Goal: Answer question/provide support: Share knowledge or assist other users

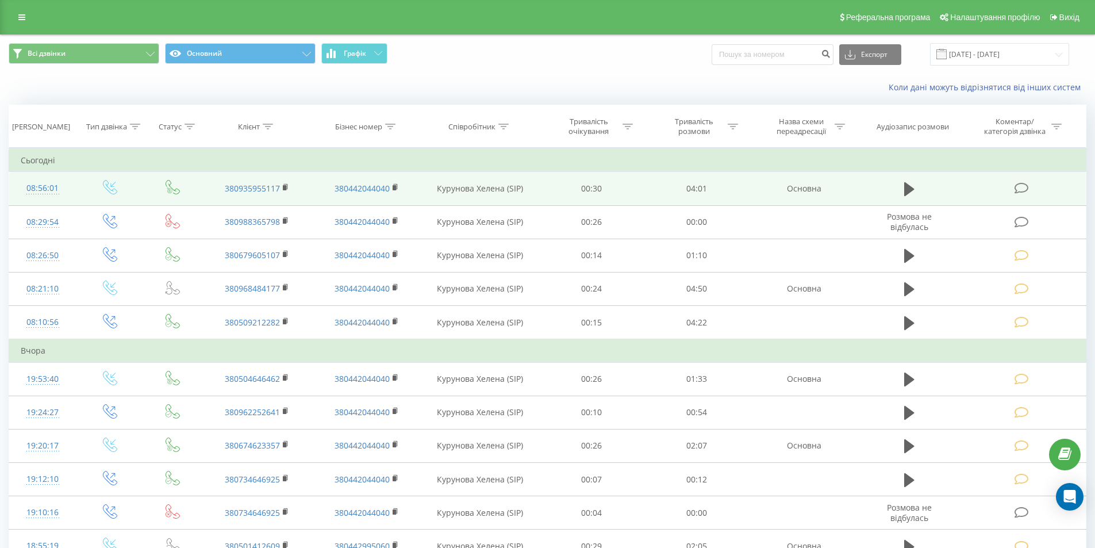
click at [1021, 187] on icon at bounding box center [1021, 188] width 14 height 12
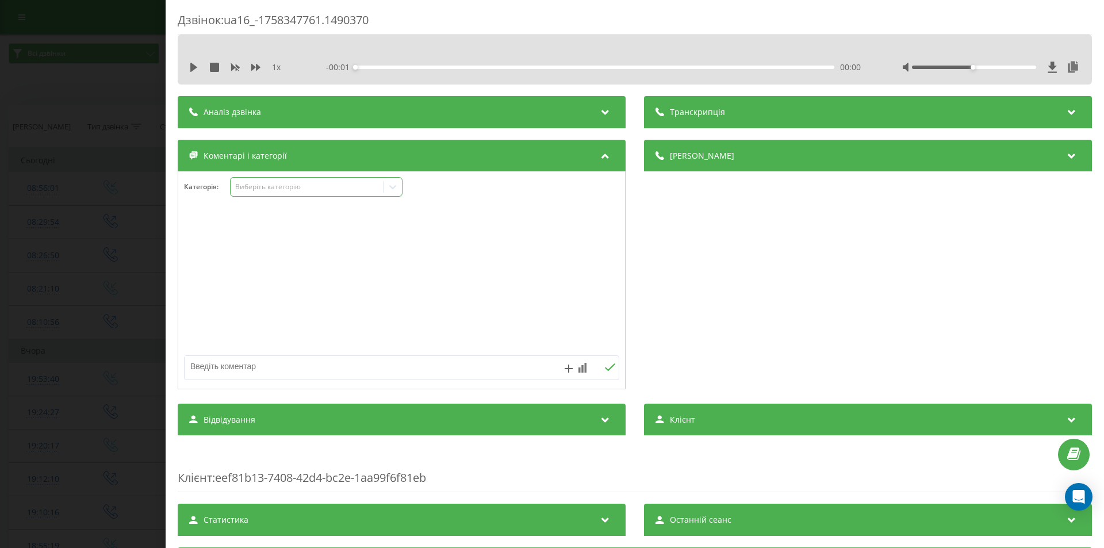
click at [251, 186] on div "Виберіть категорію" at bounding box center [307, 186] width 144 height 9
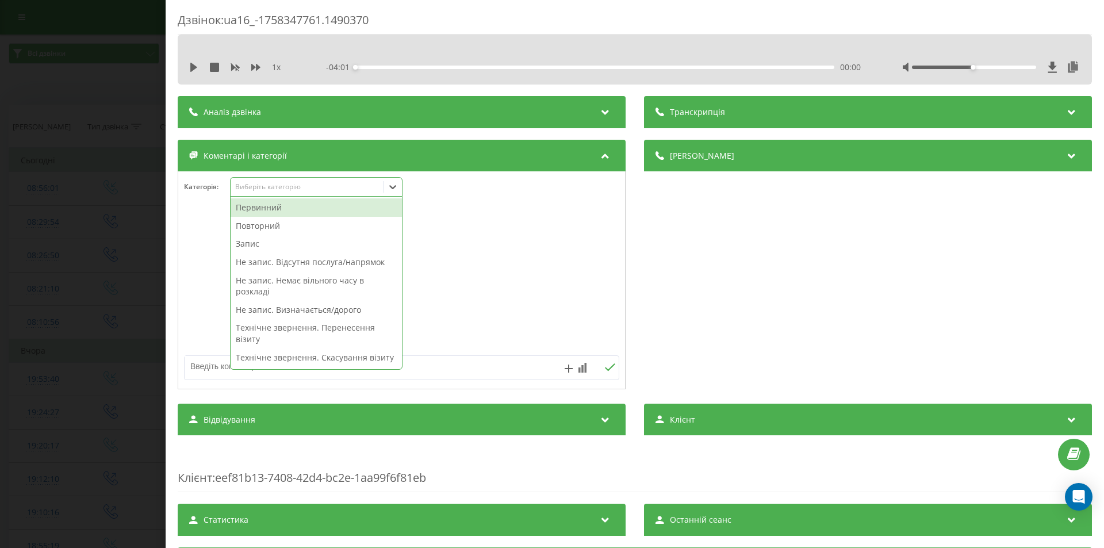
click at [265, 209] on div "Первинний" at bounding box center [315, 207] width 171 height 18
click at [734, 237] on div "Деталі дзвінка Загальне Дата дзвінка 2025-09-20 08:56:01 Тип дзвінка Вхідний Ст…" at bounding box center [868, 266] width 448 height 252
click at [394, 190] on icon at bounding box center [392, 186] width 11 height 11
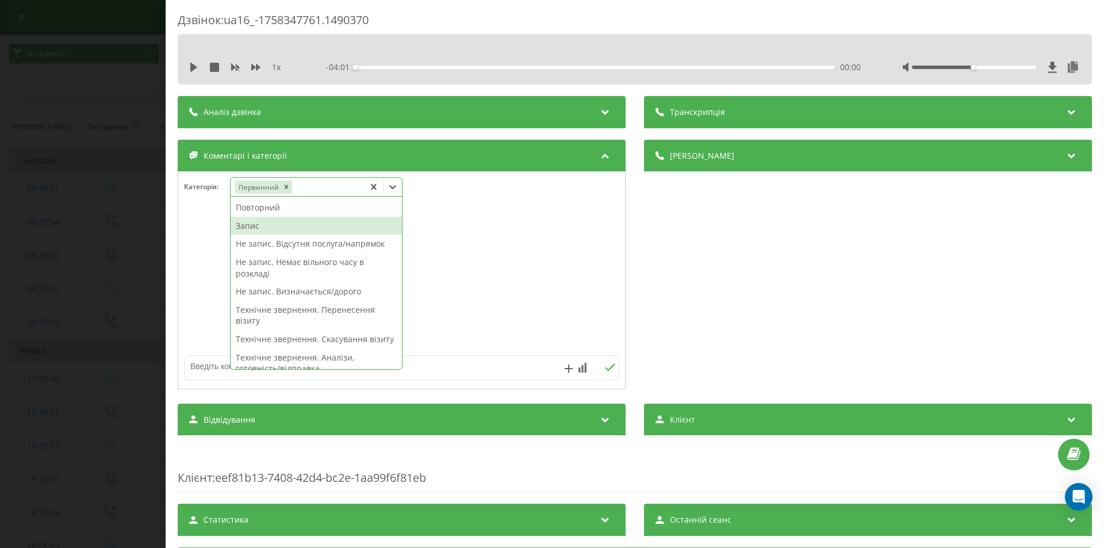
click at [302, 228] on div "Запис" at bounding box center [315, 226] width 171 height 18
drag, startPoint x: 758, startPoint y: 285, endPoint x: 747, endPoint y: 286, distance: 11.5
click at [756, 286] on div "Деталі дзвінка Загальне Дата дзвінка 2025-09-20 08:56:01 Тип дзвінка Вхідний Ст…" at bounding box center [868, 266] width 448 height 252
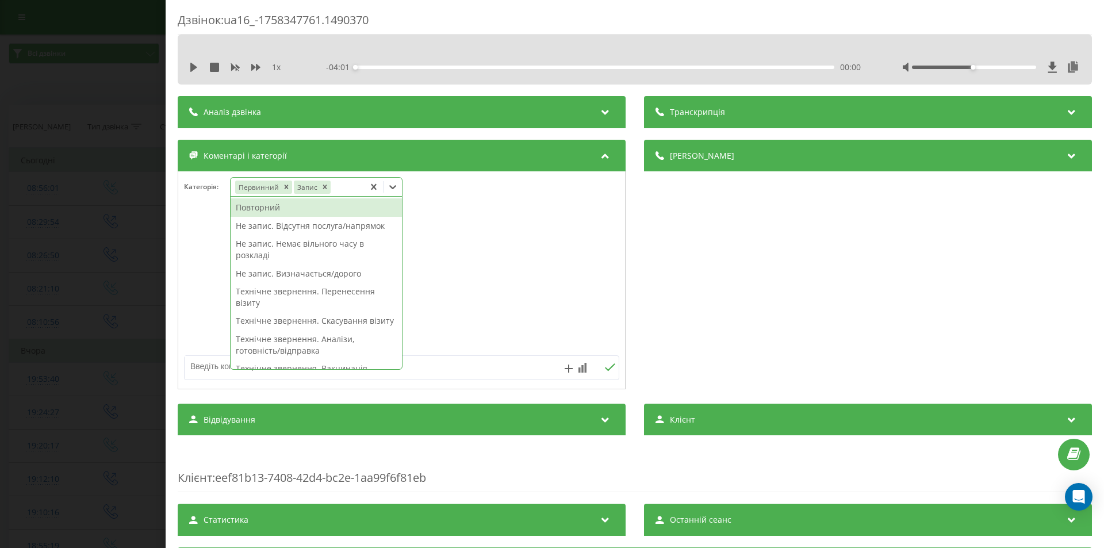
click at [395, 187] on icon at bounding box center [392, 187] width 7 height 4
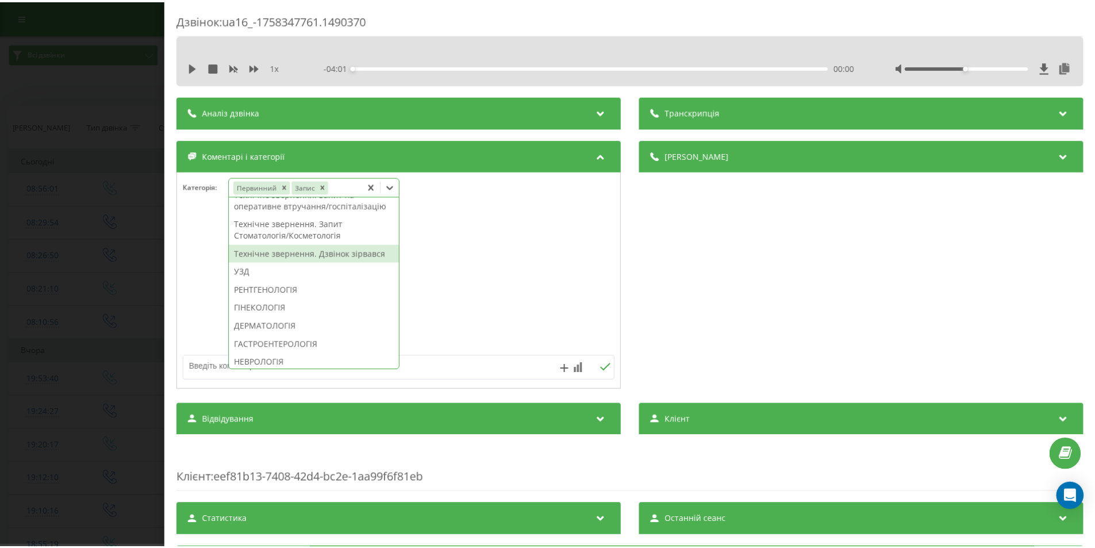
scroll to position [460, 0]
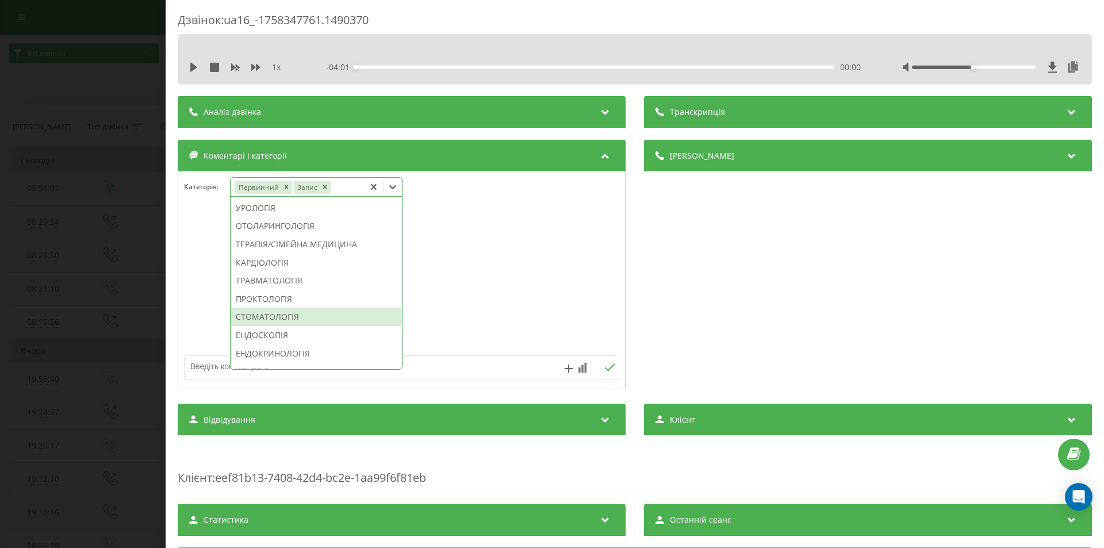
click at [289, 326] on div "СТОМАТОЛОГІЯ" at bounding box center [315, 316] width 171 height 18
drag, startPoint x: 716, startPoint y: 305, endPoint x: 640, endPoint y: 312, distance: 76.2
click at [715, 305] on div "Деталі дзвінка Загальне Дата дзвінка 2025-09-20 08:56:01 Тип дзвінка Вхідний Ст…" at bounding box center [868, 266] width 448 height 252
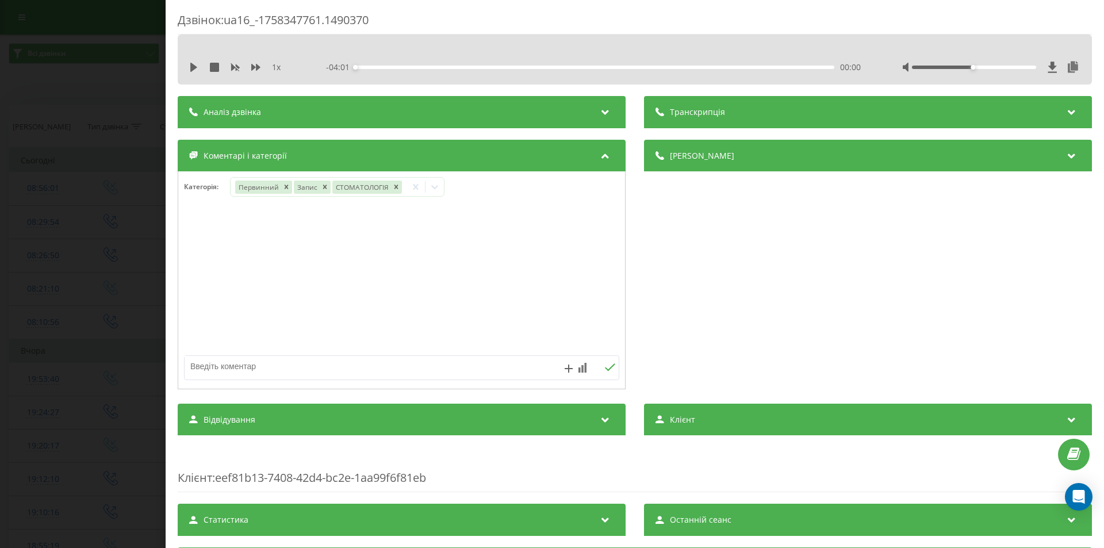
click at [53, 276] on div "Дзвінок : ua16_-1758347761.1490370 1 x - 04:01 00:00 00:00 Транскрипція Для AI-…" at bounding box center [552, 274] width 1104 height 548
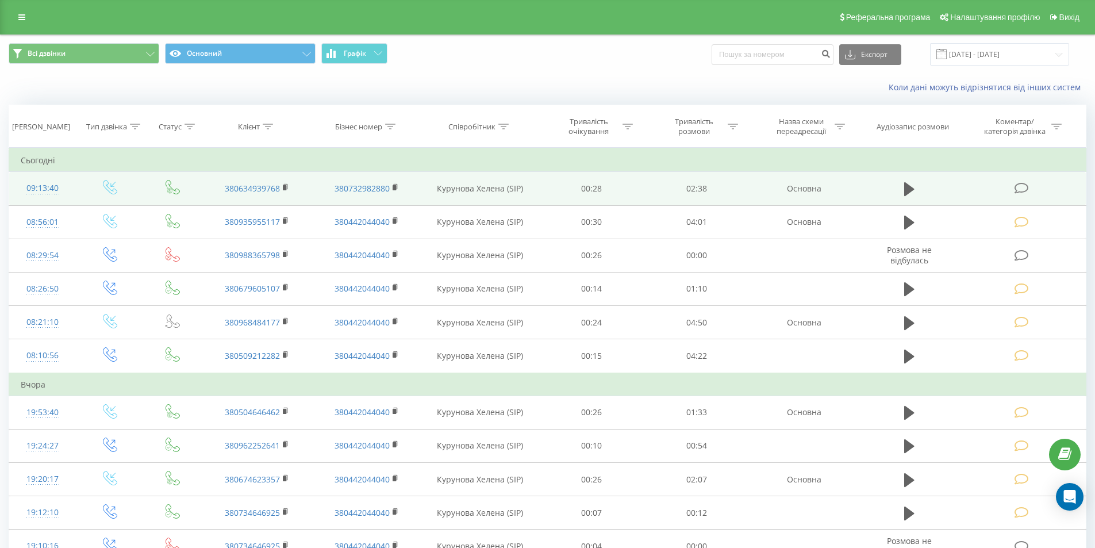
click at [1024, 189] on icon at bounding box center [1021, 188] width 14 height 12
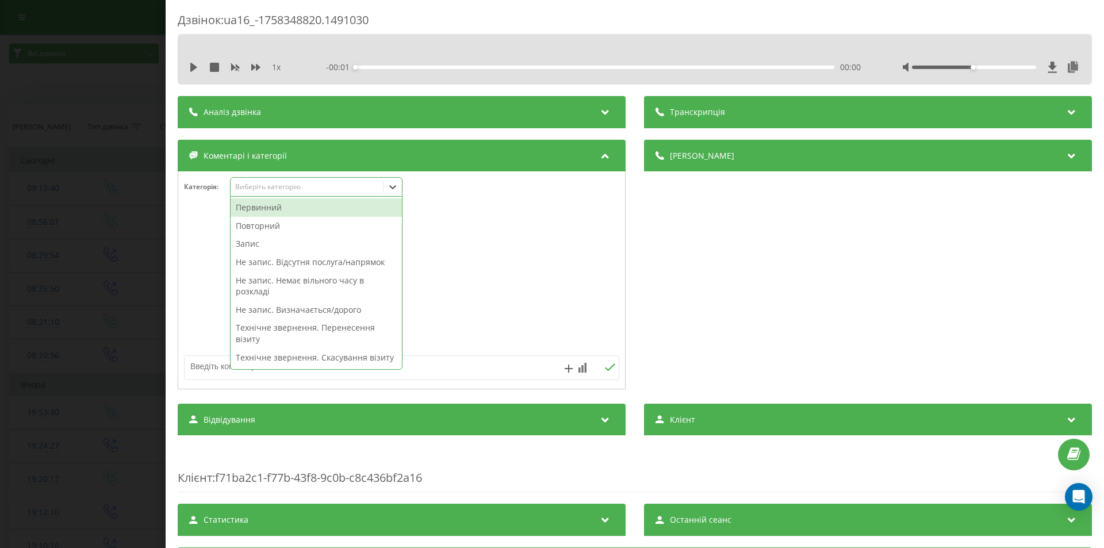
click at [258, 187] on div "Виберіть категорію" at bounding box center [307, 186] width 144 height 9
click at [267, 207] on div "Первинний" at bounding box center [315, 207] width 171 height 18
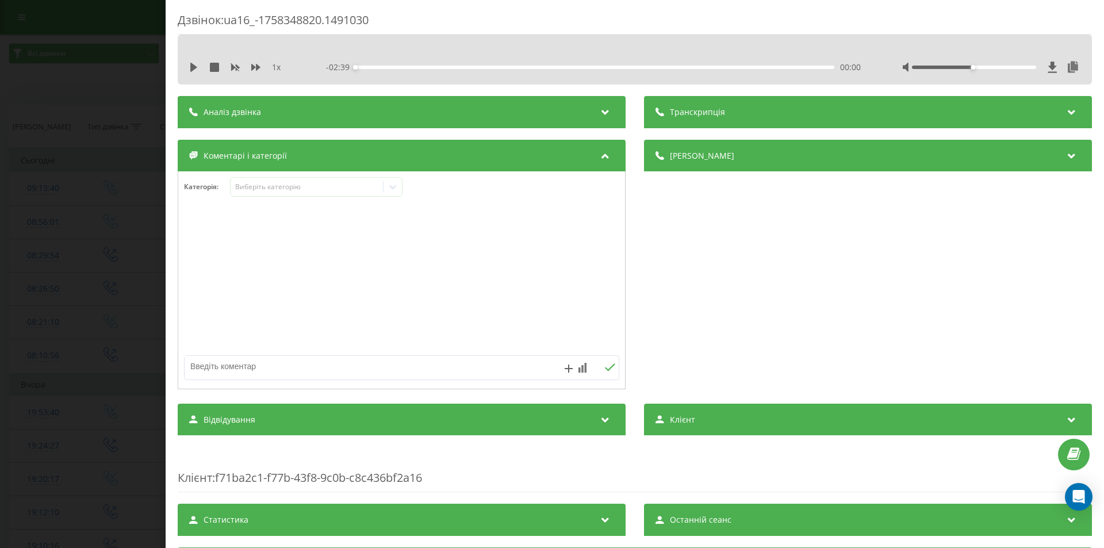
click at [789, 283] on div "Деталі дзвінка Загальне Дата дзвінка 2025-09-20 09:13:40 Тип дзвінка Вхідний Ст…" at bounding box center [868, 266] width 448 height 252
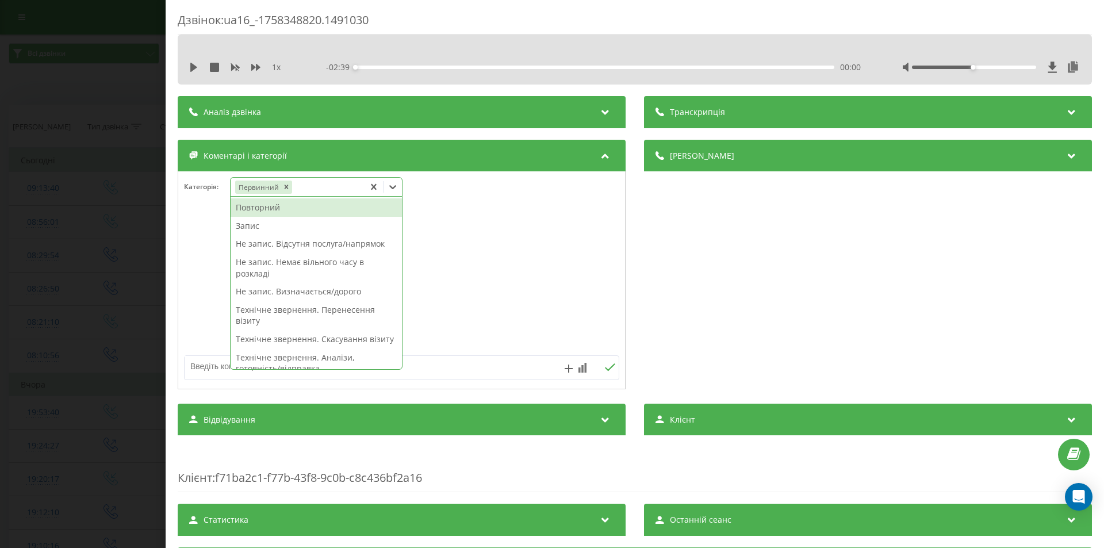
click at [391, 189] on icon at bounding box center [392, 186] width 11 height 11
click at [287, 225] on div "Запис" at bounding box center [315, 226] width 171 height 18
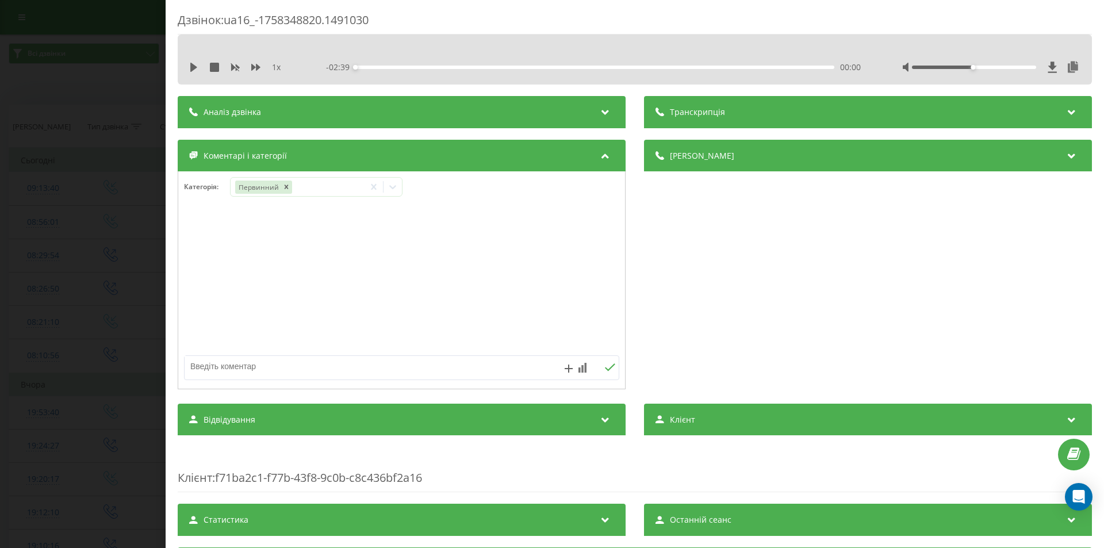
click at [724, 302] on div "Деталі дзвінка Загальне Дата дзвінка 2025-09-20 09:13:40 Тип дзвінка Вхідний Ст…" at bounding box center [868, 266] width 448 height 252
click at [358, 185] on div "Первинний Запис" at bounding box center [297, 187] width 134 height 17
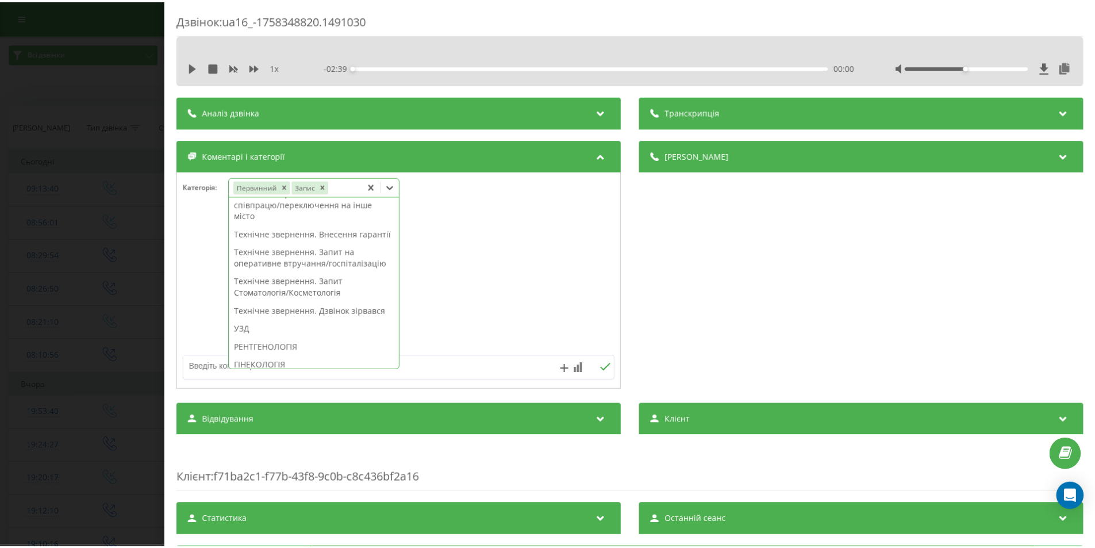
scroll to position [460, 0]
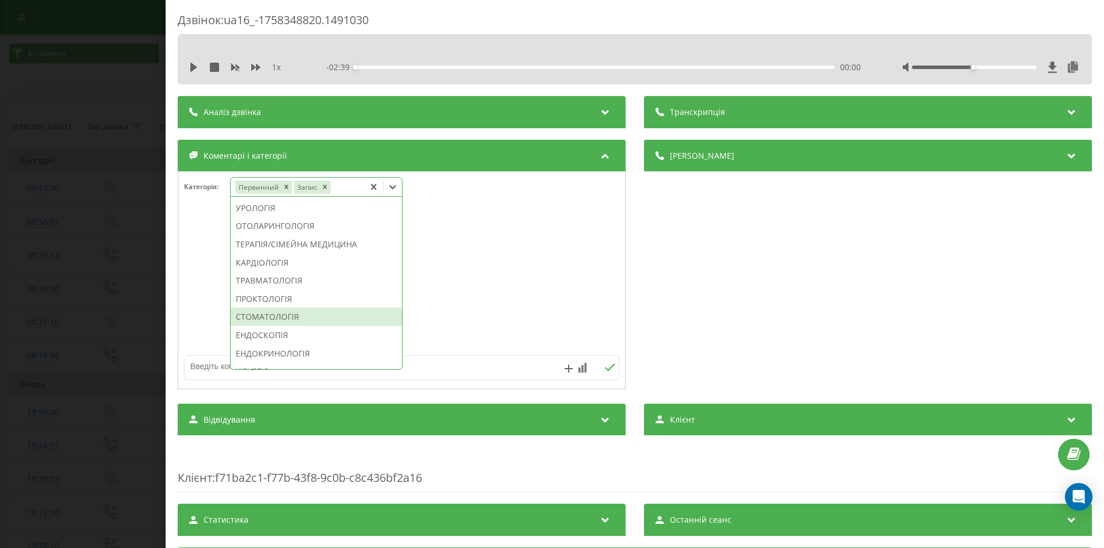
click at [291, 326] on div "СТОМАТОЛОГІЯ" at bounding box center [315, 316] width 171 height 18
click at [792, 297] on div "Деталі дзвінка Загальне Дата дзвінка 2025-09-20 09:13:40 Тип дзвінка Вхідний Ст…" at bounding box center [868, 266] width 448 height 252
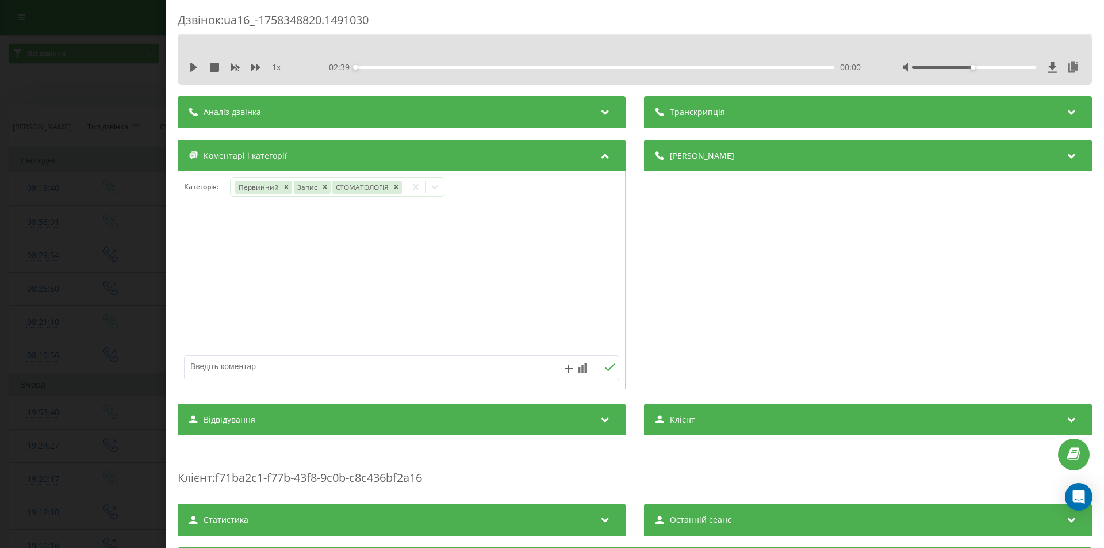
click at [98, 339] on div "Дзвінок : ua16_-1758348820.1491030 1 x - 02:39 00:00 00:00 Транскрипція Для AI-…" at bounding box center [552, 274] width 1104 height 548
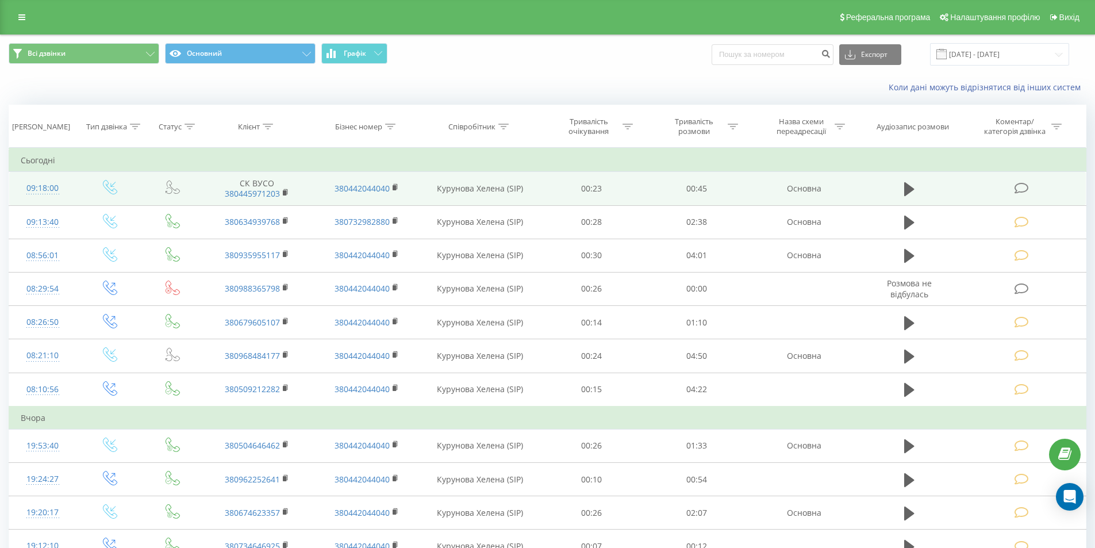
click at [1020, 189] on icon at bounding box center [1021, 188] width 14 height 12
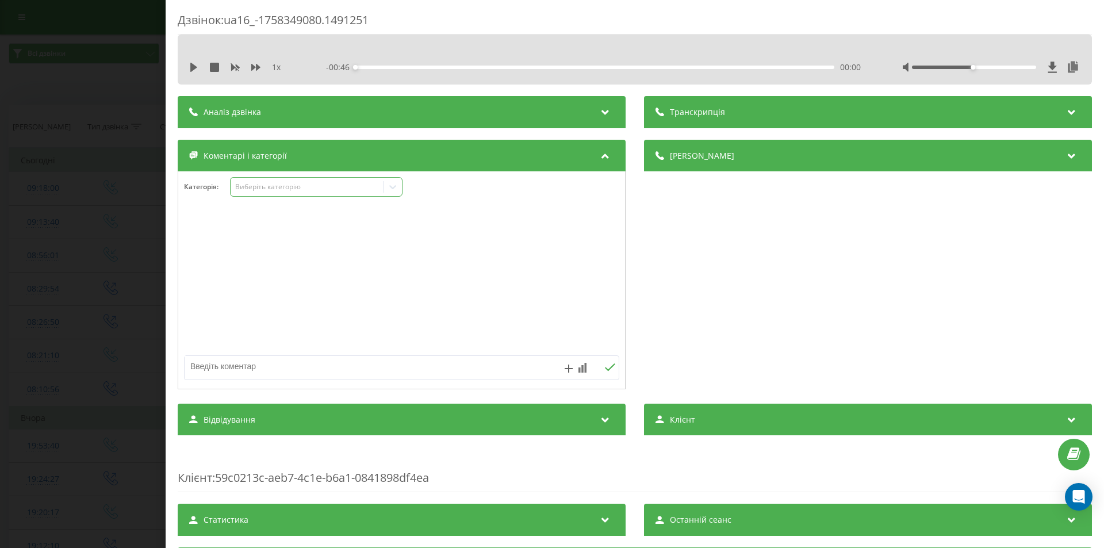
click at [334, 186] on div "Виберіть категорію" at bounding box center [307, 186] width 144 height 9
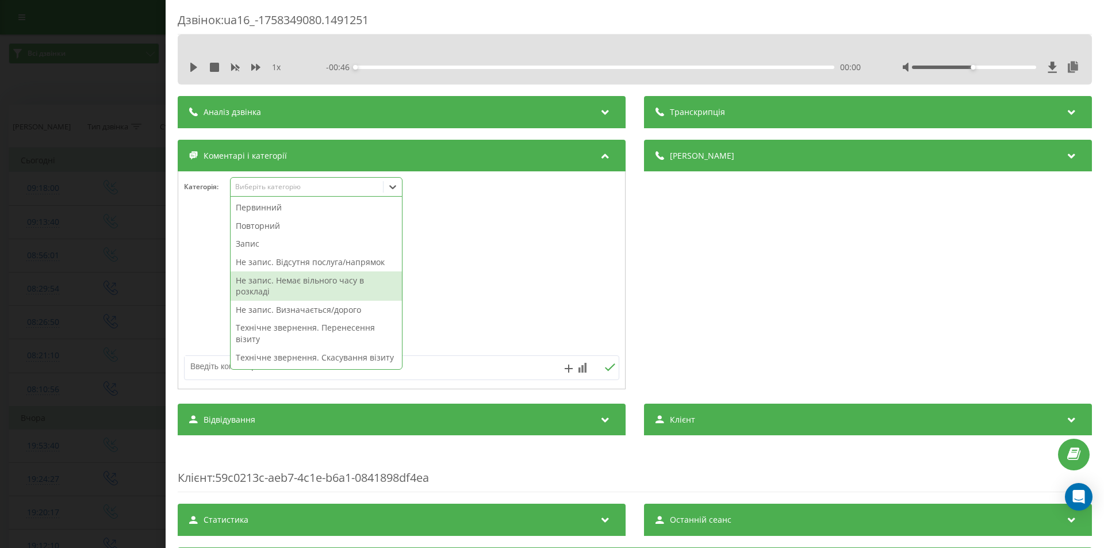
click at [324, 280] on div "Не запис. Немає вільного часу в розкладі" at bounding box center [315, 285] width 171 height 29
click at [676, 286] on div "Деталі дзвінка Загальне Дата дзвінка 2025-09-20 09:18:00 Тип дзвінка Вхідний Ст…" at bounding box center [868, 266] width 448 height 252
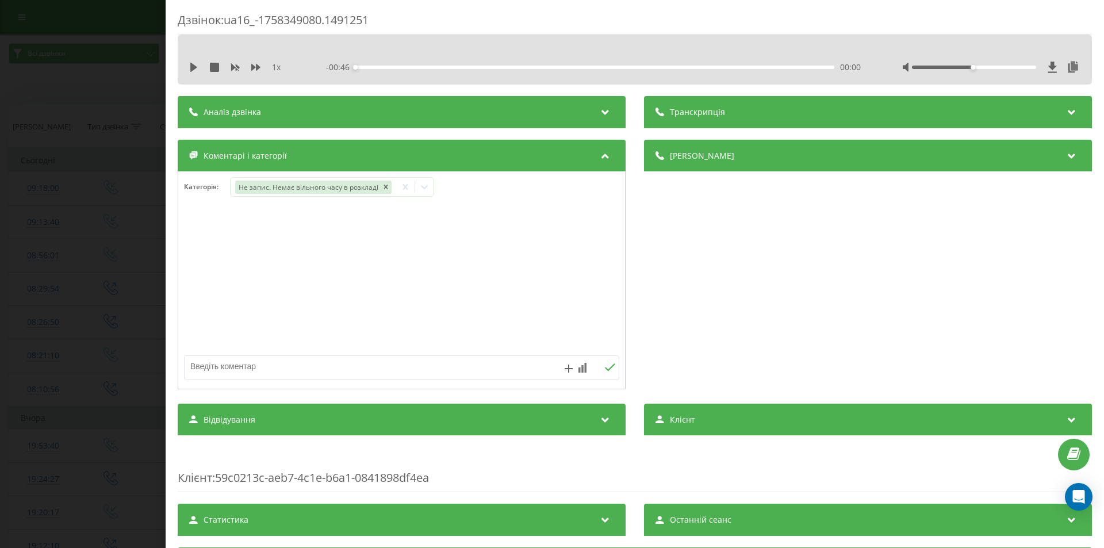
click at [115, 262] on div "Дзвінок : ua16_-1758349080.1491251 1 x - 00:46 00:00 00:00 Транскрипція Для AI-…" at bounding box center [552, 274] width 1104 height 548
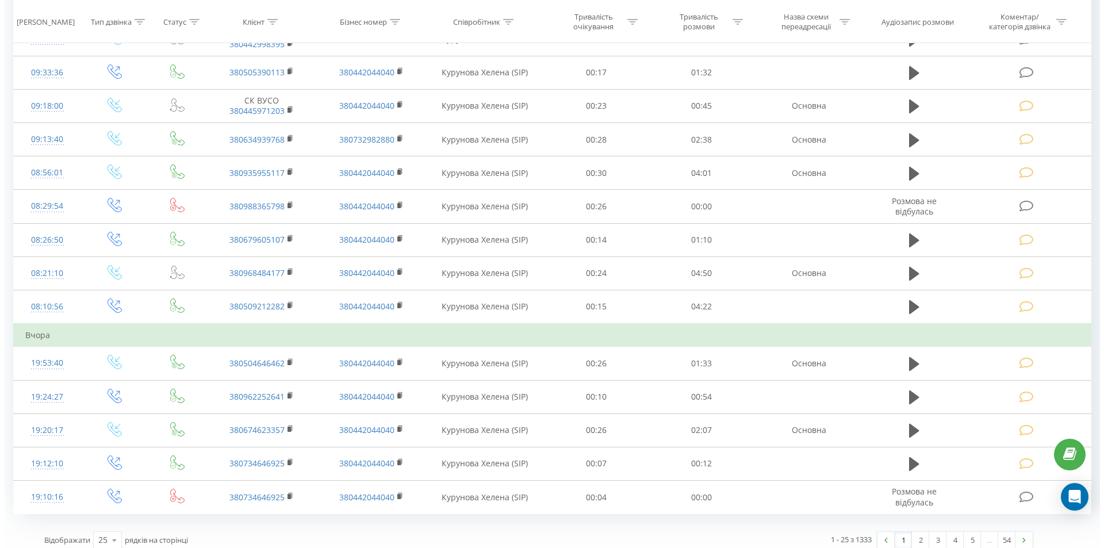
scroll to position [402, 0]
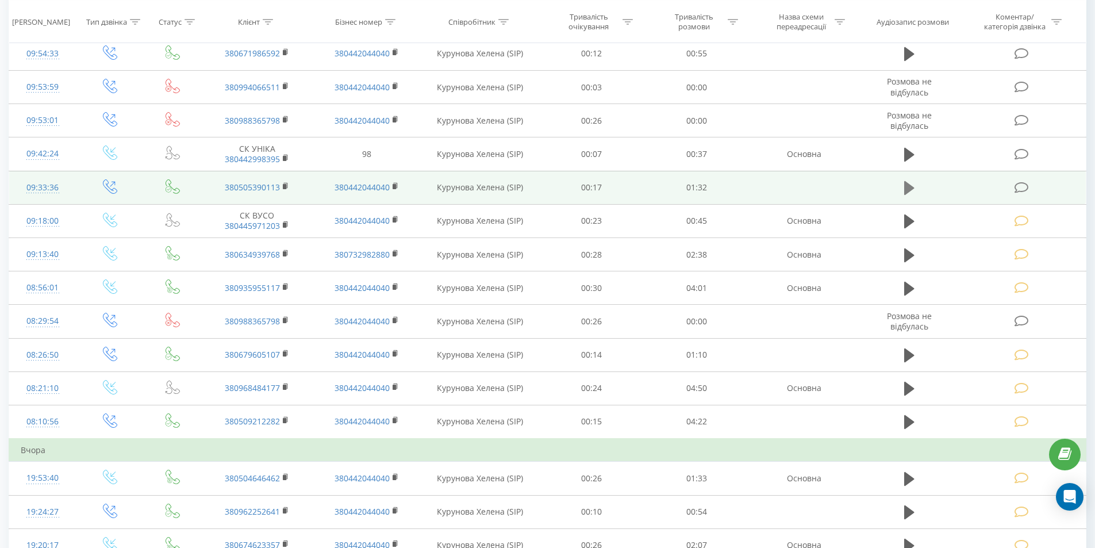
click at [906, 185] on icon at bounding box center [909, 188] width 10 height 14
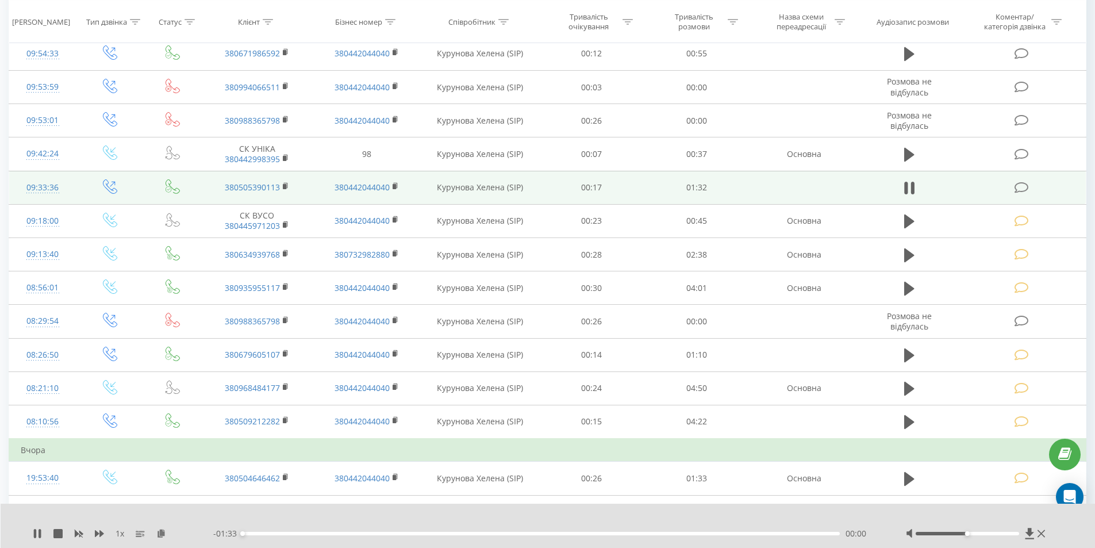
click at [785, 532] on div "00:00" at bounding box center [542, 533] width 598 height 3
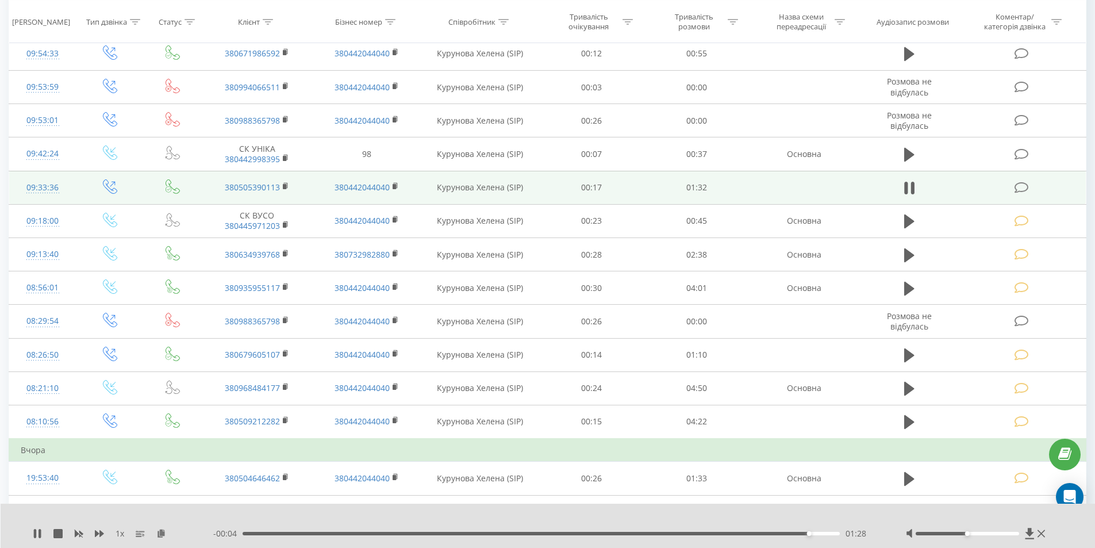
click at [1021, 186] on icon at bounding box center [1021, 188] width 14 height 12
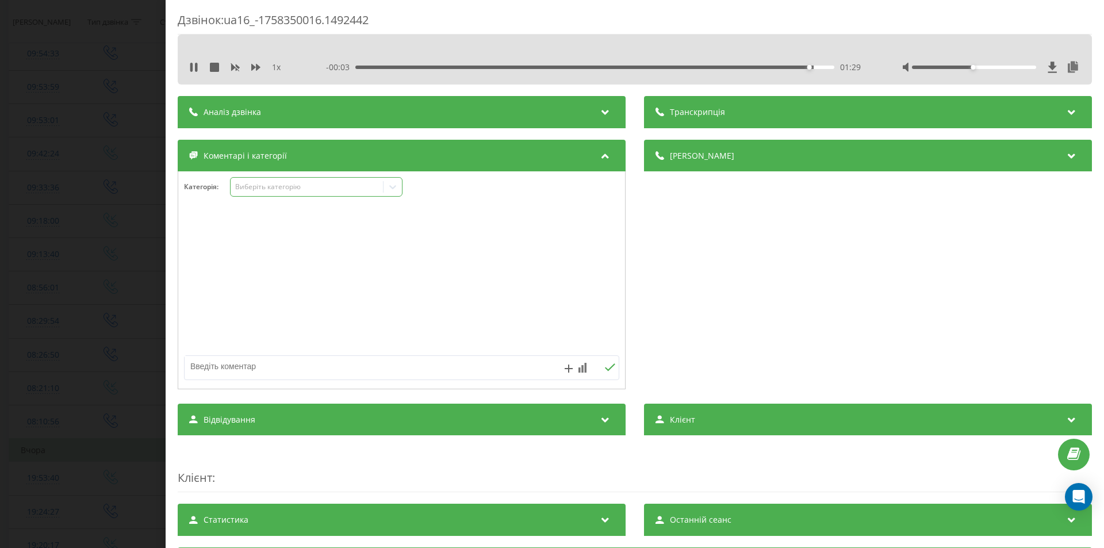
click at [287, 189] on div "Виберіть категорію" at bounding box center [307, 186] width 144 height 9
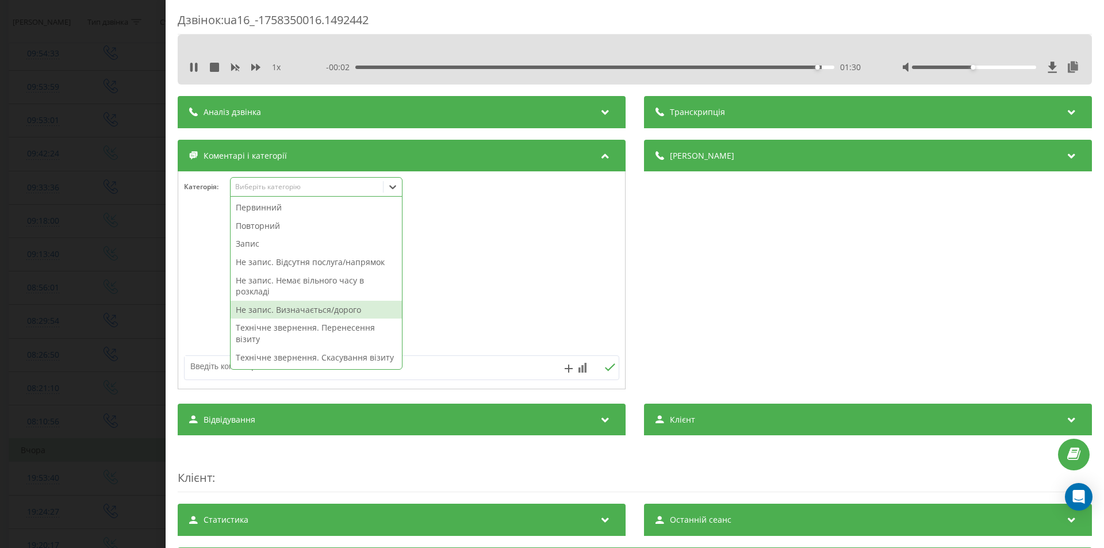
click at [326, 307] on div "Не запис. Визначається/дорого" at bounding box center [315, 310] width 171 height 18
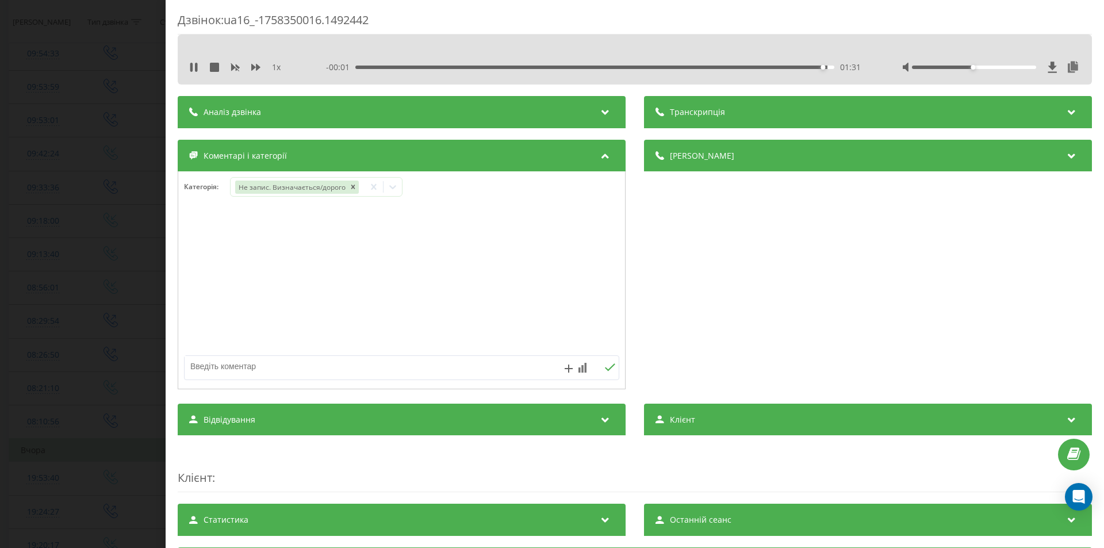
drag, startPoint x: 707, startPoint y: 300, endPoint x: 509, endPoint y: 300, distance: 197.7
click at [706, 300] on div "Деталі дзвінка Загальне Дата дзвінка 2025-09-20 09:33:36 Тип дзвінка Вихідний С…" at bounding box center [868, 266] width 448 height 252
click at [86, 263] on div "Дзвінок : ua16_-1758350016.1492442 1 x - 00:01 01:32 01:32 Транскрипція Для AI-…" at bounding box center [552, 274] width 1104 height 548
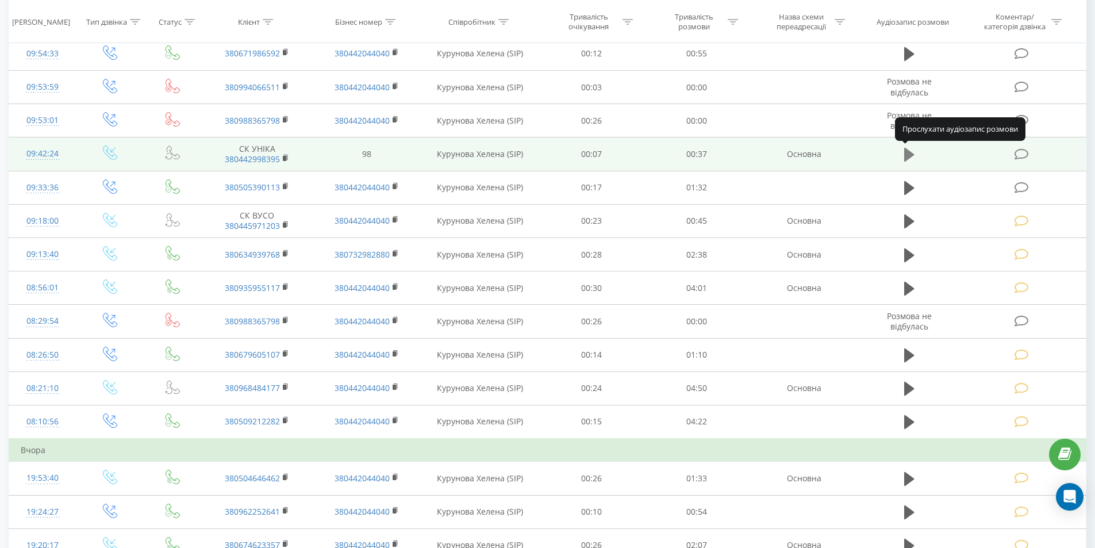
click at [905, 155] on icon at bounding box center [909, 155] width 10 height 14
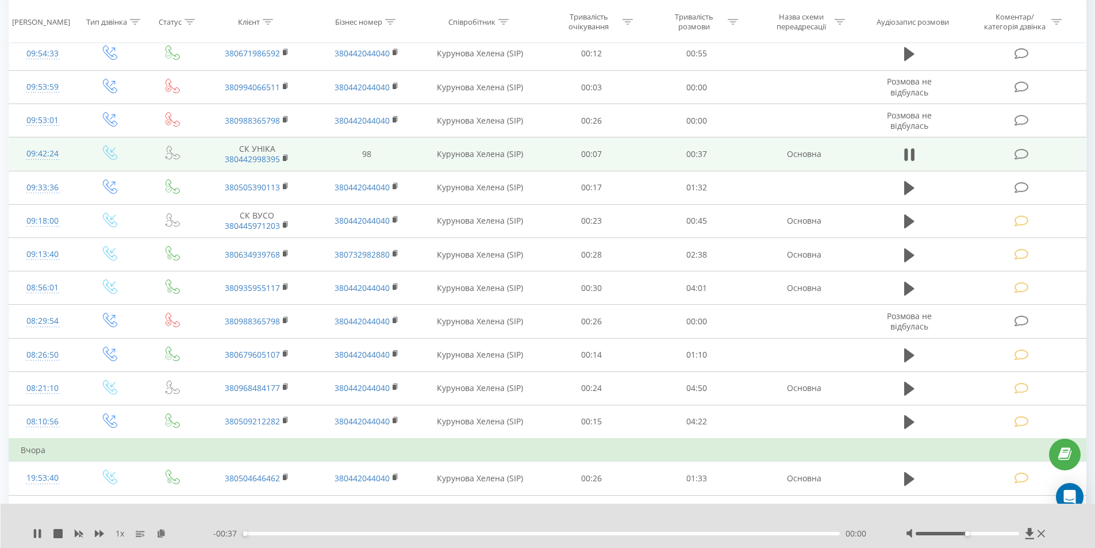
click at [773, 532] on div "00:00" at bounding box center [542, 533] width 598 height 3
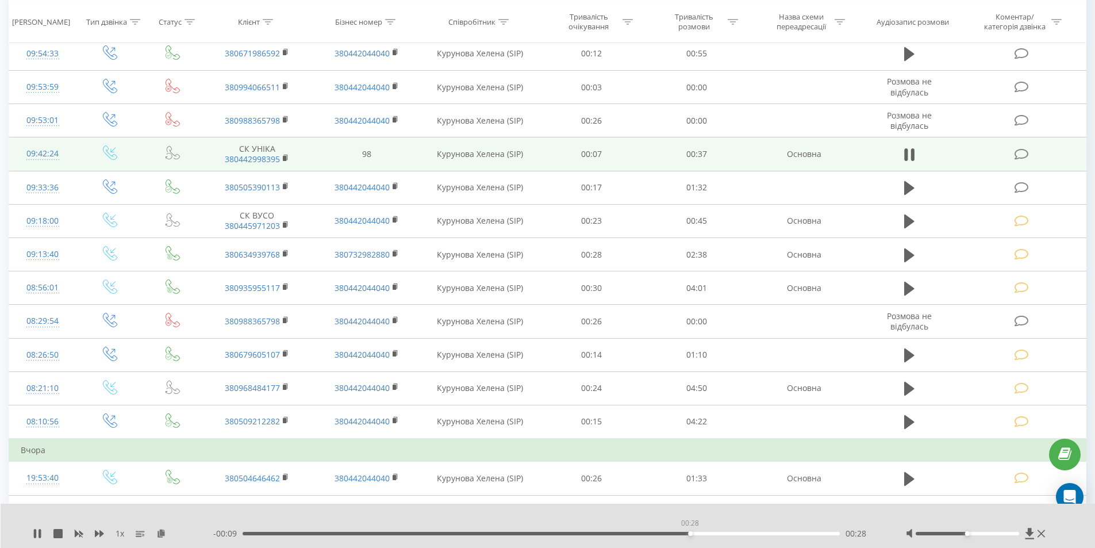
click at [690, 533] on div "00:28" at bounding box center [542, 533] width 598 height 3
click at [1022, 152] on icon at bounding box center [1021, 154] width 14 height 12
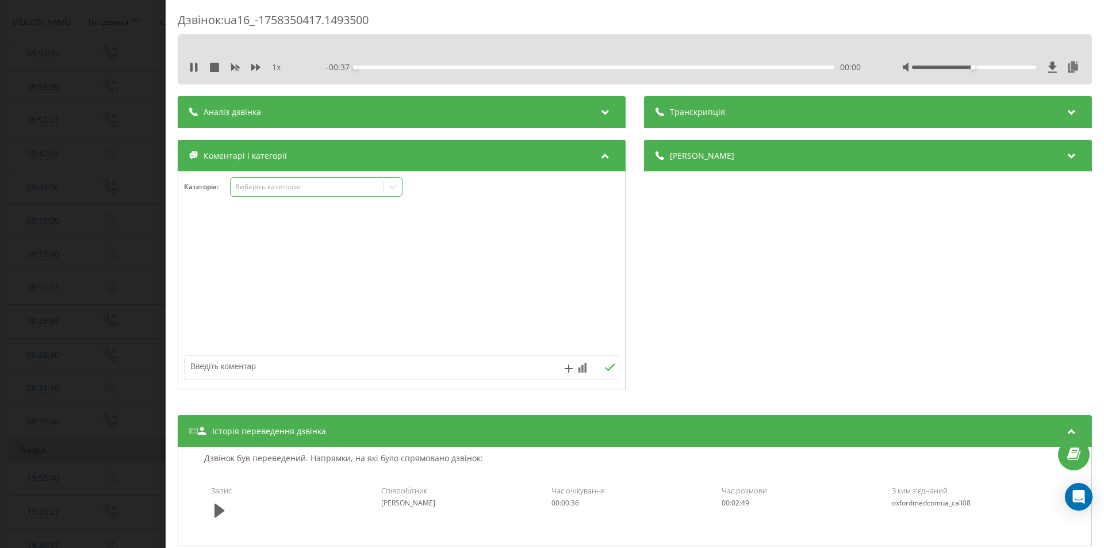
click at [269, 187] on div "Виберіть категорію" at bounding box center [307, 186] width 144 height 9
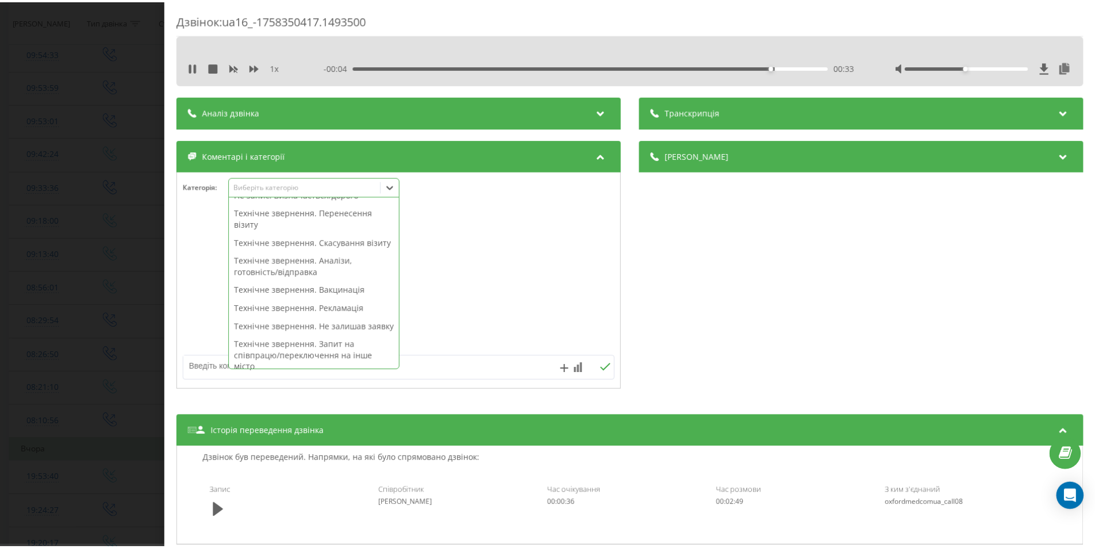
scroll to position [172, 0]
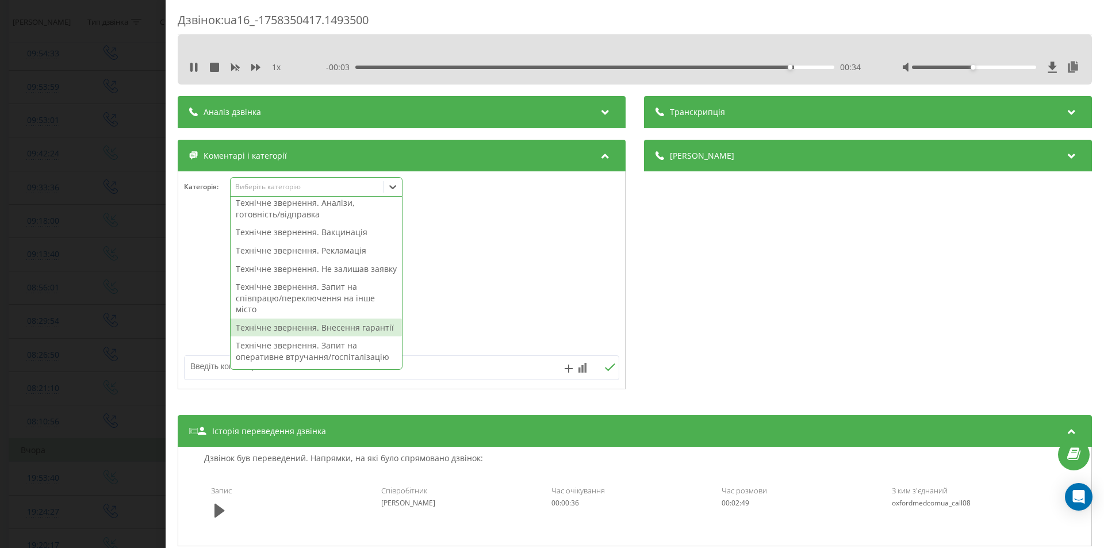
click at [309, 337] on div "Технічне звернення. Внесення гарантії" at bounding box center [315, 327] width 171 height 18
click at [825, 305] on div "Деталі дзвінка Загальне Дата дзвінка 2025-09-20 09:42:24 Тип дзвінка Вхідний Ст…" at bounding box center [868, 266] width 448 height 252
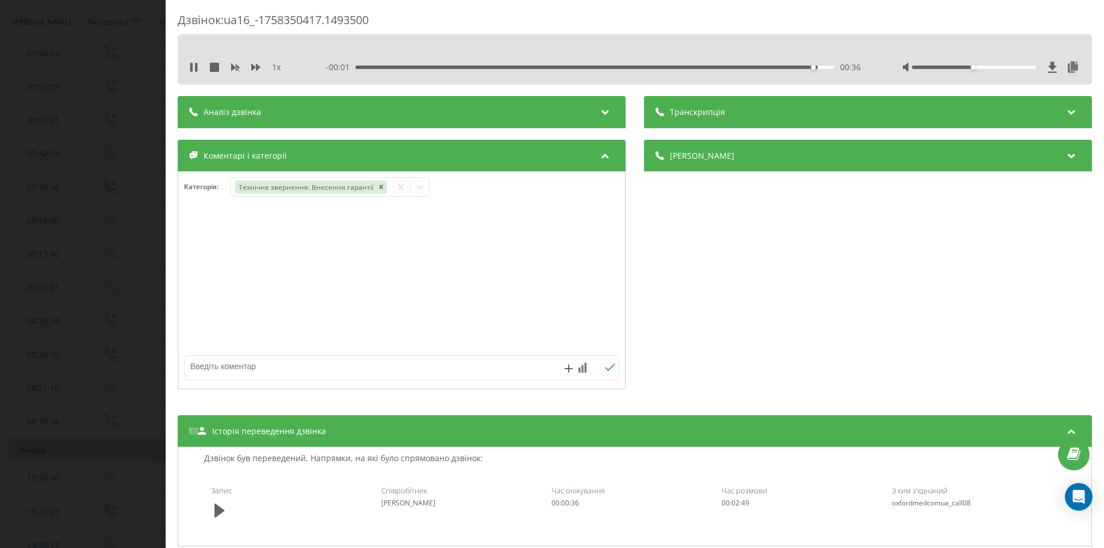
click at [79, 311] on div "Дзвінок : ua16_-1758350417.1493500 1 x - 00:01 00:36 00:36 Транскрипція Для AI-…" at bounding box center [552, 274] width 1104 height 548
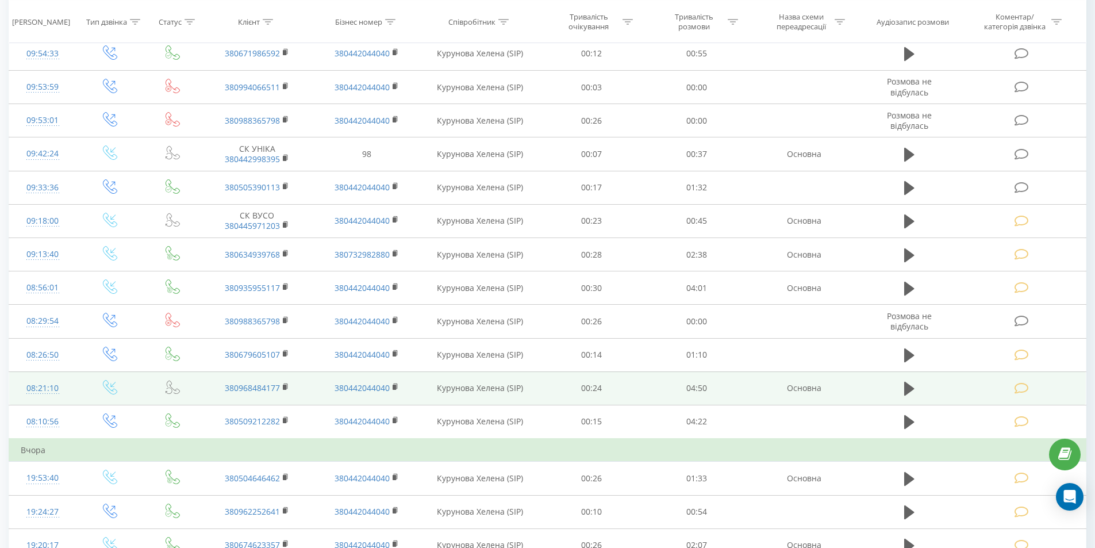
scroll to position [287, 0]
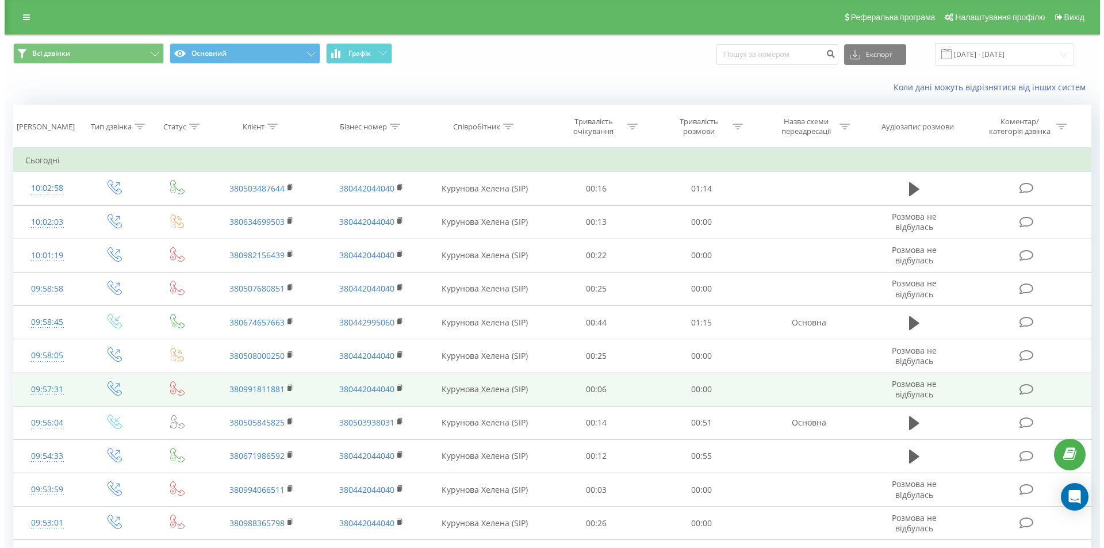
scroll to position [115, 0]
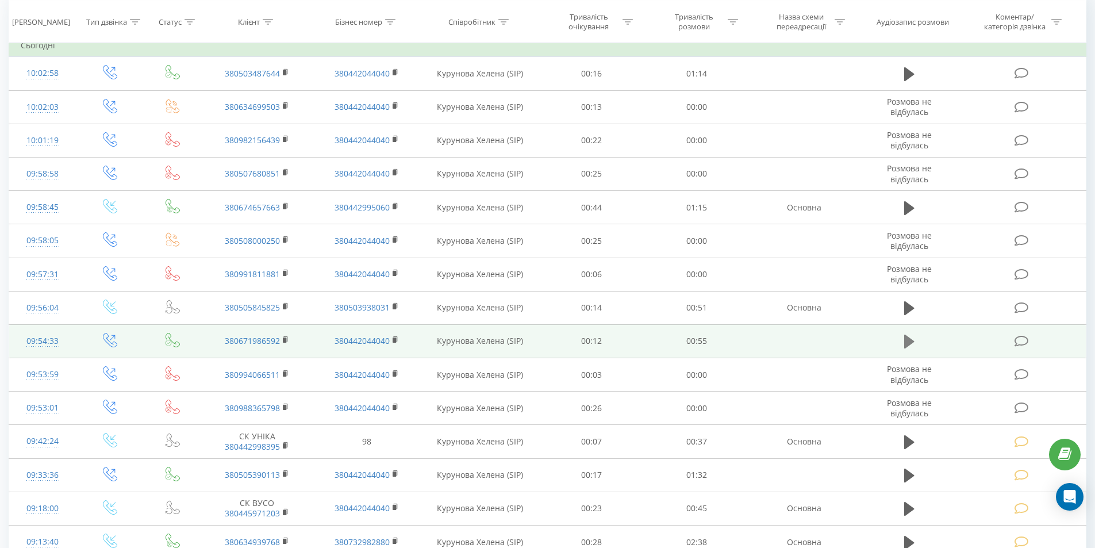
click at [906, 343] on icon at bounding box center [909, 342] width 10 height 14
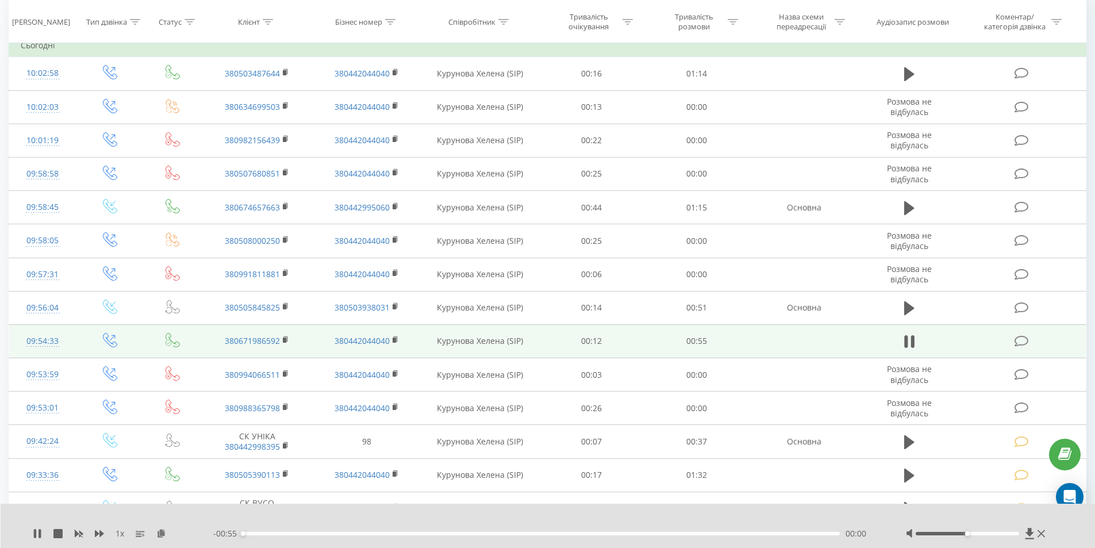
click at [758, 532] on div "00:00" at bounding box center [542, 533] width 598 height 3
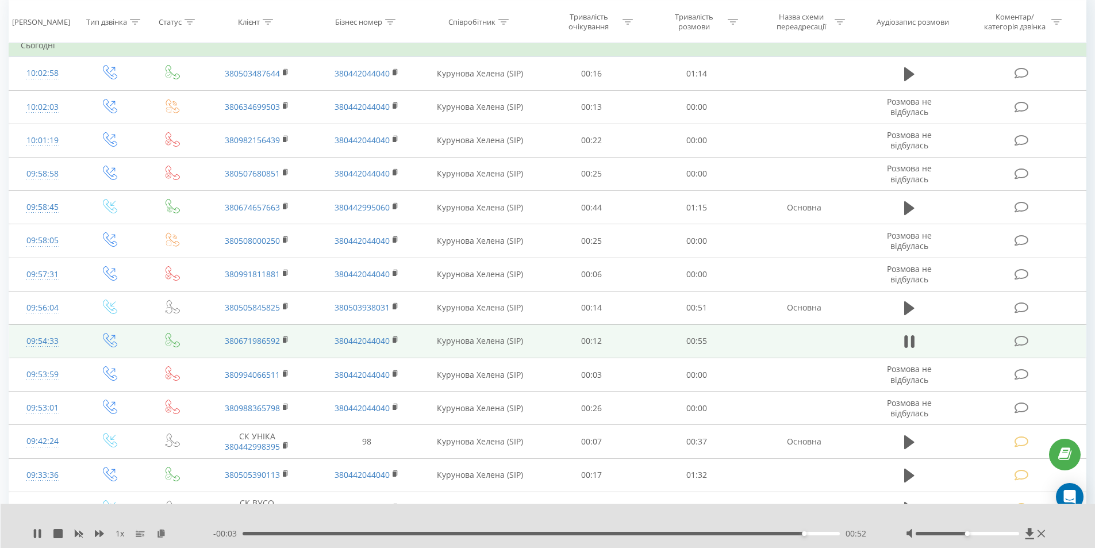
click at [1022, 340] on icon at bounding box center [1021, 341] width 14 height 12
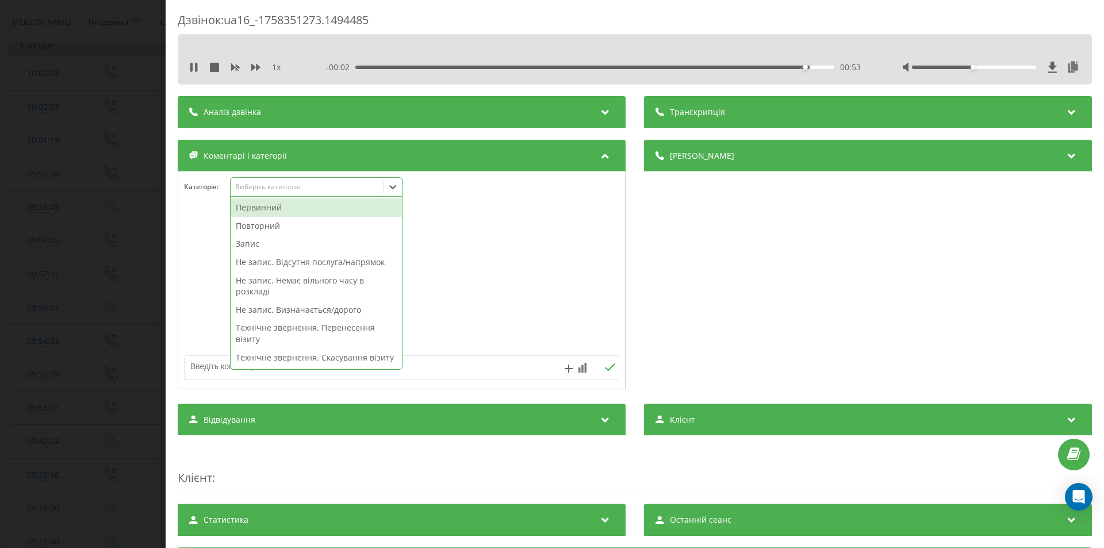
click at [259, 189] on div "Виберіть категорію" at bounding box center [307, 186] width 144 height 9
click at [347, 306] on div "Не запис. Визначається/дорого" at bounding box center [315, 310] width 171 height 18
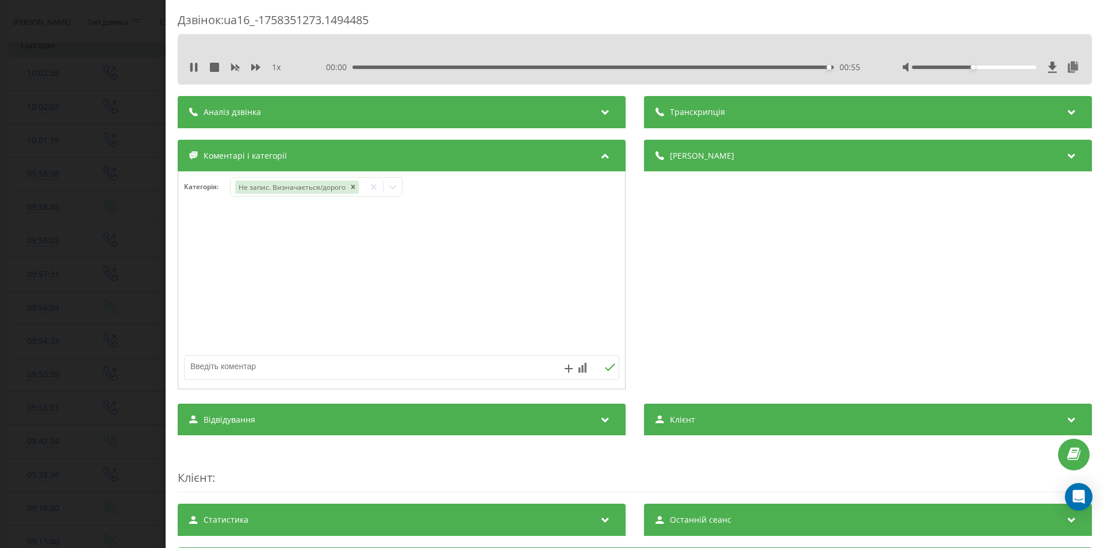
drag, startPoint x: 730, startPoint y: 313, endPoint x: 513, endPoint y: 313, distance: 217.3
click at [728, 313] on div "Деталі дзвінка Загальне Дата дзвінка 2025-09-20 09:54:33 Тип дзвінка Вихідний С…" at bounding box center [868, 266] width 448 height 252
click at [93, 283] on div "Дзвінок : ua16_-1758351273.1494485 1 x 00:00 00:55 00:55 Транскрипція Для AI-ан…" at bounding box center [552, 274] width 1104 height 548
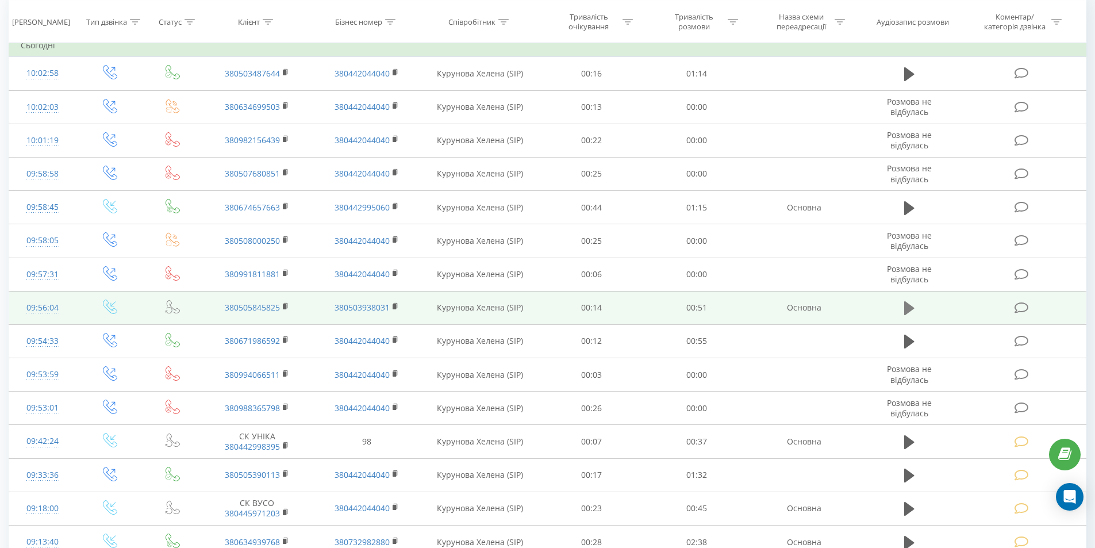
click at [906, 307] on icon at bounding box center [909, 308] width 10 height 14
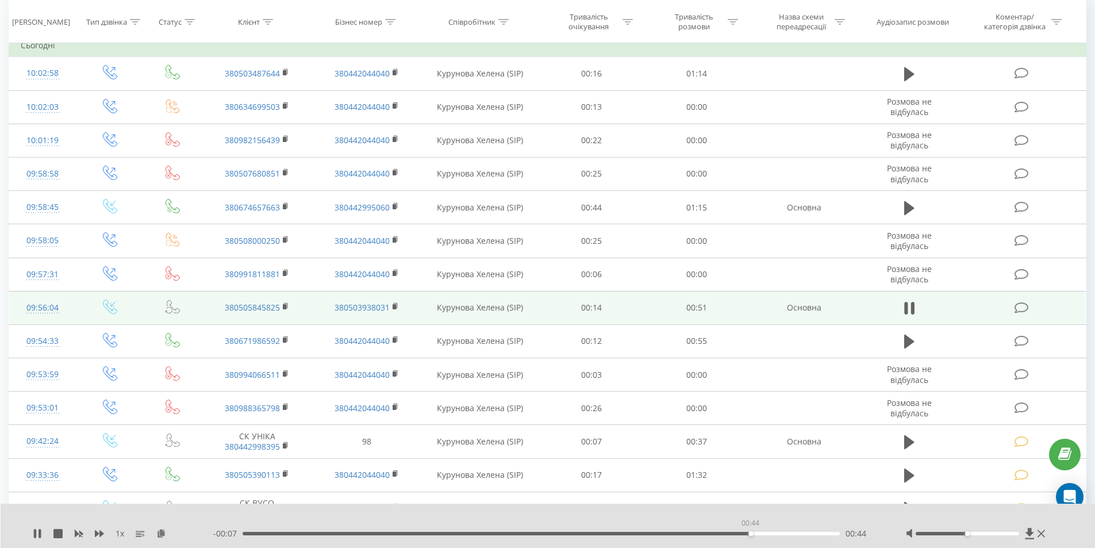
click at [750, 532] on div "00:44" at bounding box center [542, 533] width 598 height 3
click at [1019, 307] on icon at bounding box center [1021, 308] width 14 height 12
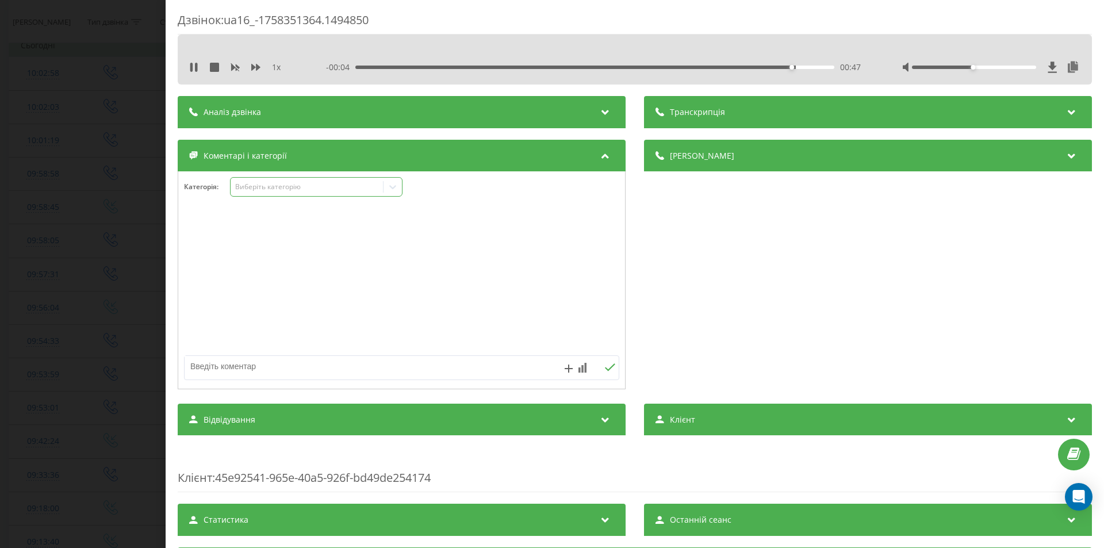
click at [268, 183] on div "Виберіть категорію" at bounding box center [307, 186] width 144 height 9
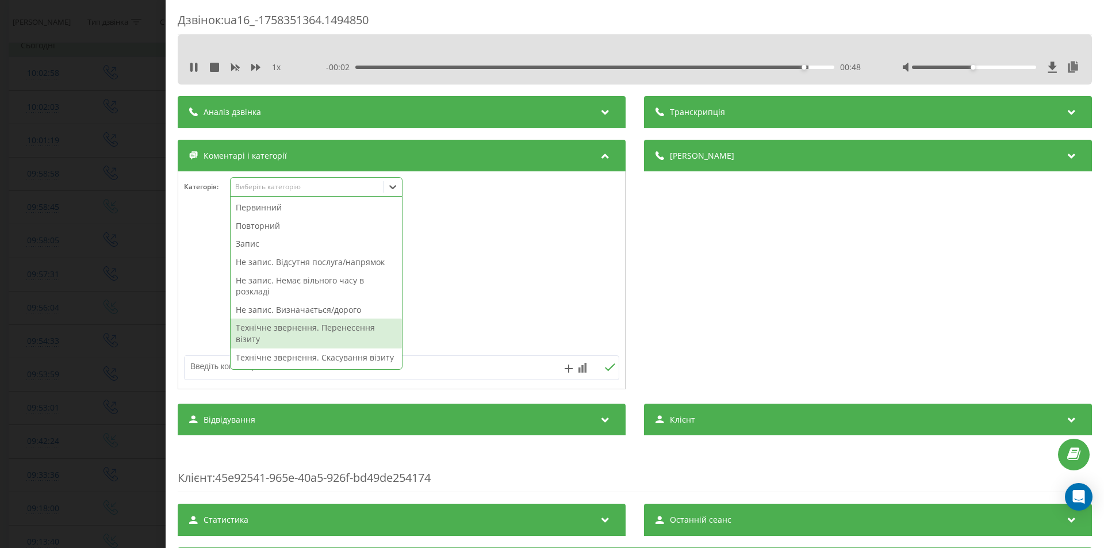
drag, startPoint x: 356, startPoint y: 328, endPoint x: 390, endPoint y: 335, distance: 34.0
click at [359, 328] on div "Технічне звернення. Перенесення візиту" at bounding box center [315, 332] width 171 height 29
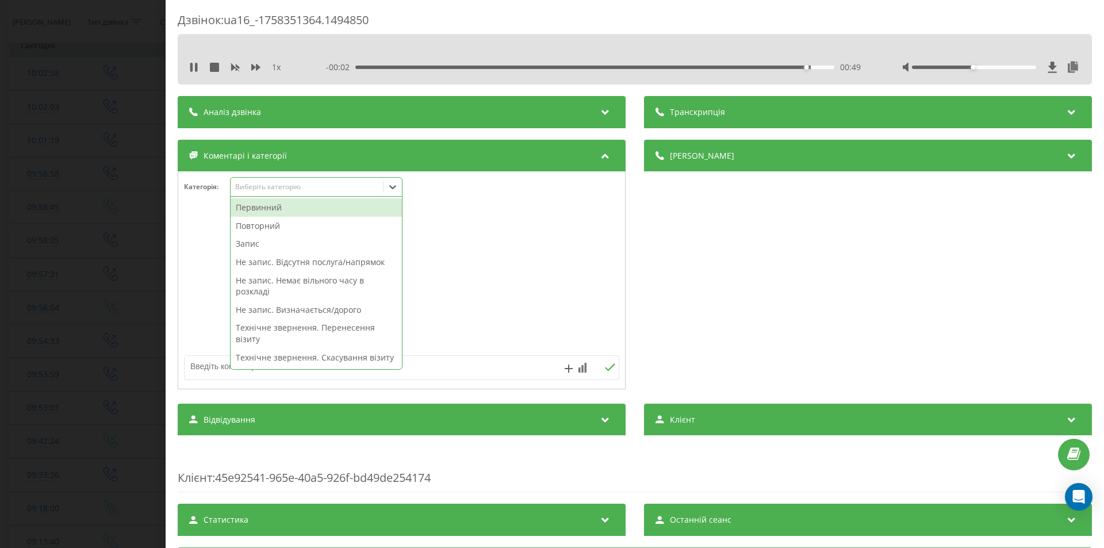
drag, startPoint x: 790, startPoint y: 314, endPoint x: 704, endPoint y: 327, distance: 87.8
click at [785, 315] on div "Деталі дзвінка Загальне Дата дзвінка 2025-09-20 09:56:04 Тип дзвінка Вхідний Ст…" at bounding box center [868, 266] width 448 height 252
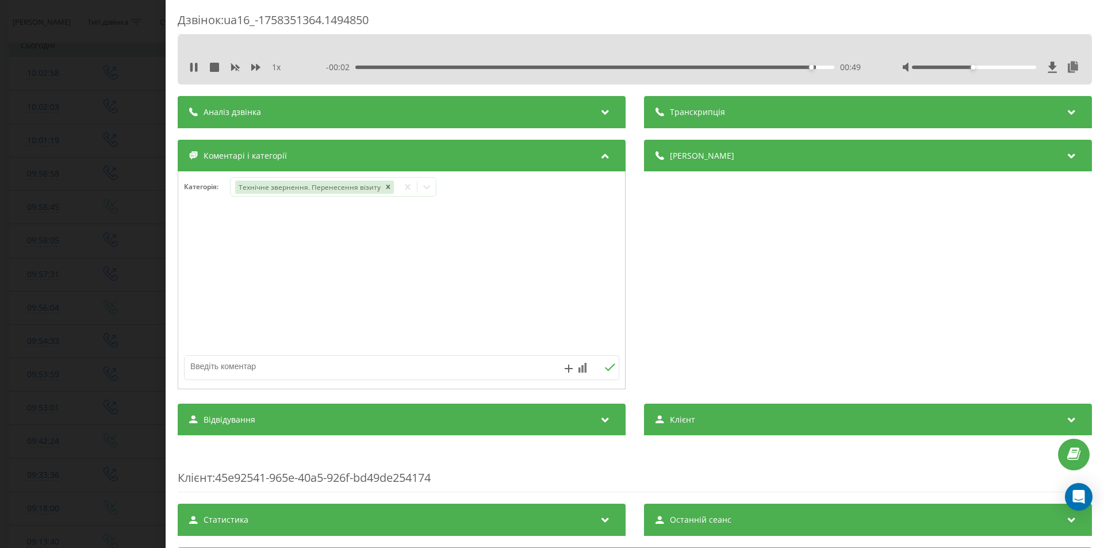
click at [72, 267] on div "Дзвінок : ua16_-1758351364.1494850 1 x - 00:02 00:49 00:49 Транскрипція Для AI-…" at bounding box center [552, 274] width 1104 height 548
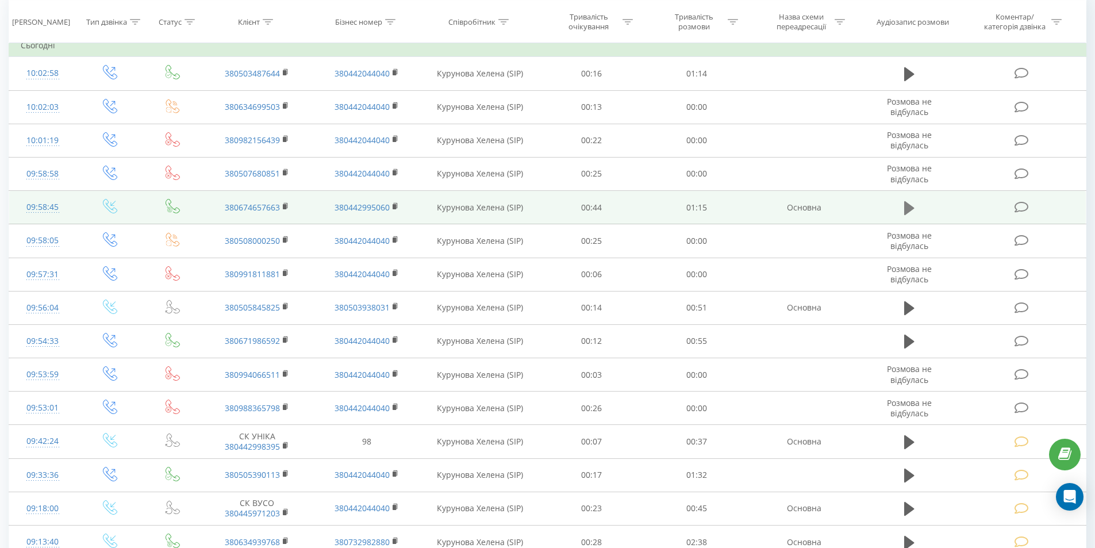
click at [905, 207] on icon at bounding box center [909, 208] width 10 height 14
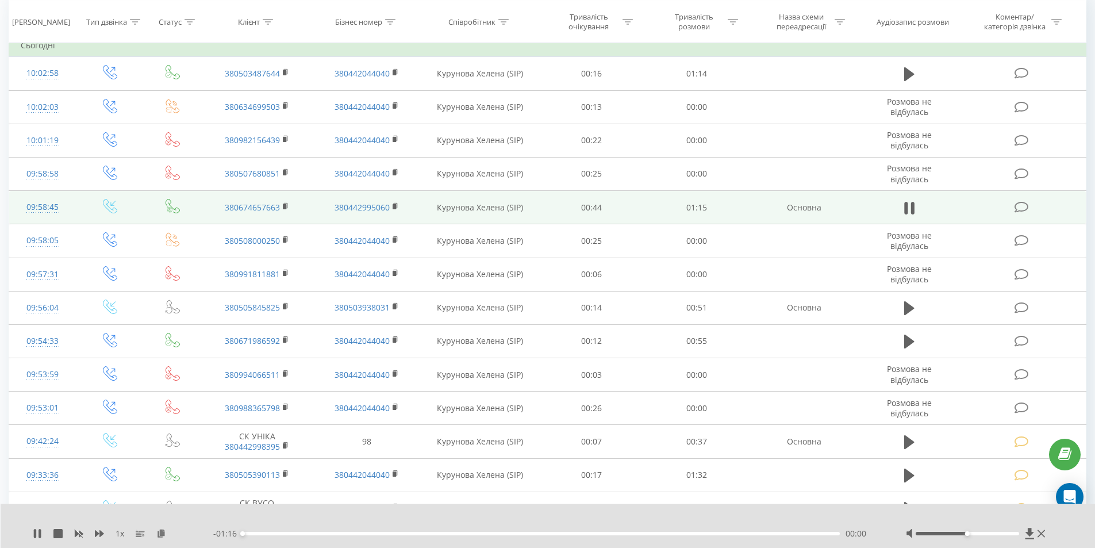
click at [750, 534] on div "00:00" at bounding box center [542, 533] width 598 height 3
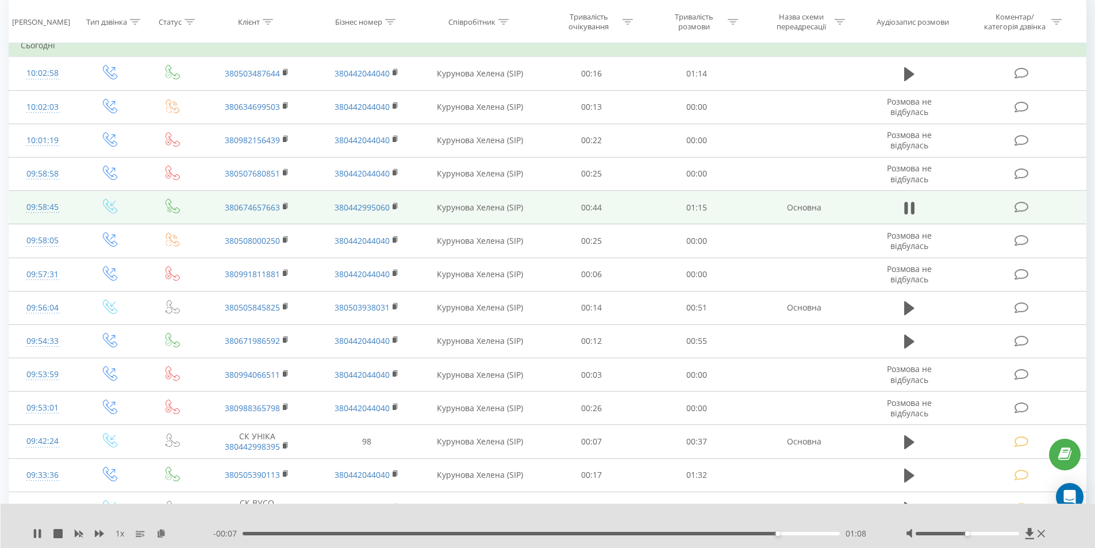
click at [696, 534] on div "01:08" at bounding box center [542, 533] width 598 height 3
click at [659, 535] on div "00:59" at bounding box center [542, 533] width 598 height 3
click at [620, 533] on div "00:48" at bounding box center [542, 533] width 598 height 3
click at [593, 533] on div "00:49" at bounding box center [542, 533] width 598 height 3
click at [1020, 203] on icon at bounding box center [1021, 207] width 14 height 12
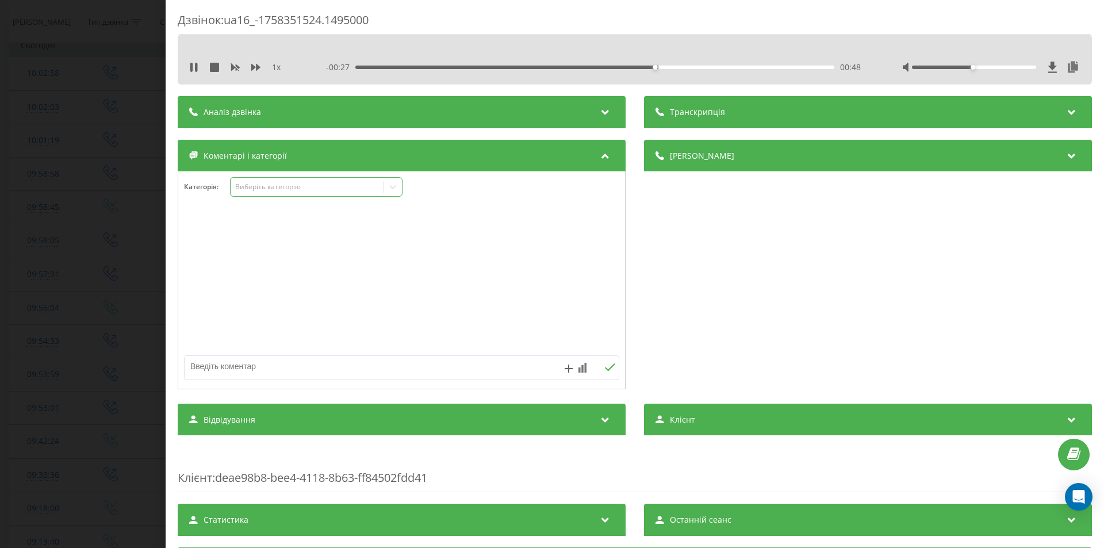
click at [253, 186] on div "Виберіть категорію" at bounding box center [307, 186] width 144 height 9
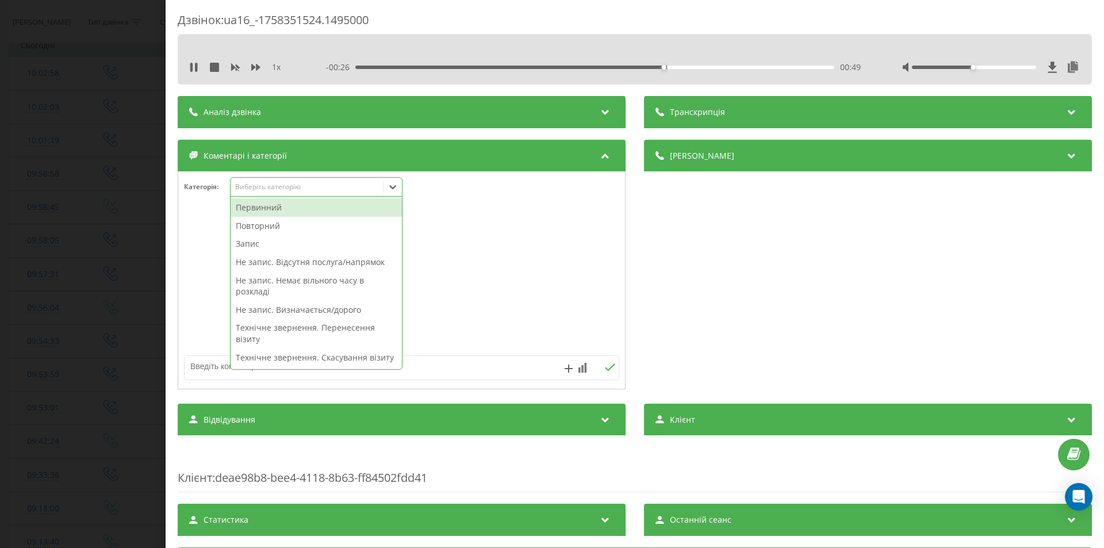
click at [274, 227] on div "Повторний" at bounding box center [315, 226] width 171 height 18
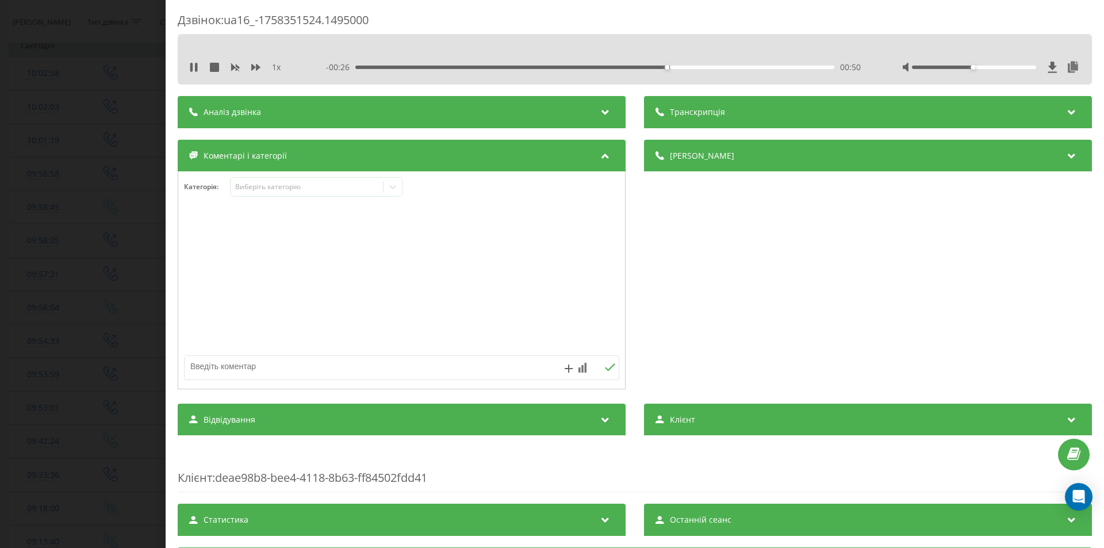
click at [702, 244] on div "Деталі дзвінка Загальне Дата дзвінка 2025-09-20 09:58:45 Тип дзвінка Вхідний Ст…" at bounding box center [868, 266] width 448 height 252
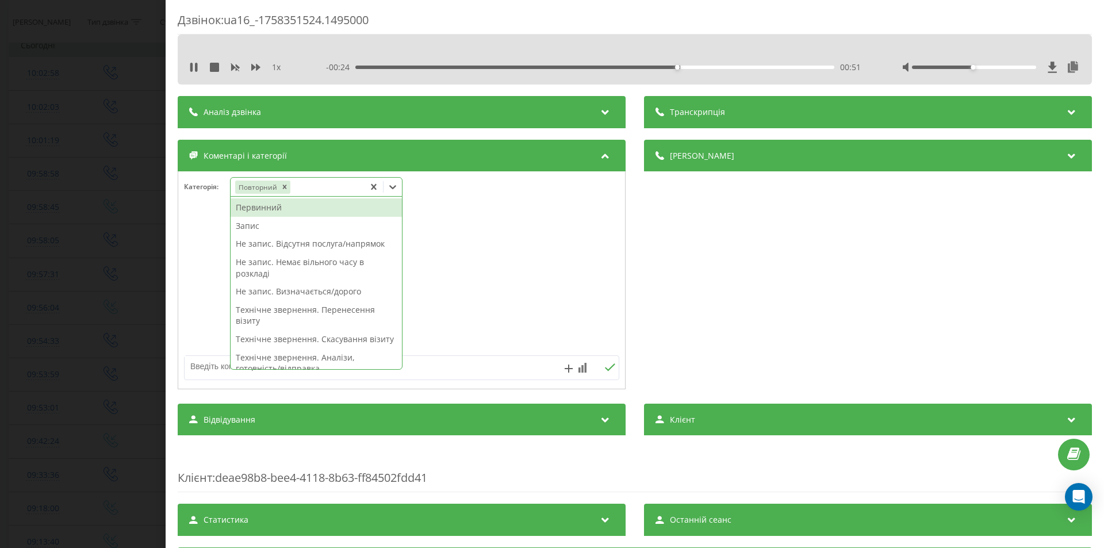
click at [395, 187] on icon at bounding box center [392, 187] width 7 height 4
click at [259, 230] on div "Запис" at bounding box center [315, 226] width 171 height 18
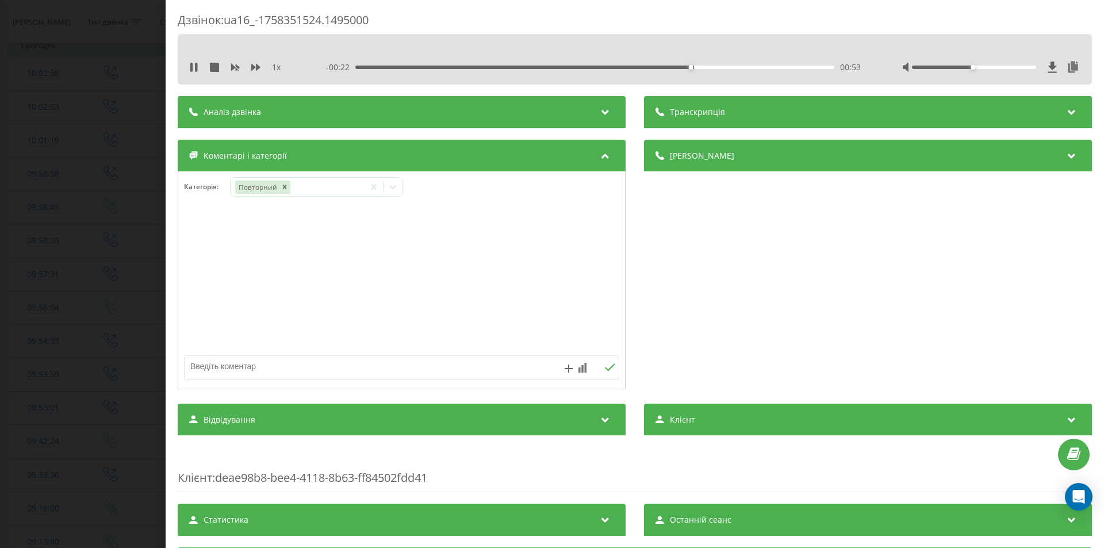
drag, startPoint x: 789, startPoint y: 290, endPoint x: 686, endPoint y: 266, distance: 105.7
click at [789, 290] on div "Деталі дзвінка Загальне Дата дзвінка 2025-09-20 09:58:45 Тип дзвінка Вхідний Ст…" at bounding box center [868, 266] width 448 height 252
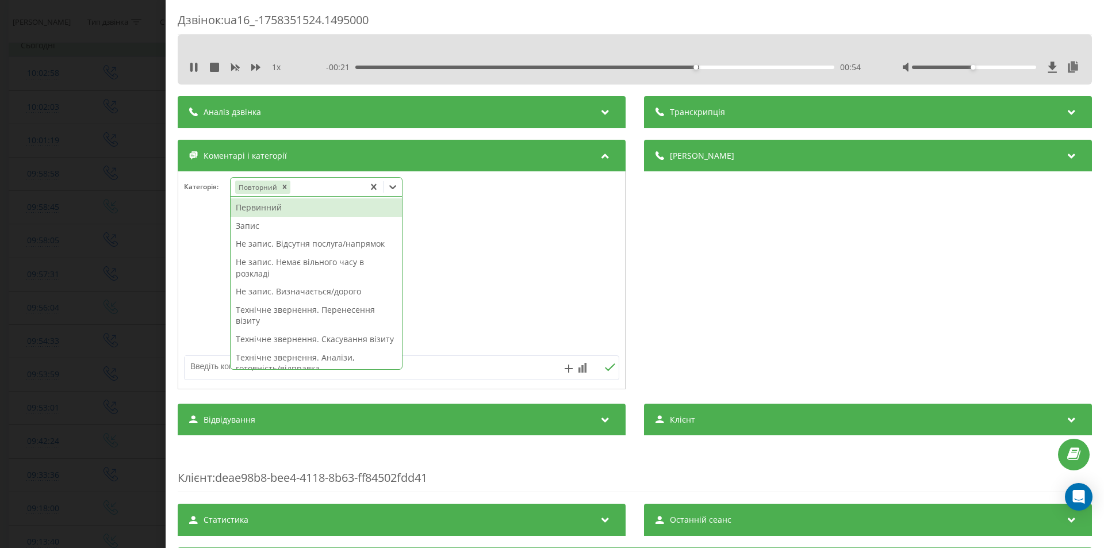
click at [395, 186] on icon at bounding box center [392, 186] width 11 height 11
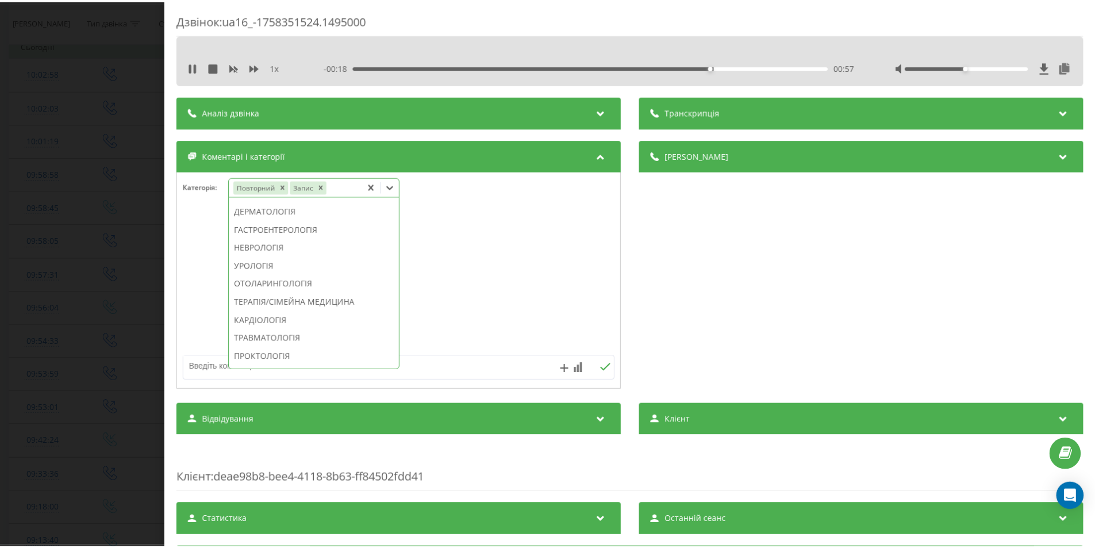
scroll to position [460, 0]
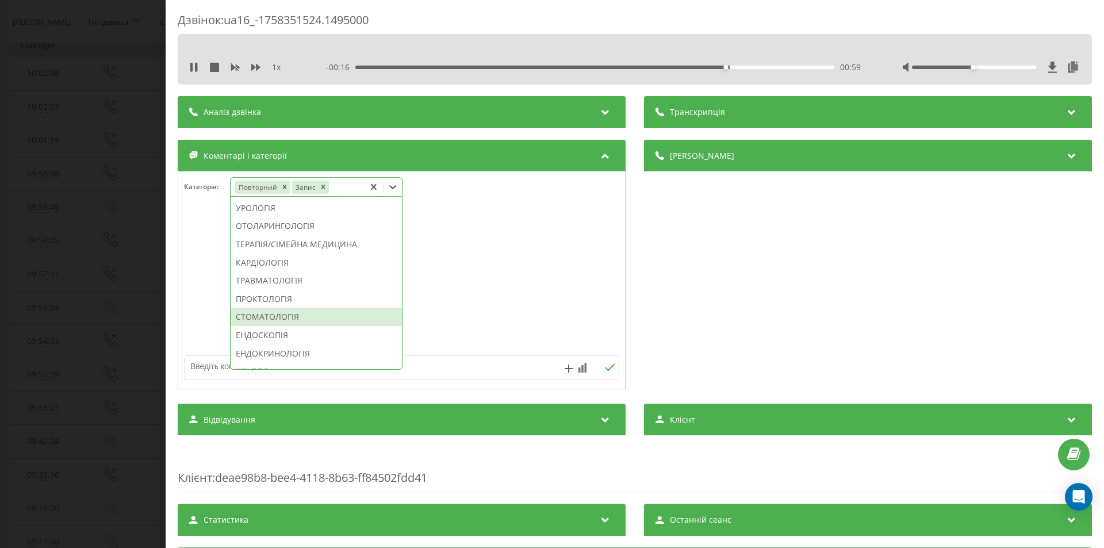
click at [291, 326] on div "СТОМАТОЛОГІЯ" at bounding box center [315, 316] width 171 height 18
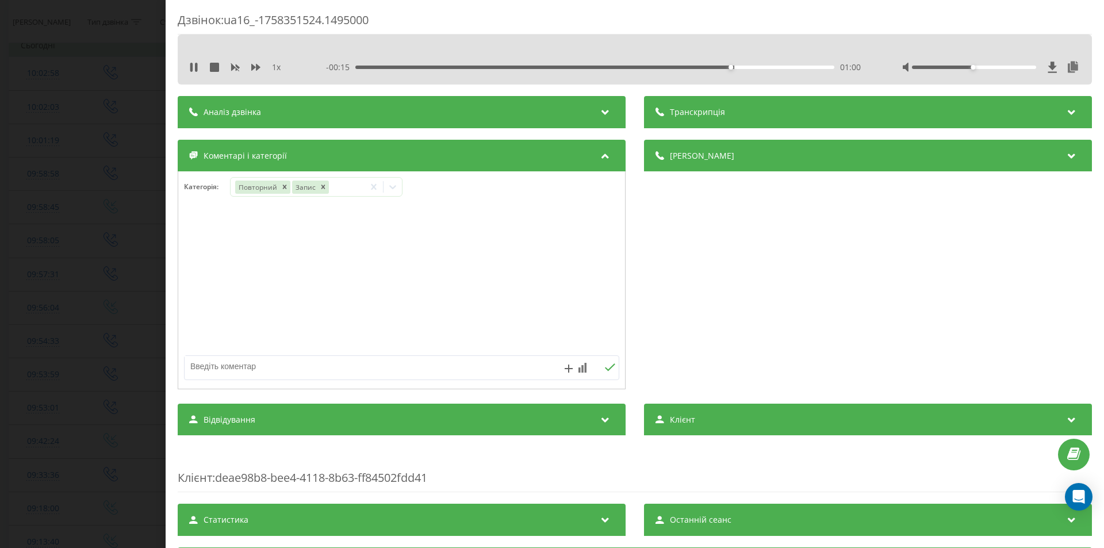
drag, startPoint x: 713, startPoint y: 276, endPoint x: 559, endPoint y: 300, distance: 155.3
click at [712, 276] on div "Деталі дзвінка Загальне Дата дзвінка 2025-09-20 09:58:45 Тип дзвінка Вхідний Ст…" at bounding box center [868, 266] width 448 height 252
click at [124, 268] on div "Дзвінок : ua16_-1758351524.1495000 1 x - 00:14 01:02 01:02 Транскрипція Для AI-…" at bounding box center [552, 274] width 1104 height 548
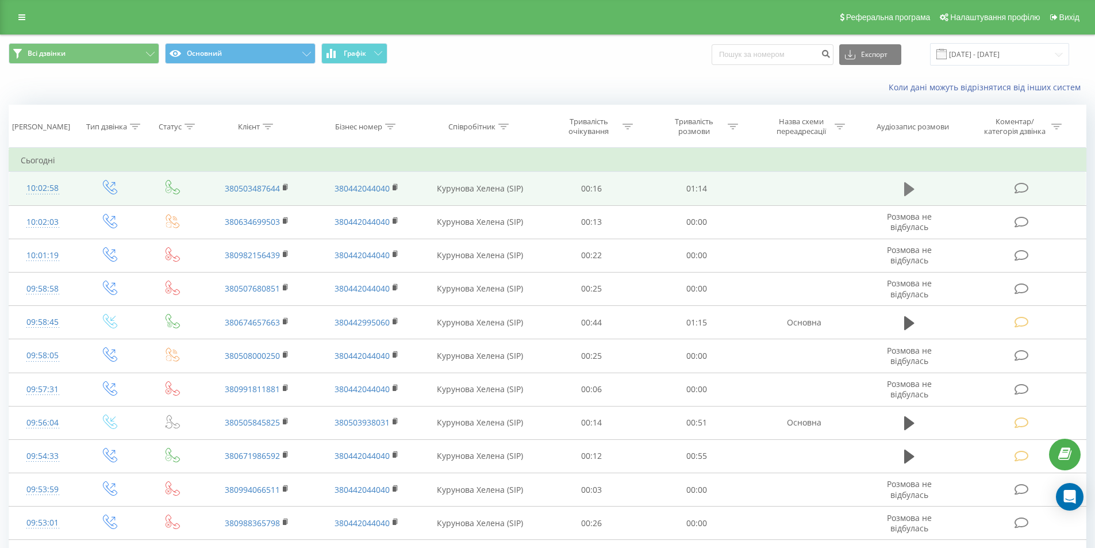
click at [908, 190] on icon at bounding box center [909, 189] width 10 height 14
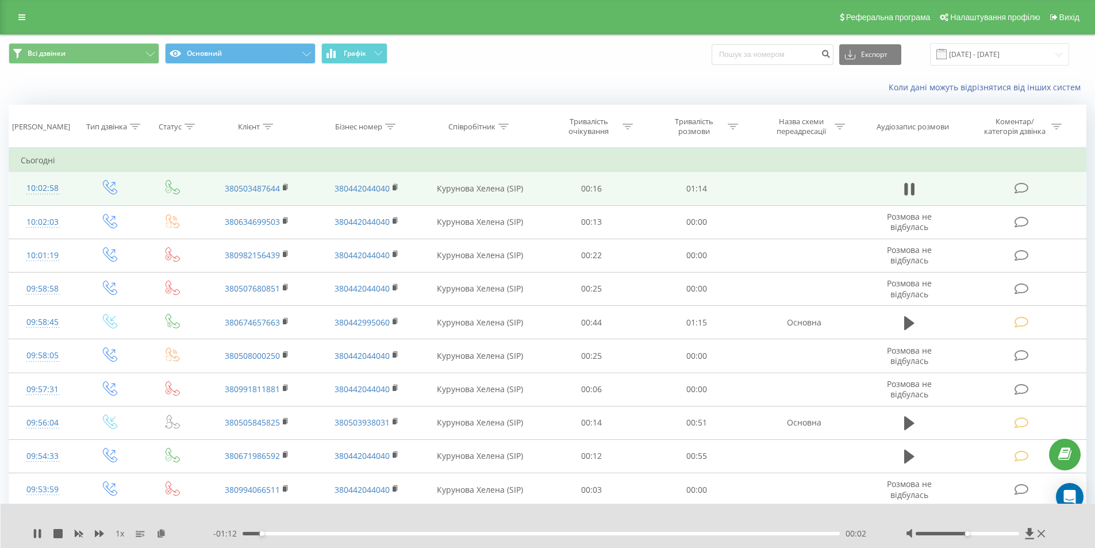
click at [1021, 190] on icon at bounding box center [1021, 188] width 14 height 12
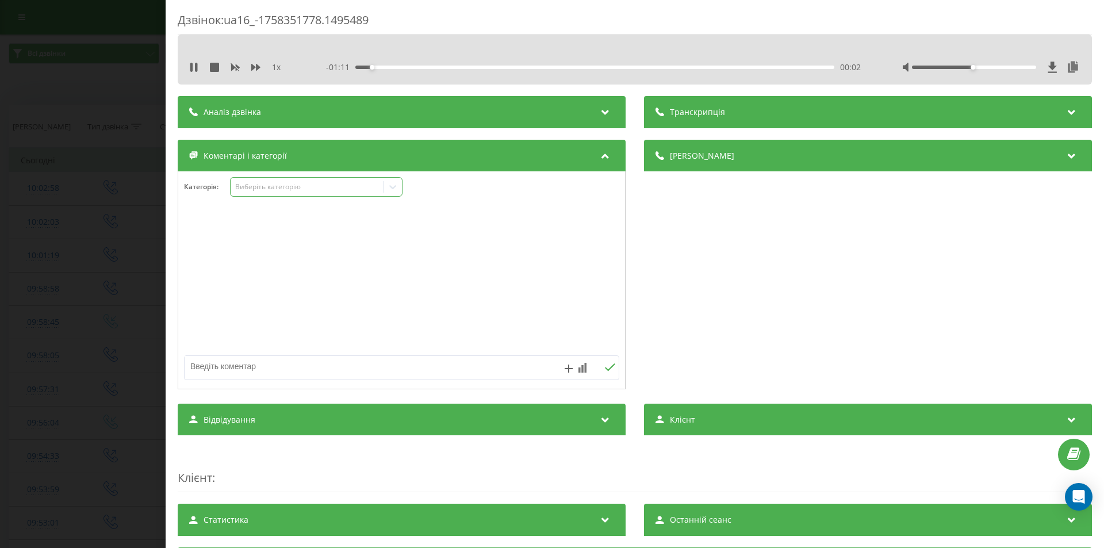
click at [267, 187] on div "Виберіть категорію" at bounding box center [307, 186] width 144 height 9
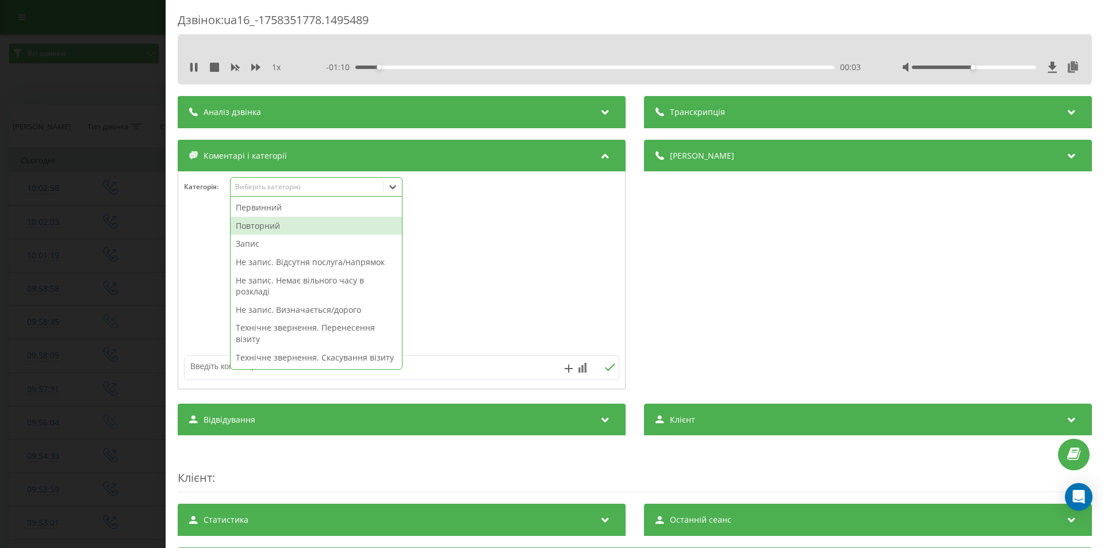
drag, startPoint x: 276, startPoint y: 225, endPoint x: 636, endPoint y: 316, distance: 371.6
click at [276, 225] on div "Повторний" at bounding box center [315, 226] width 171 height 18
click at [820, 341] on div "Деталі дзвінка Загальне Дата дзвінка 2025-09-20 10:02:58 Тип дзвінка Вихідний С…" at bounding box center [868, 266] width 448 height 252
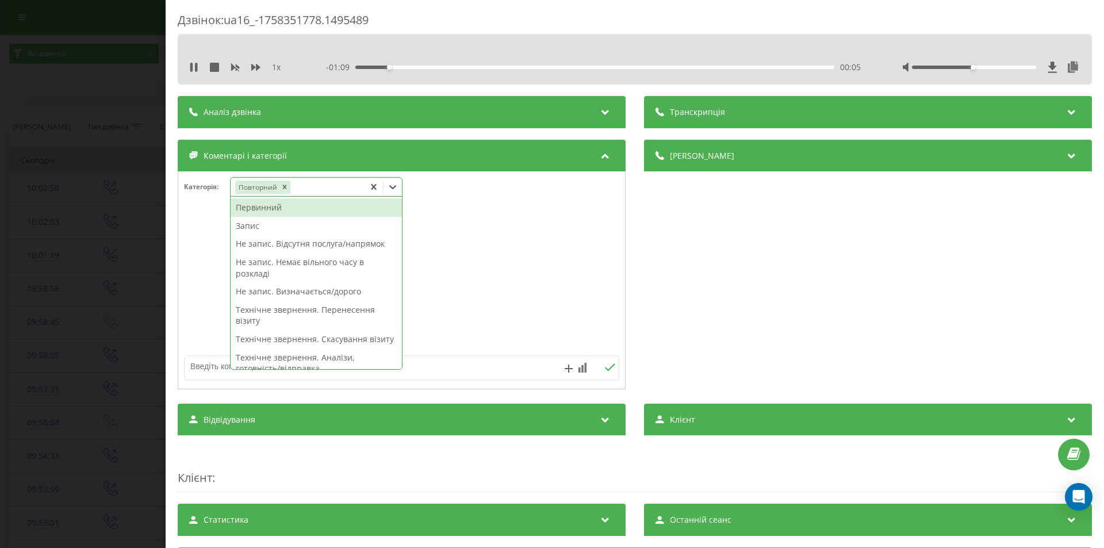
click at [392, 186] on icon at bounding box center [392, 186] width 11 height 11
click at [276, 227] on div "Запис" at bounding box center [315, 226] width 171 height 18
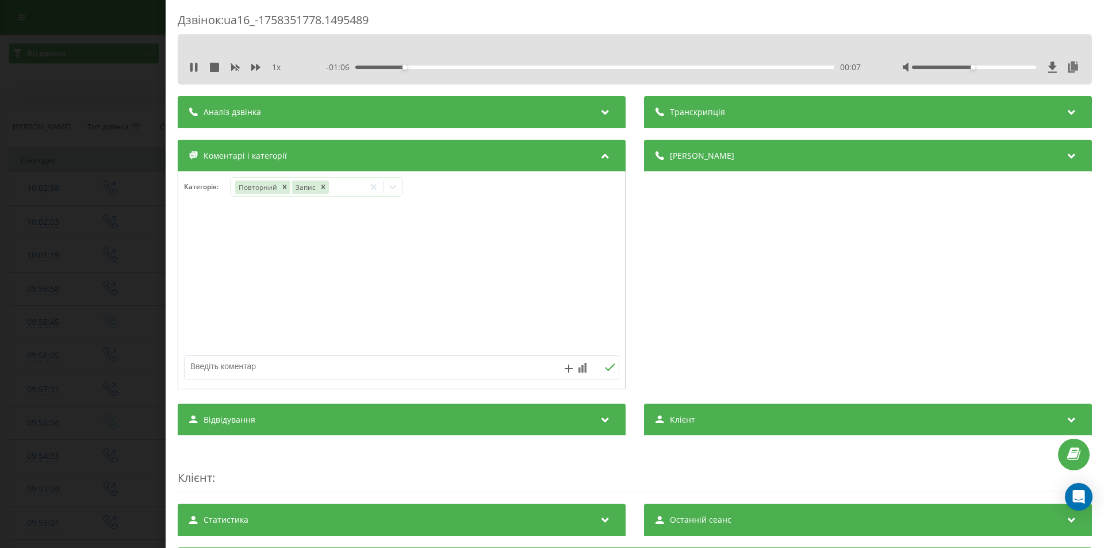
click at [833, 308] on div "Деталі дзвінка Загальне Дата дзвінка 2025-09-20 10:02:58 Тип дзвінка Вихідний С…" at bounding box center [868, 266] width 448 height 252
click at [392, 187] on icon at bounding box center [392, 187] width 7 height 4
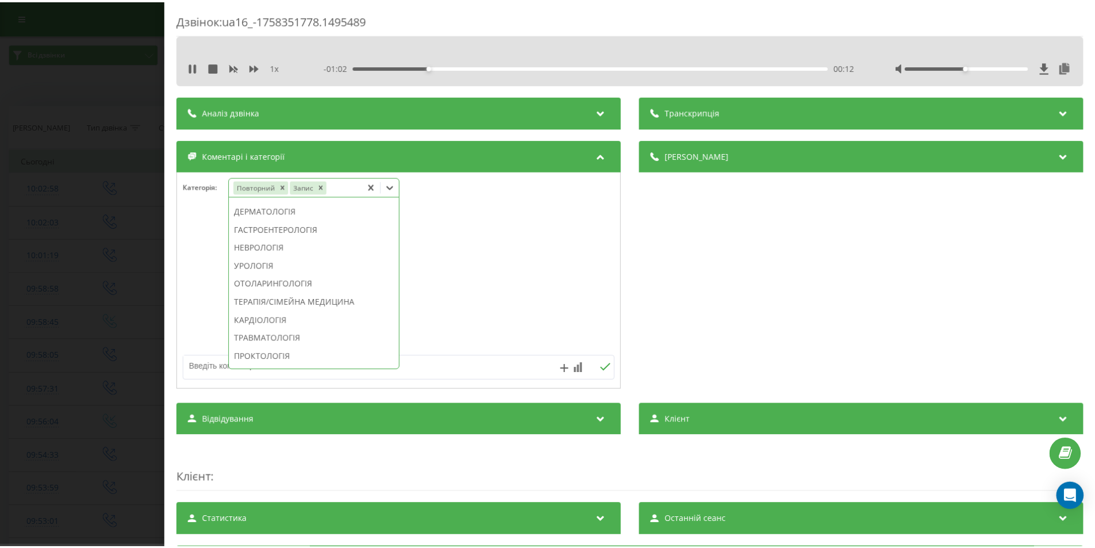
scroll to position [517, 0]
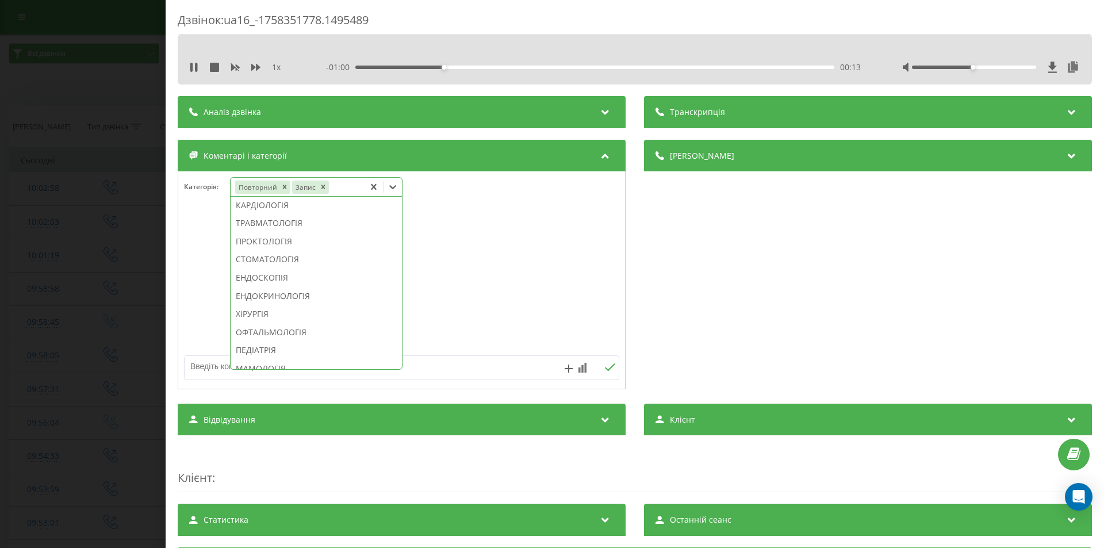
click at [295, 268] on div "СТОМАТОЛОГІЯ" at bounding box center [315, 259] width 171 height 18
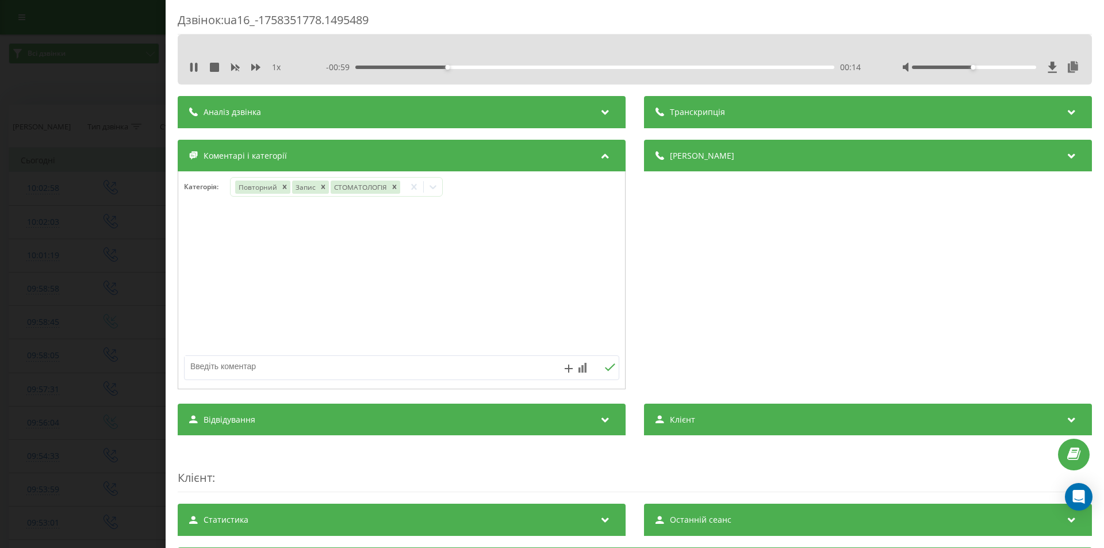
click at [803, 333] on div "Деталі дзвінка Загальне Дата дзвінка 2025-09-20 10:02:58 Тип дзвінка Вихідний С…" at bounding box center [868, 266] width 448 height 252
click at [37, 237] on div "Дзвінок : ua16_-1758351778.1495489 1 x - 00:59 00:14 00:14 Транскрипція Для AI-…" at bounding box center [552, 274] width 1104 height 548
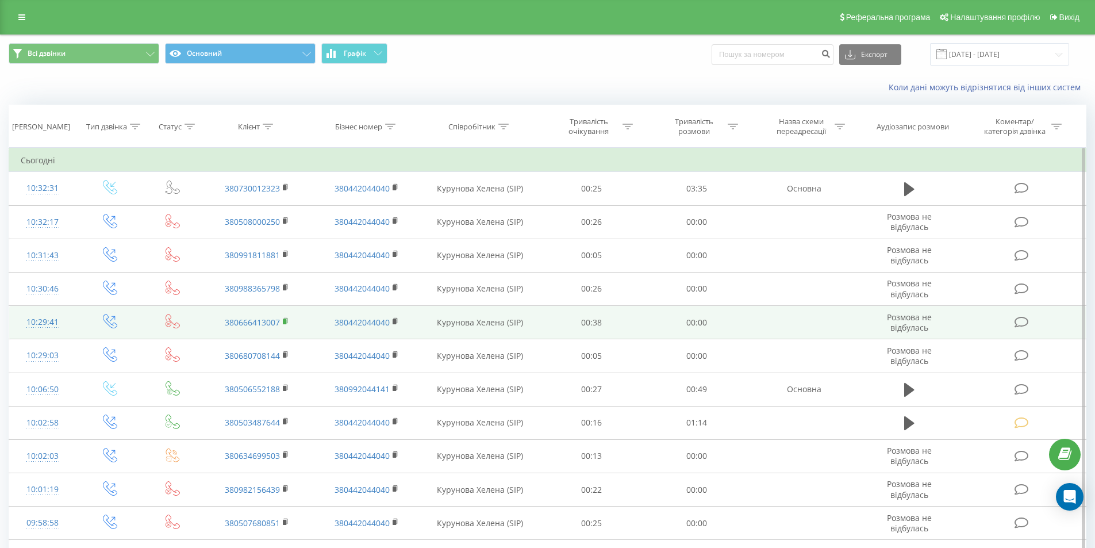
click at [285, 321] on rect at bounding box center [284, 321] width 3 height 5
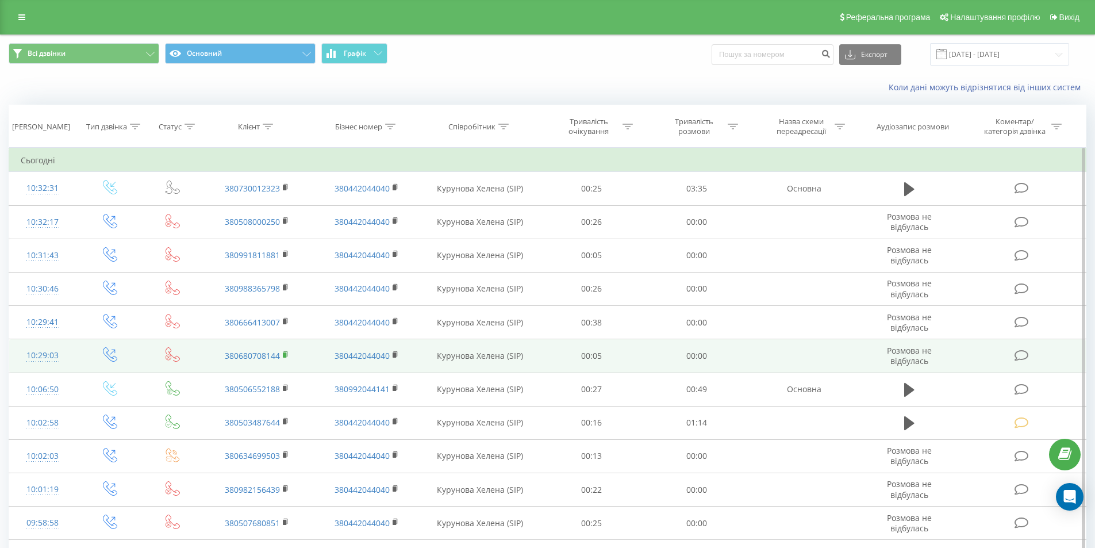
click at [285, 356] on rect at bounding box center [284, 354] width 3 height 5
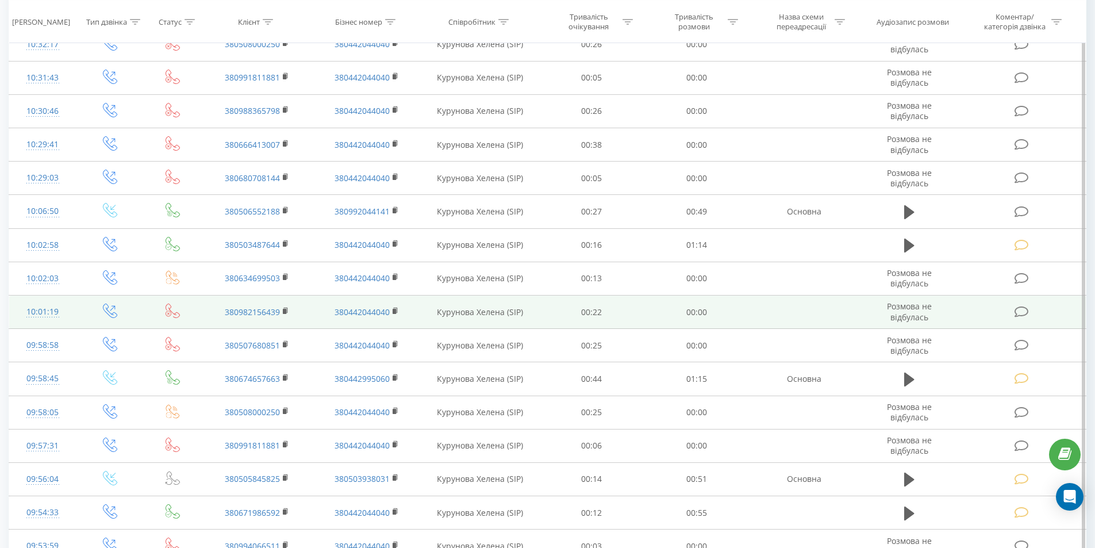
scroll to position [402, 0]
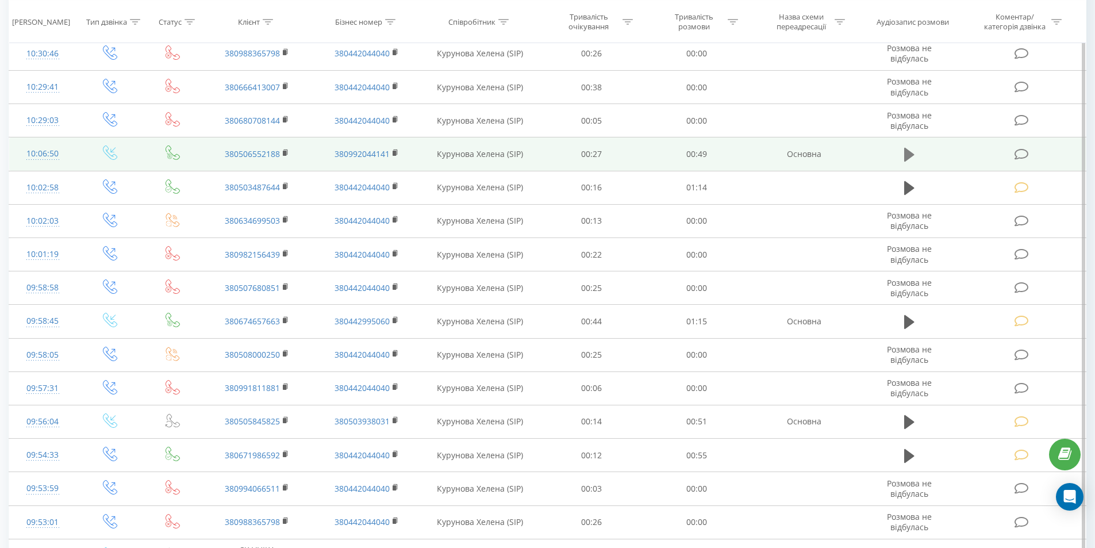
click at [908, 151] on icon at bounding box center [909, 155] width 10 height 14
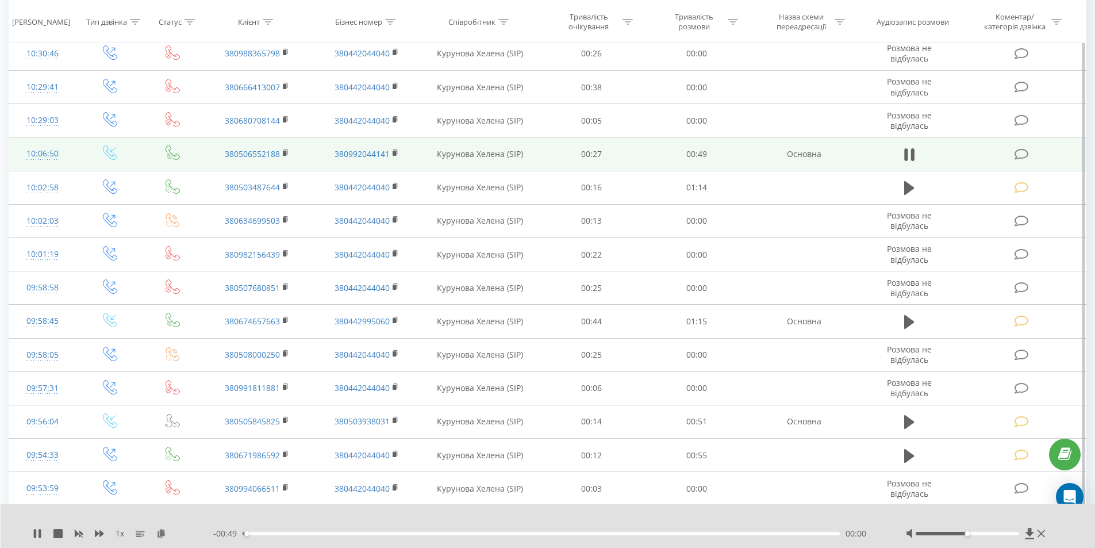
click at [751, 533] on div "00:00" at bounding box center [542, 533] width 598 height 3
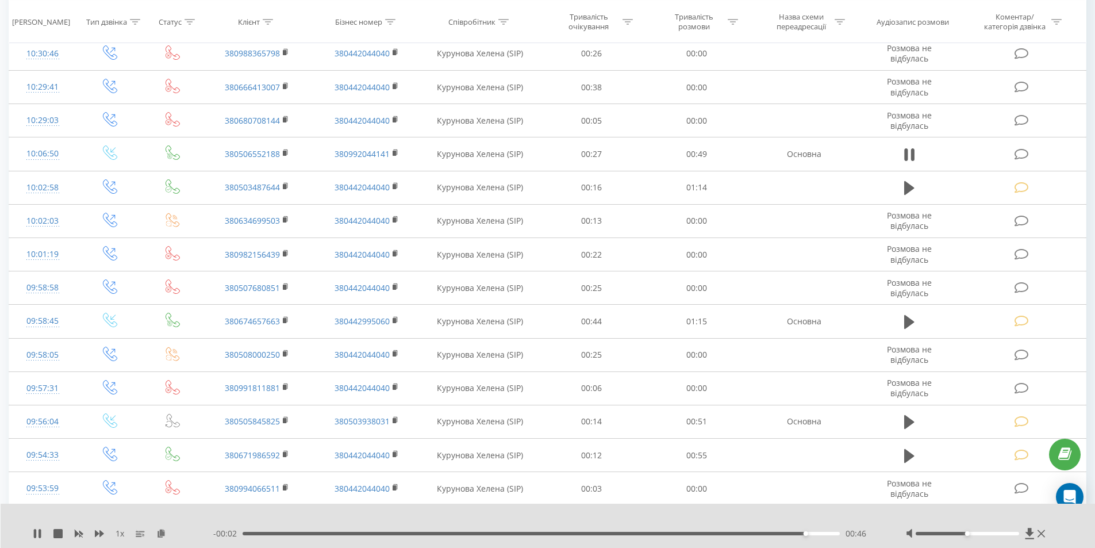
drag, startPoint x: 1023, startPoint y: 154, endPoint x: 920, endPoint y: 169, distance: 104.5
click at [1023, 154] on icon at bounding box center [1021, 154] width 14 height 12
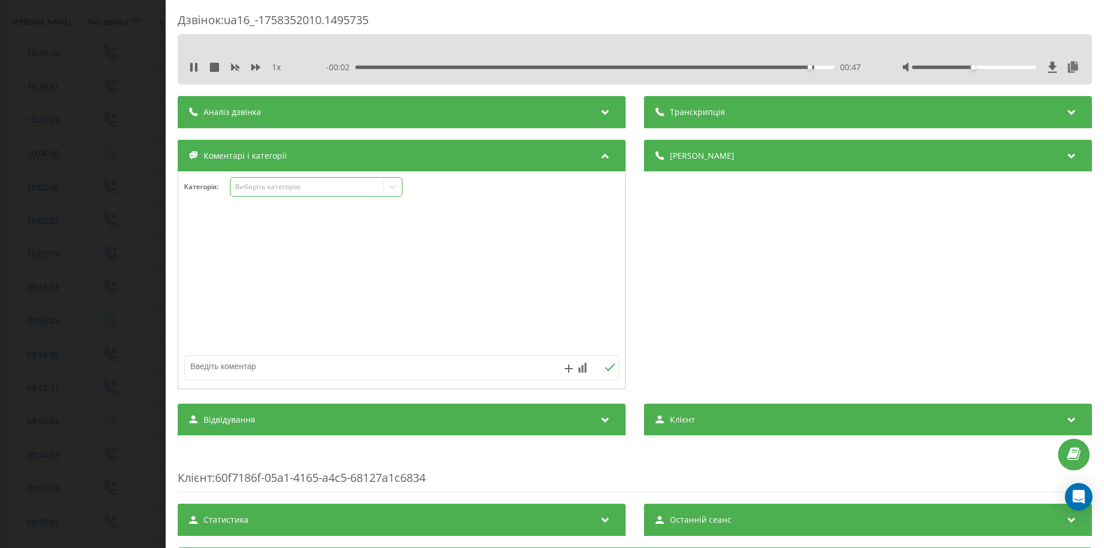
click at [257, 188] on div "Виберіть категорію" at bounding box center [307, 186] width 144 height 9
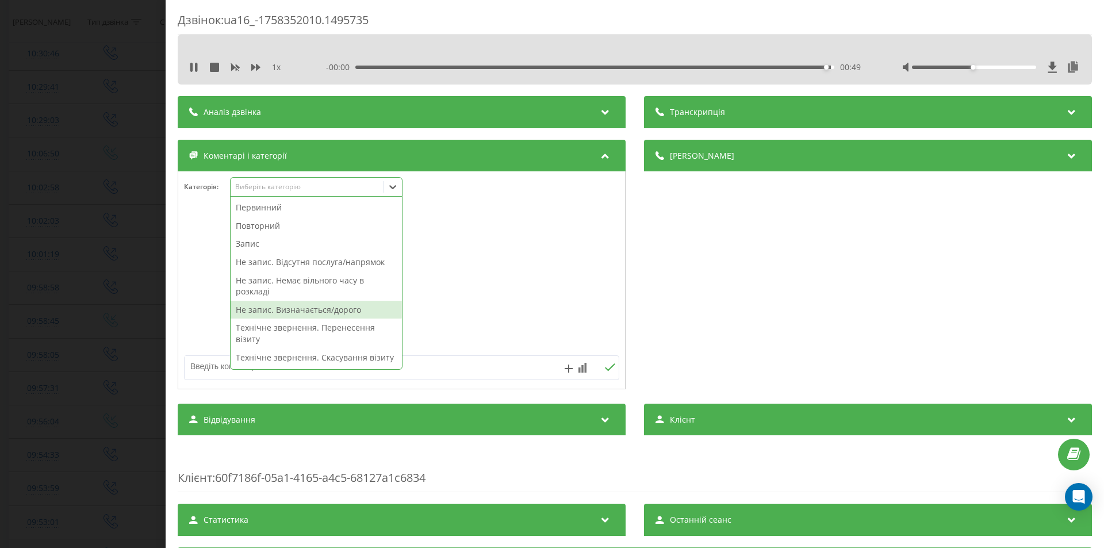
click at [306, 309] on div "Не запис. Визначається/дорого" at bounding box center [315, 310] width 171 height 18
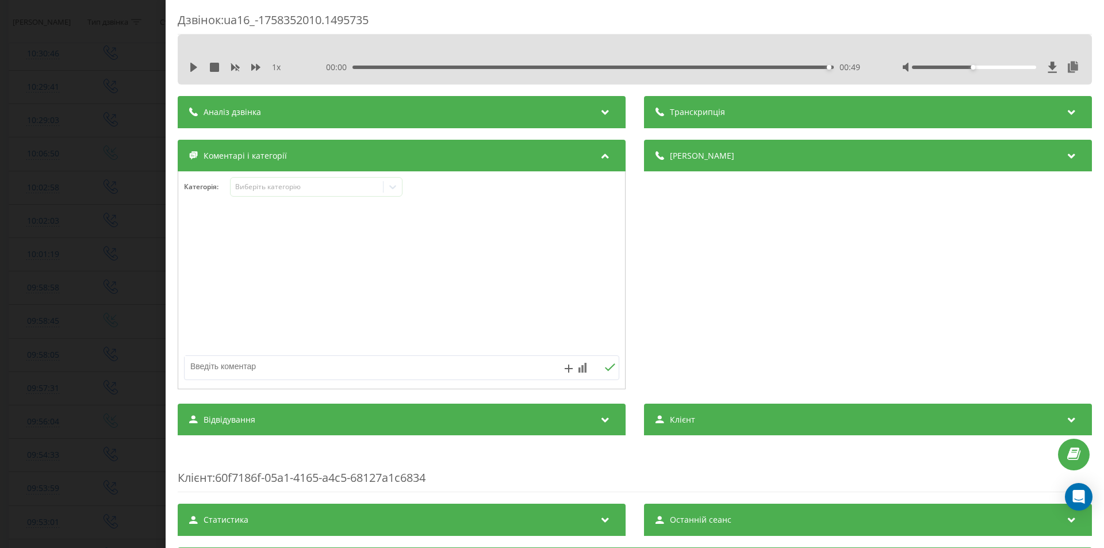
click at [766, 262] on div "Деталі дзвінка Загальне Дата дзвінка [DATE] 10:06:50 Тип дзвінка Вхідний Статус…" at bounding box center [868, 266] width 448 height 252
click at [119, 199] on div "Дзвінок : ua16_-1758352010.1495735 1 x 00:00 00:49 00:49 Транскрипція Для AI-ан…" at bounding box center [552, 274] width 1104 height 548
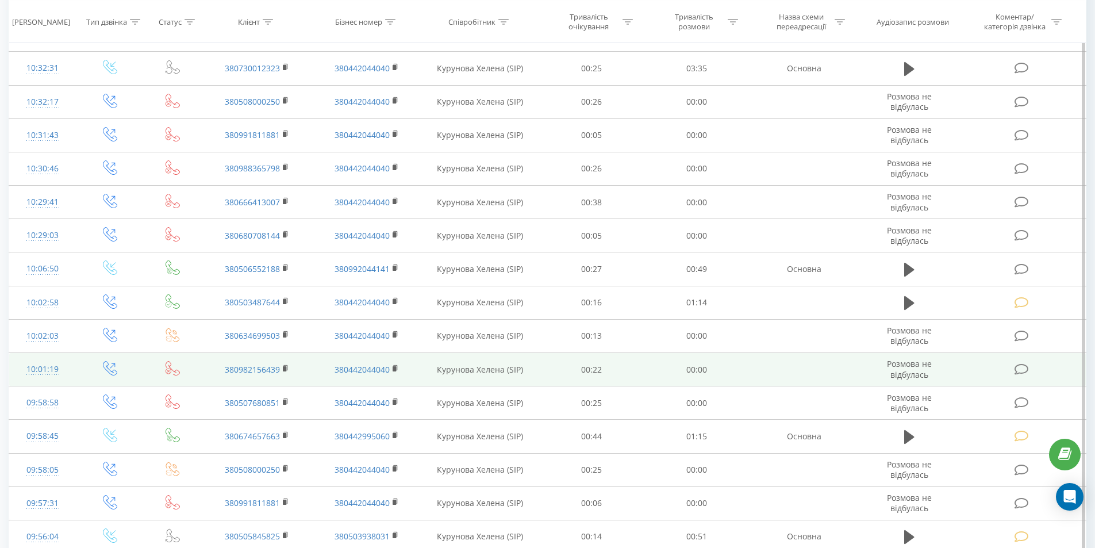
scroll to position [172, 0]
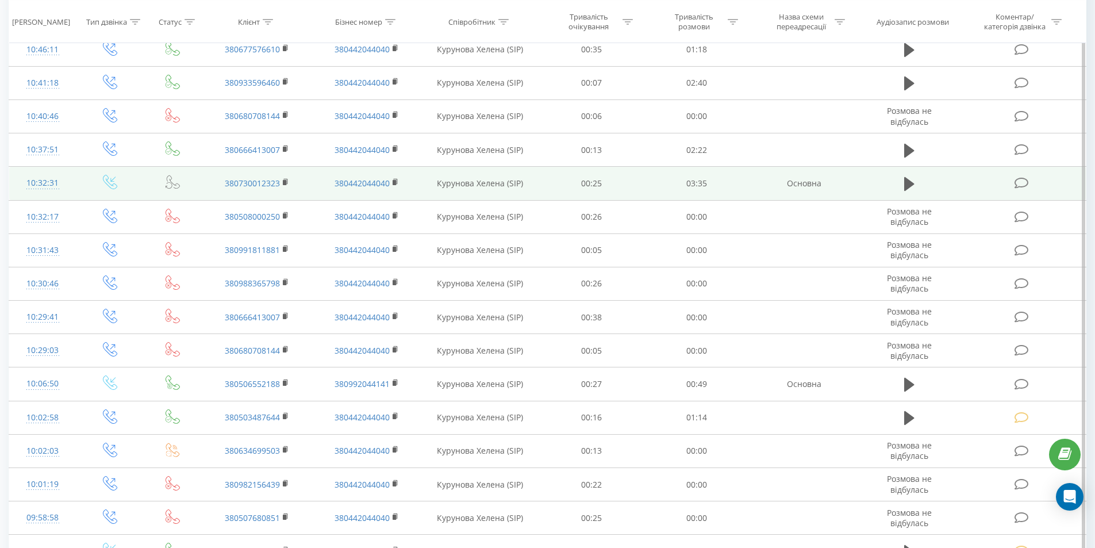
click at [909, 187] on icon at bounding box center [909, 184] width 10 height 14
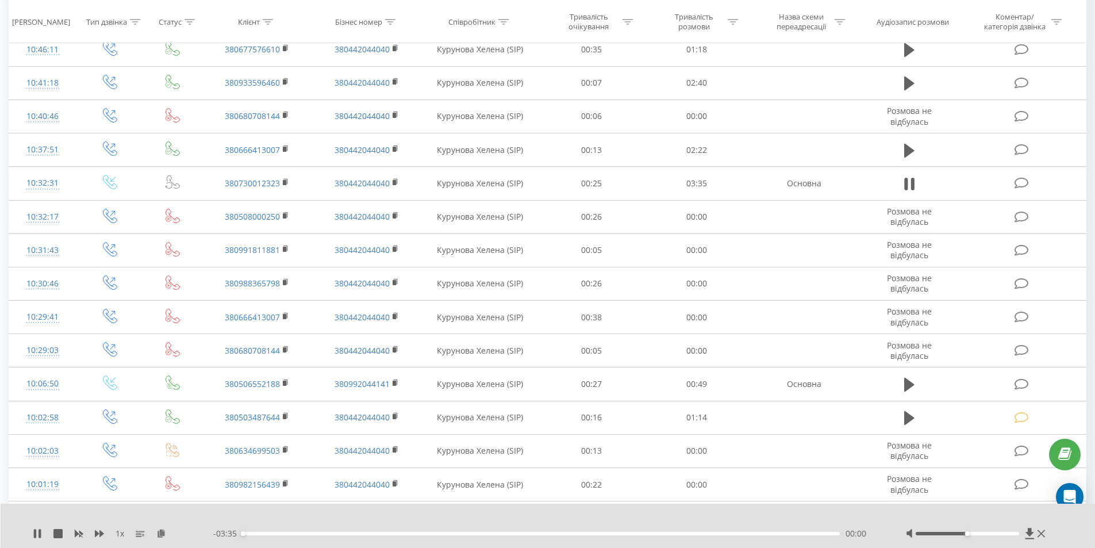
click at [766, 531] on div "- 03:35 00:00 00:00" at bounding box center [545, 533] width 664 height 11
click at [764, 534] on div "00:00" at bounding box center [542, 533] width 598 height 3
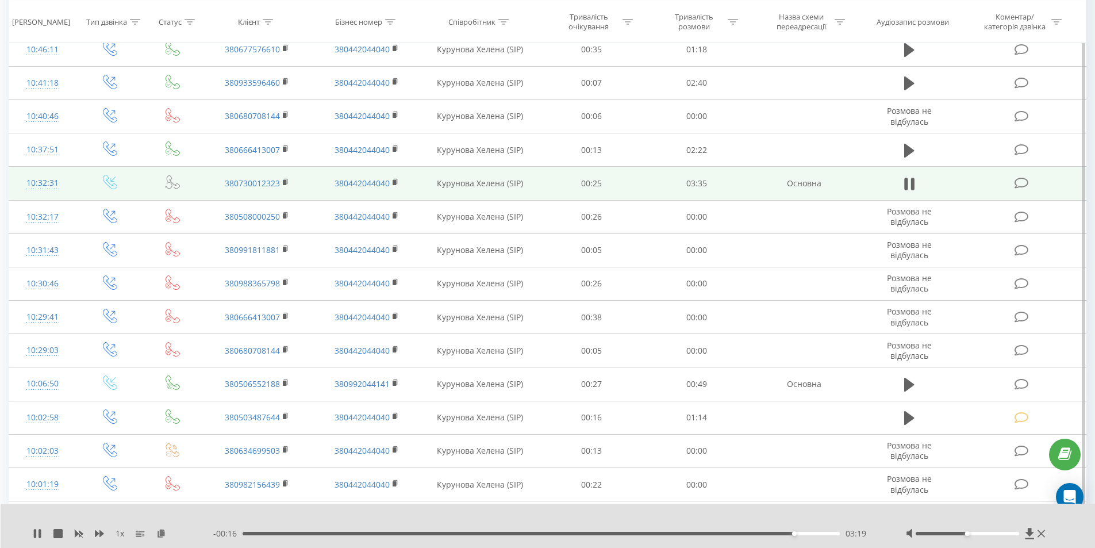
click at [1021, 180] on icon at bounding box center [1021, 183] width 14 height 12
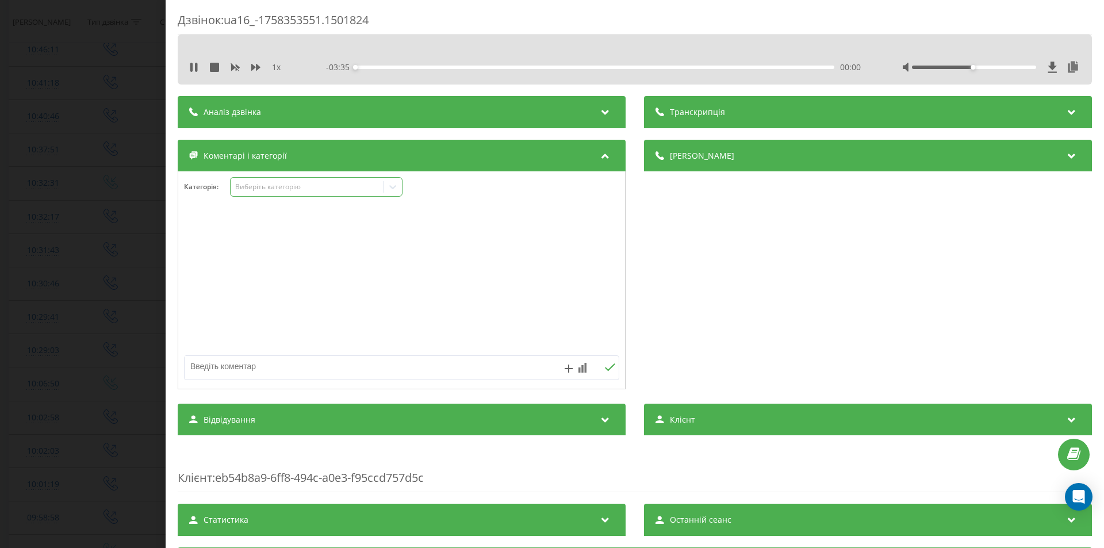
click at [270, 189] on div "Виберіть категорію" at bounding box center [307, 186] width 144 height 9
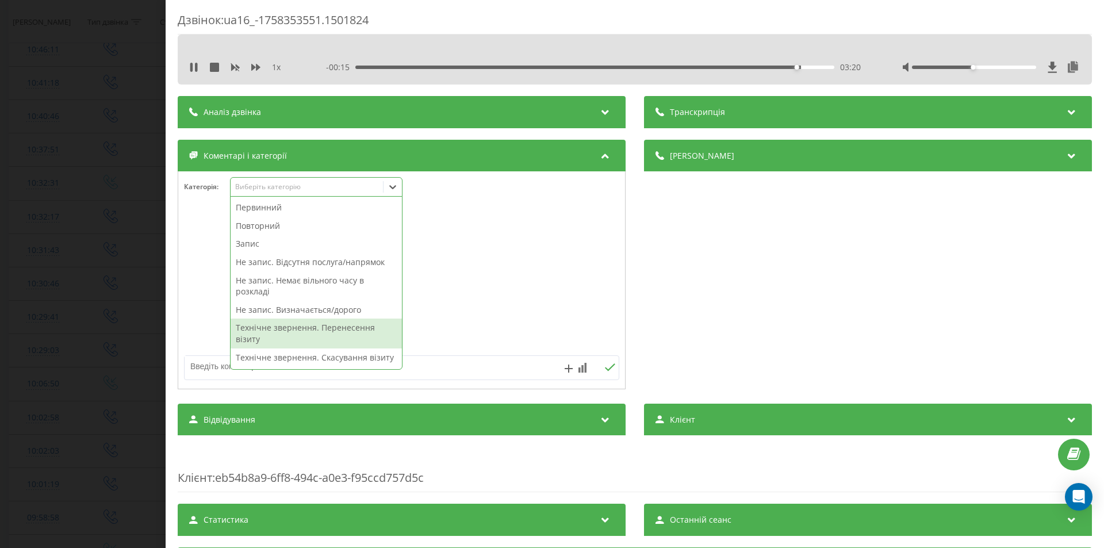
click at [355, 326] on div "Технічне звернення. Перенесення візиту" at bounding box center [315, 332] width 171 height 29
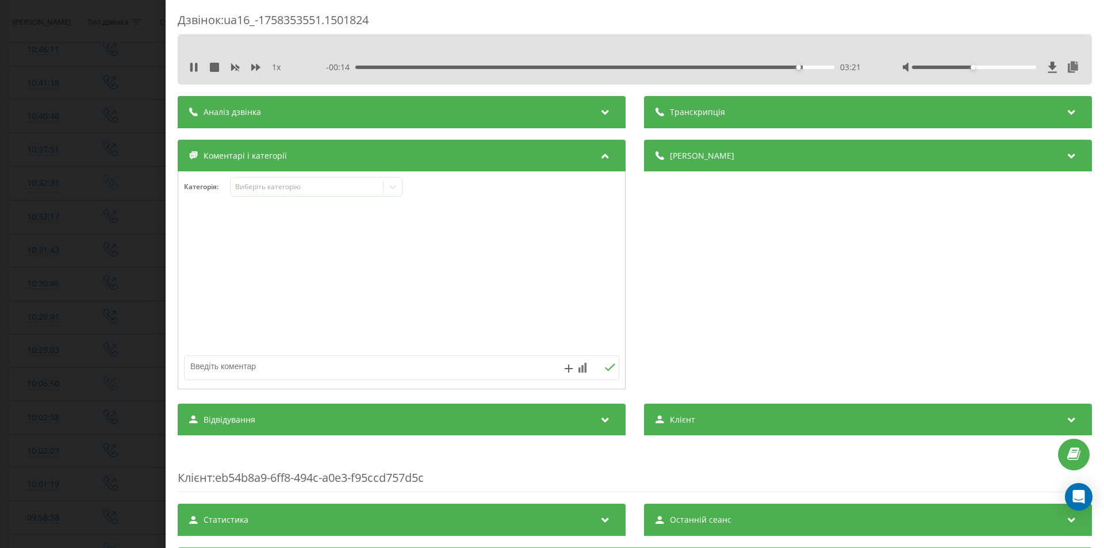
drag, startPoint x: 727, startPoint y: 314, endPoint x: 554, endPoint y: 337, distance: 174.5
click at [726, 314] on div "Деталі дзвінка Загальне Дата дзвінка 2025-09-20 10:32:31 Тип дзвінка Вхідний Ст…" at bounding box center [868, 266] width 448 height 252
click at [95, 249] on div "Дзвінок : ua16_-1758353551.1501824 1 x - 00:12 03:23 03:23 Транскрипція Для AI-…" at bounding box center [552, 274] width 1104 height 548
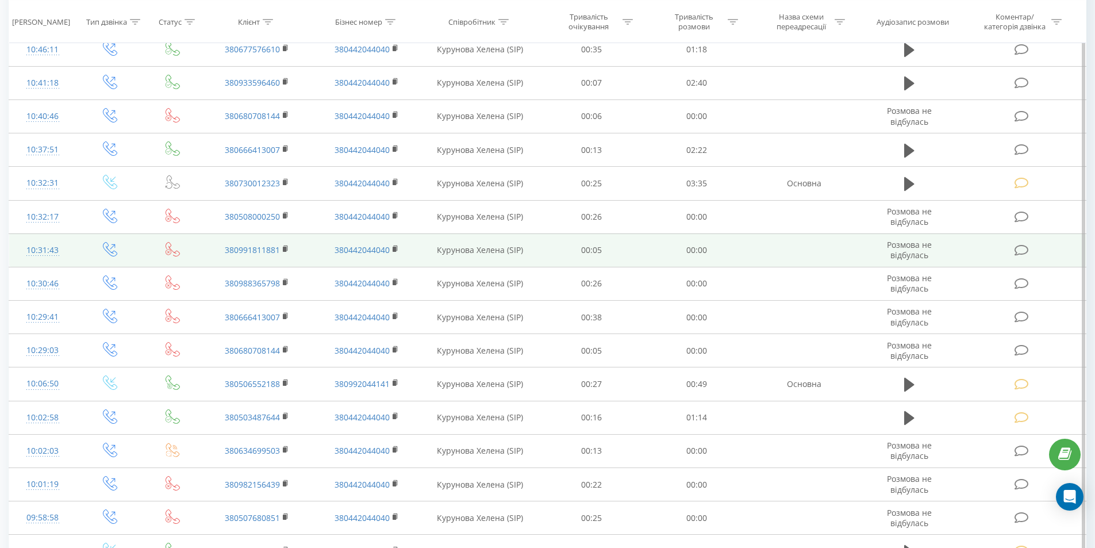
click at [909, 151] on icon at bounding box center [909, 150] width 10 height 14
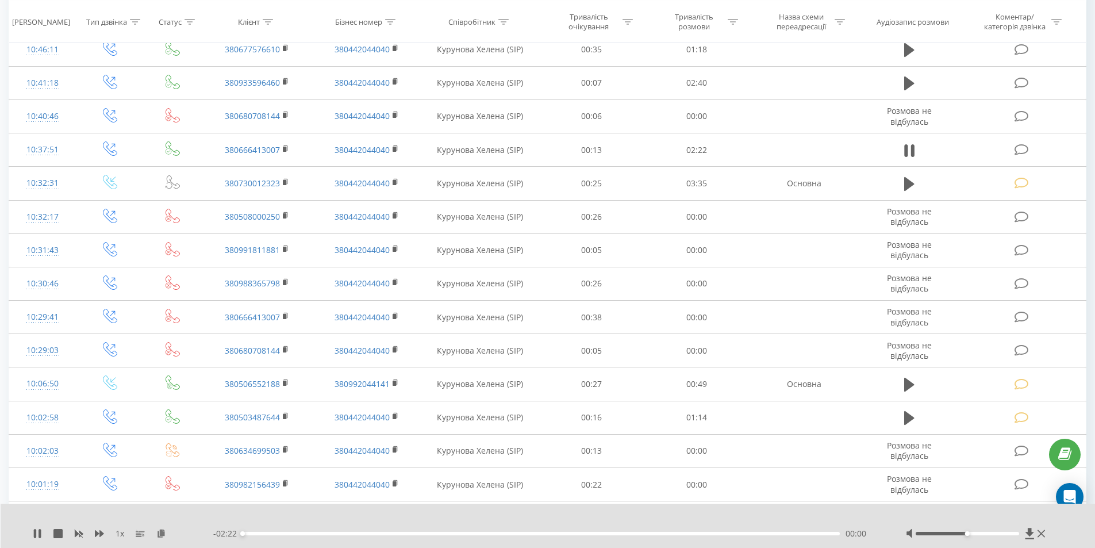
click at [777, 534] on div "00:00" at bounding box center [542, 533] width 598 height 3
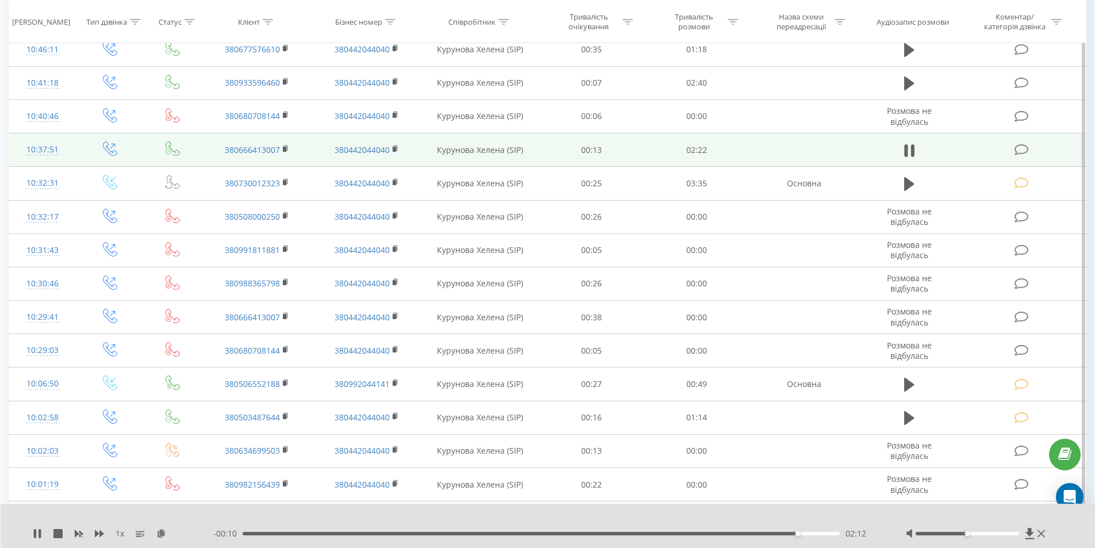
click at [1018, 151] on icon at bounding box center [1021, 150] width 14 height 12
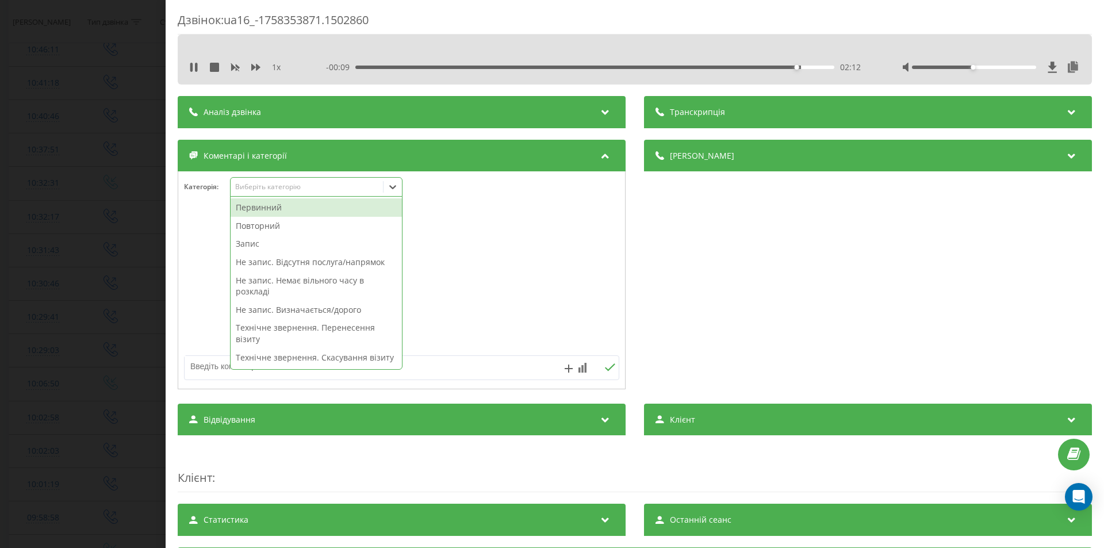
click at [294, 187] on div "Виберіть категорію" at bounding box center [307, 186] width 144 height 9
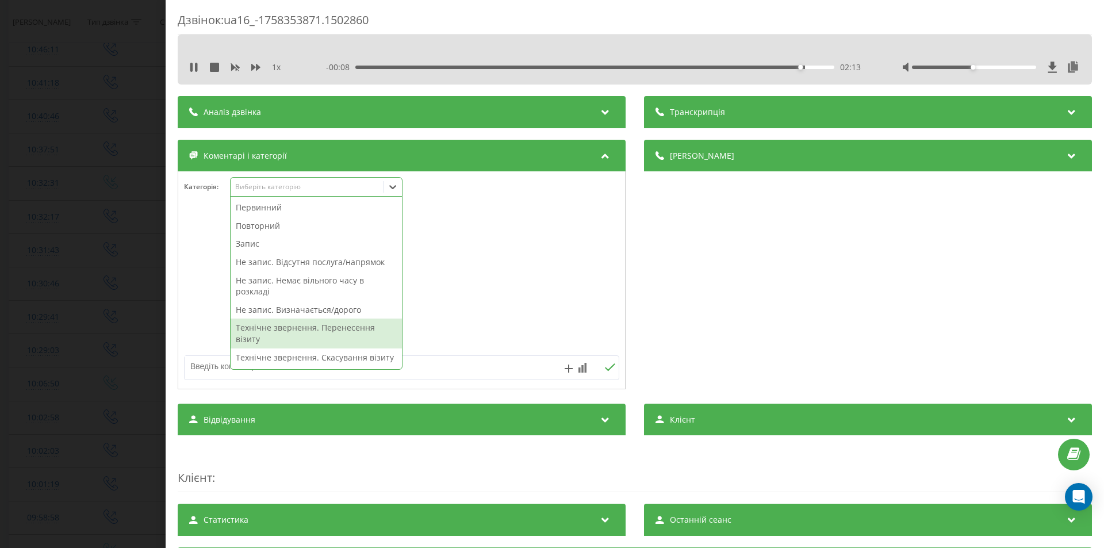
click at [358, 330] on div "Технічне звернення. Перенесення візиту" at bounding box center [315, 332] width 171 height 29
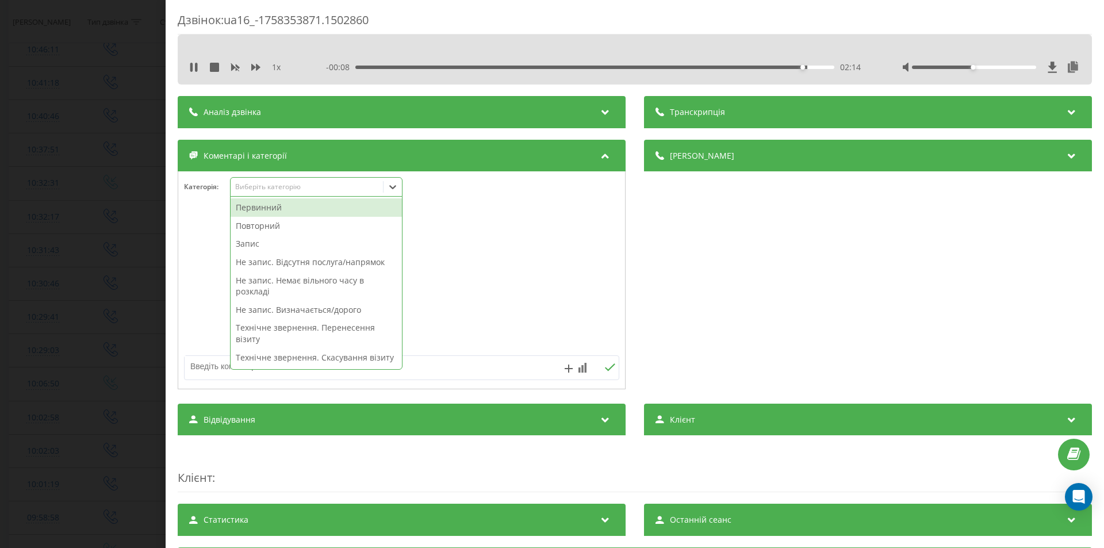
click at [740, 285] on div "Деталі дзвінка Загальне Дата дзвінка 2025-09-20 10:37:51 Тип дзвінка Вихідний С…" at bounding box center [868, 266] width 448 height 252
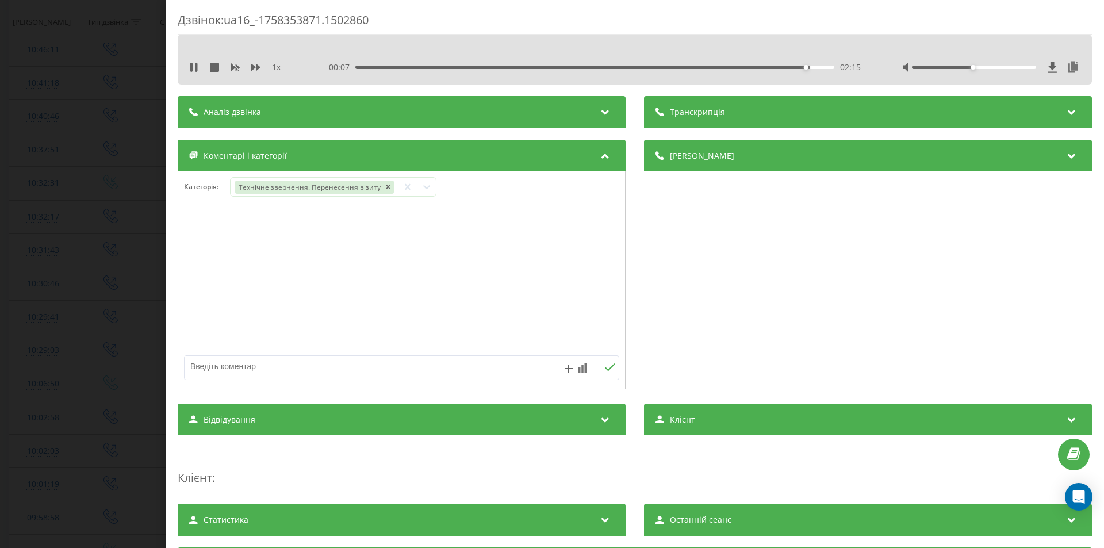
click at [68, 251] on div "Дзвінок : ua16_-1758353871.1502860 1 x - 00:07 02:15 02:15 Транскрипція Для AI-…" at bounding box center [552, 274] width 1104 height 548
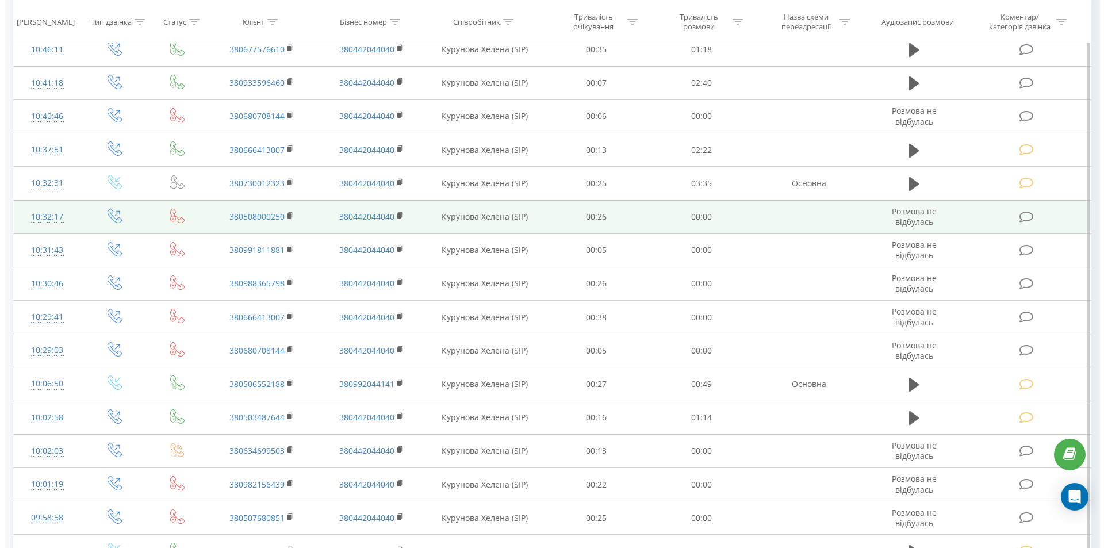
scroll to position [115, 0]
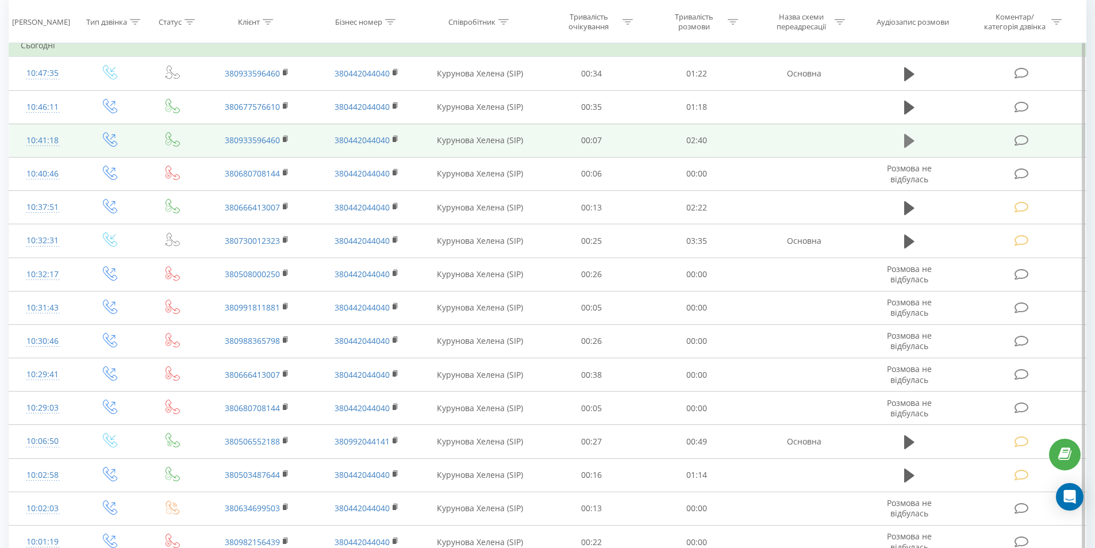
click at [908, 143] on icon at bounding box center [909, 141] width 10 height 14
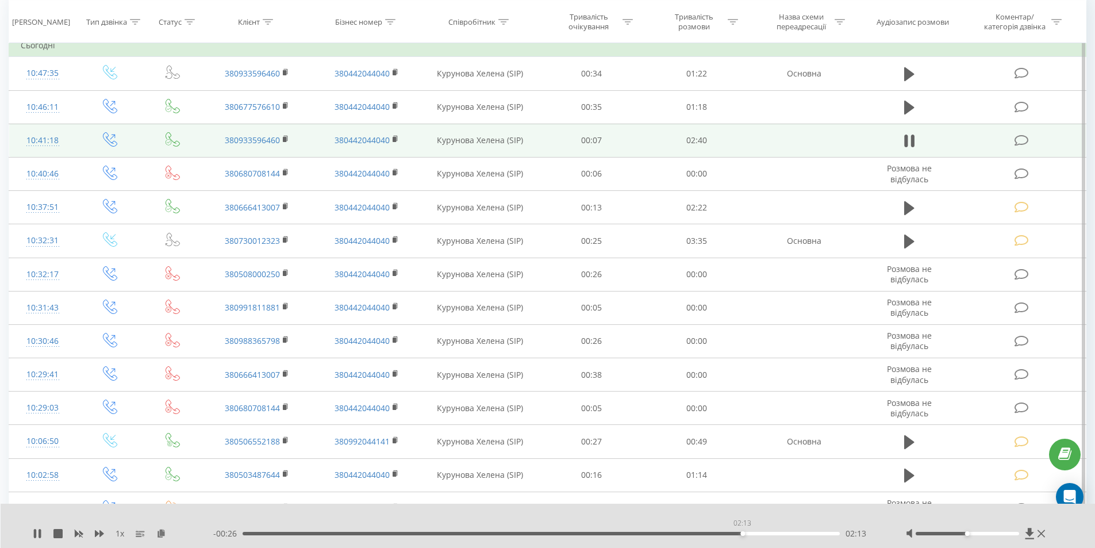
click at [742, 532] on div "02:13" at bounding box center [542, 533] width 598 height 3
click at [1023, 140] on icon at bounding box center [1021, 140] width 14 height 12
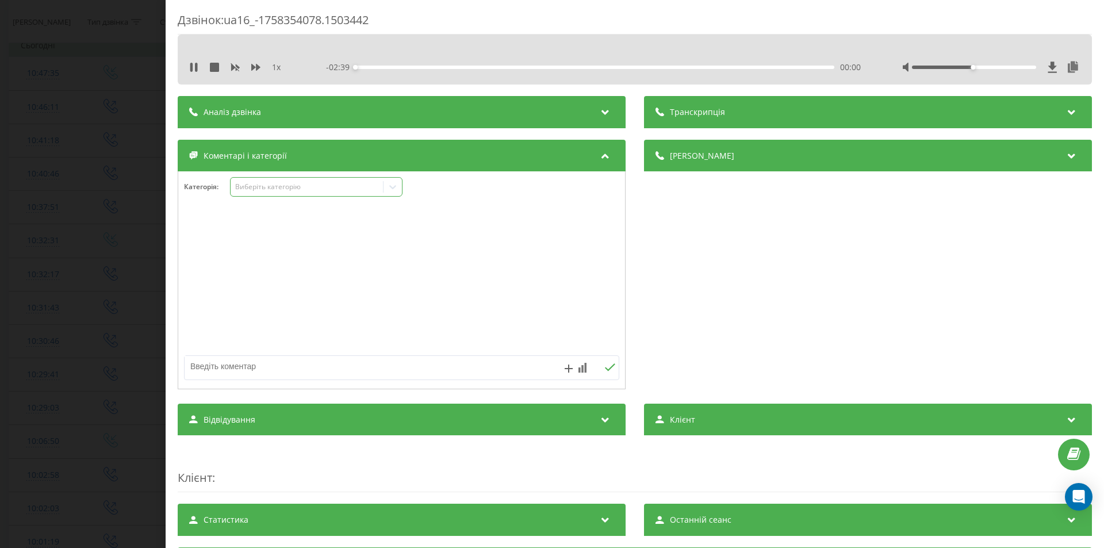
click at [287, 187] on div "Виберіть категорію" at bounding box center [307, 186] width 144 height 9
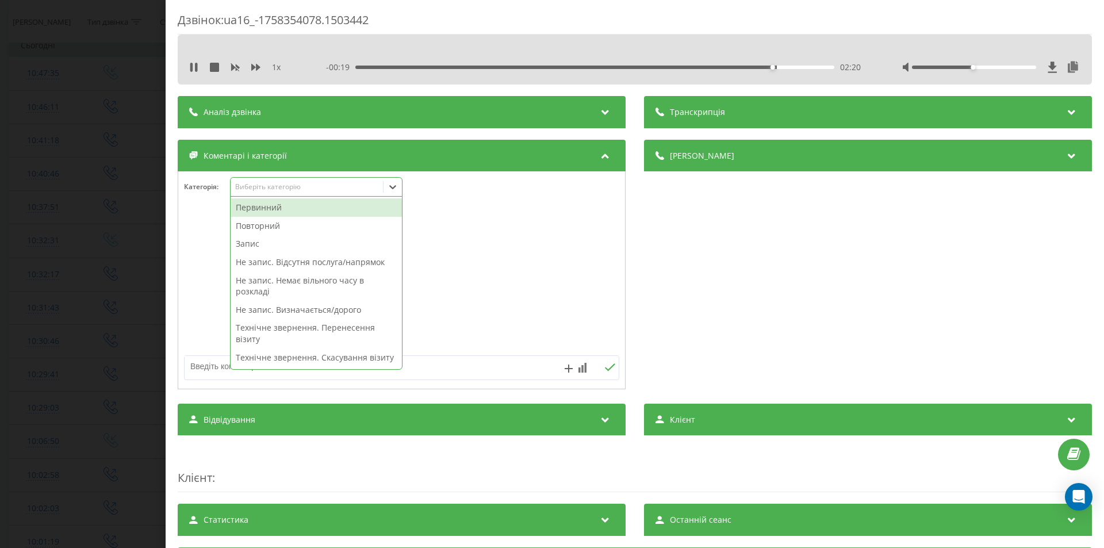
click at [361, 307] on div "Не запис. Визначається/дорого" at bounding box center [315, 310] width 171 height 18
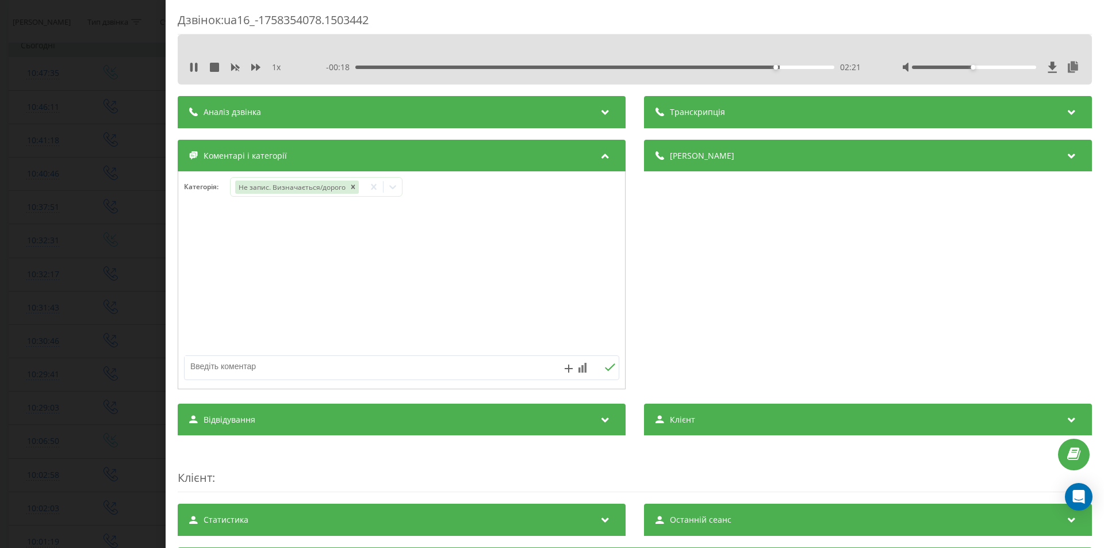
click at [134, 310] on div "Дзвінок : ua16_-1758354078.1503442 1 x - 00:18 02:21 02:21 Транскрипція Для AI-…" at bounding box center [552, 274] width 1104 height 548
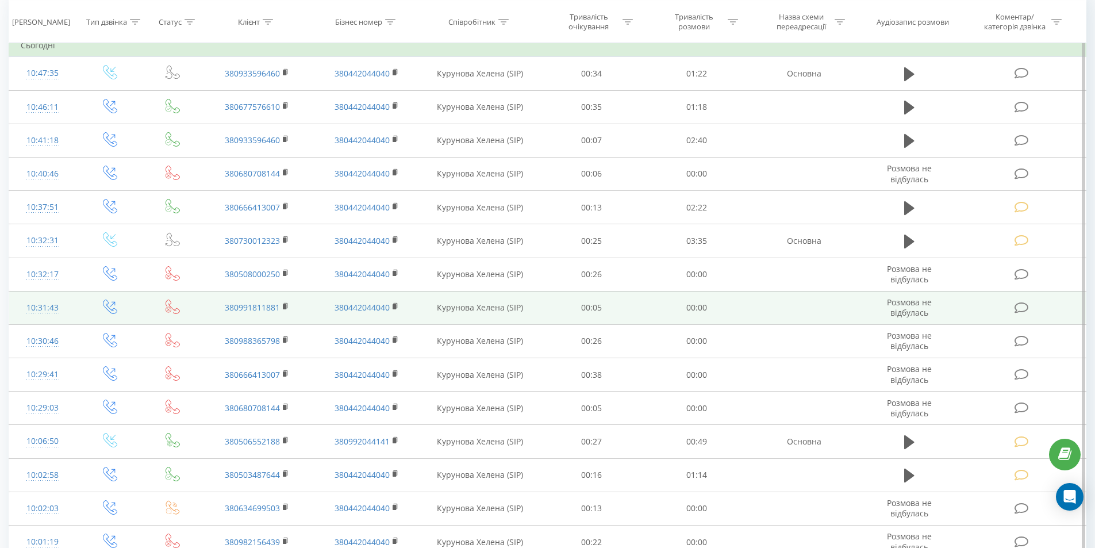
drag, startPoint x: 1020, startPoint y: 73, endPoint x: 450, endPoint y: 321, distance: 621.4
click at [1020, 74] on icon at bounding box center [1021, 73] width 14 height 12
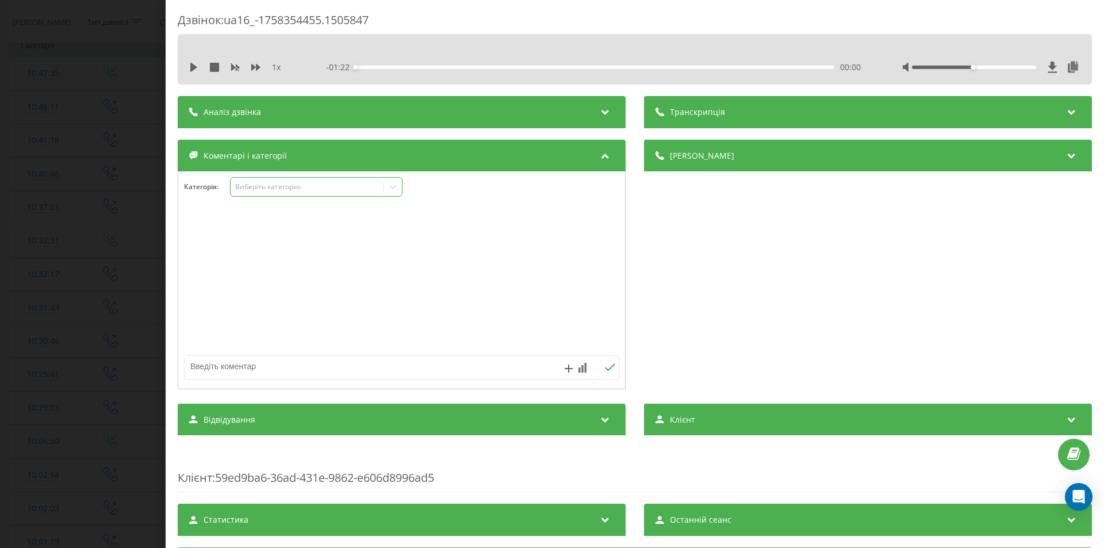
click at [266, 187] on div "Виберіть категорію" at bounding box center [307, 186] width 144 height 9
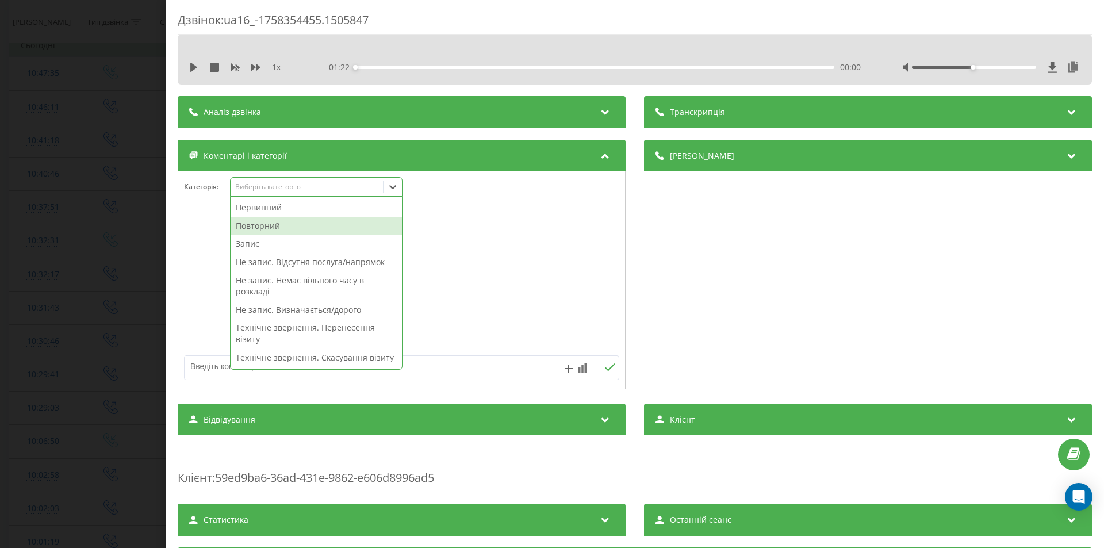
click at [283, 226] on div "Повторний" at bounding box center [315, 226] width 171 height 18
click at [747, 268] on div "Деталі дзвінка Загальне Дата дзвінка 2025-09-20 10:47:35 Тип дзвінка Вхідний Ст…" at bounding box center [868, 266] width 448 height 252
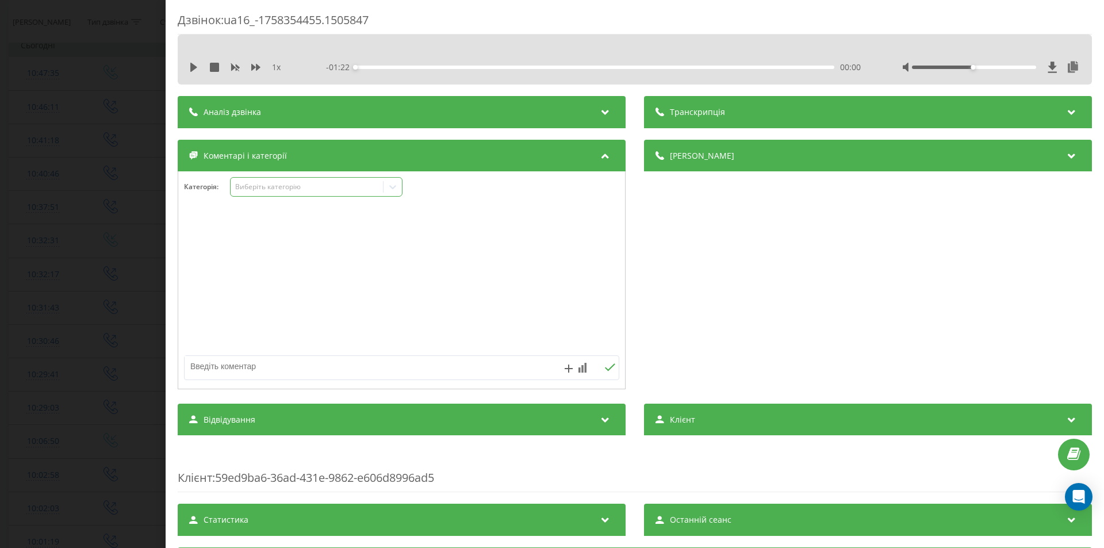
click at [394, 189] on icon at bounding box center [392, 187] width 7 height 4
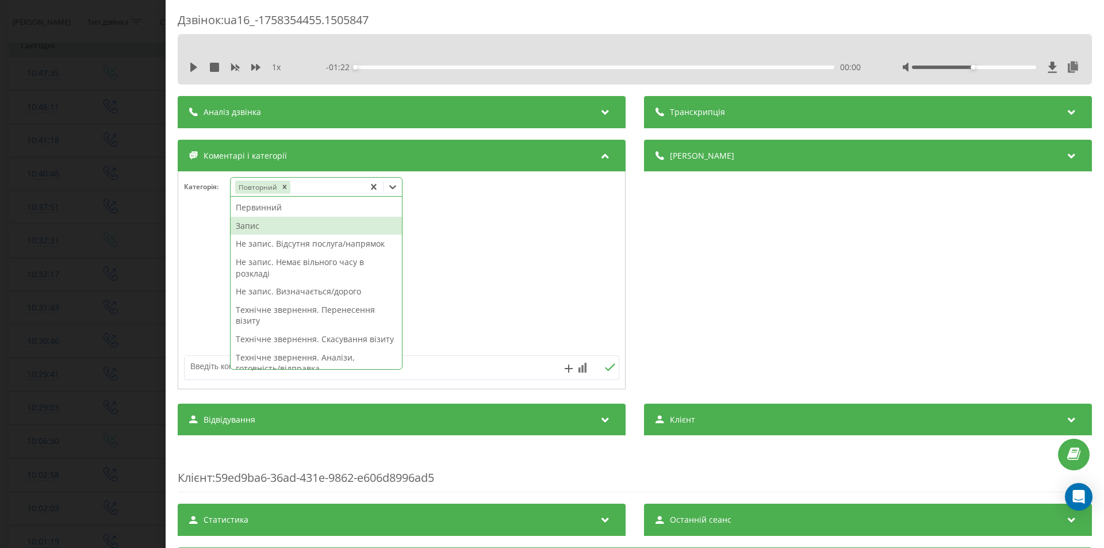
click at [251, 226] on div "Запис" at bounding box center [315, 226] width 171 height 18
drag, startPoint x: 781, startPoint y: 318, endPoint x: 649, endPoint y: 309, distance: 131.9
click at [780, 317] on div "Деталі дзвінка Загальне Дата дзвінка 2025-09-20 10:47:35 Тип дзвінка Вхідний Ст…" at bounding box center [868, 266] width 448 height 252
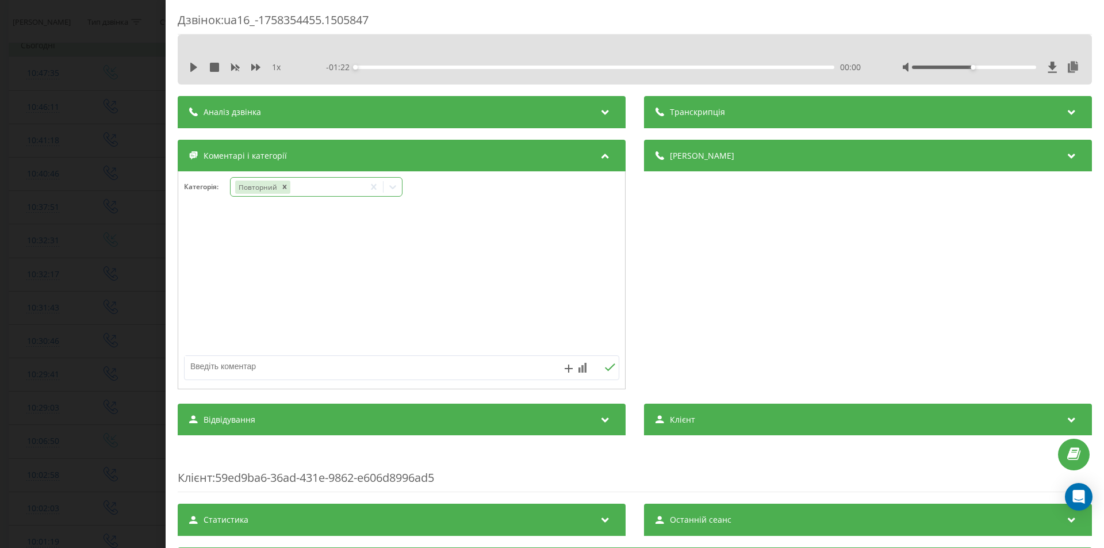
click at [397, 188] on icon at bounding box center [392, 186] width 11 height 11
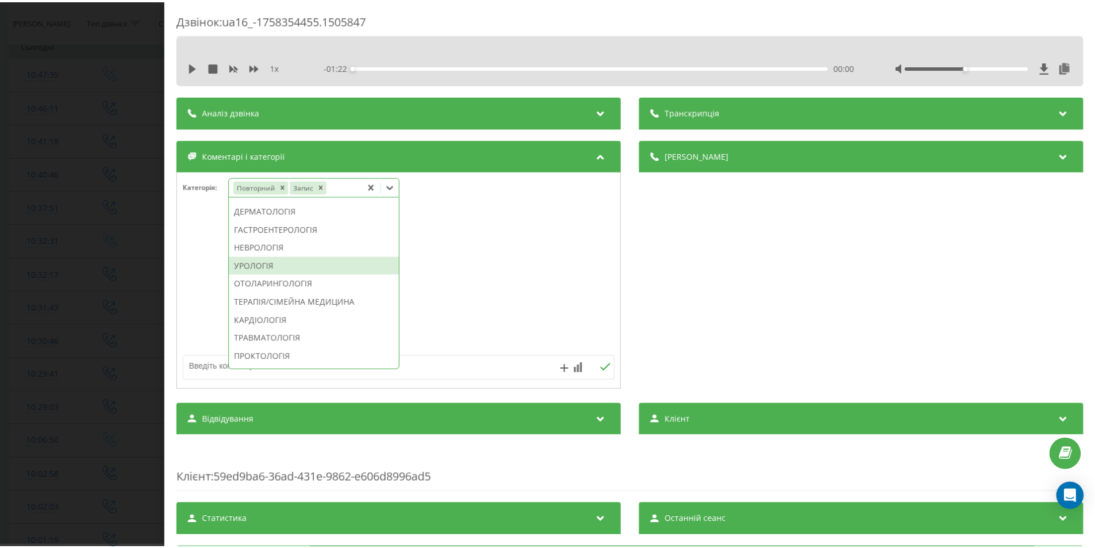
scroll to position [460, 0]
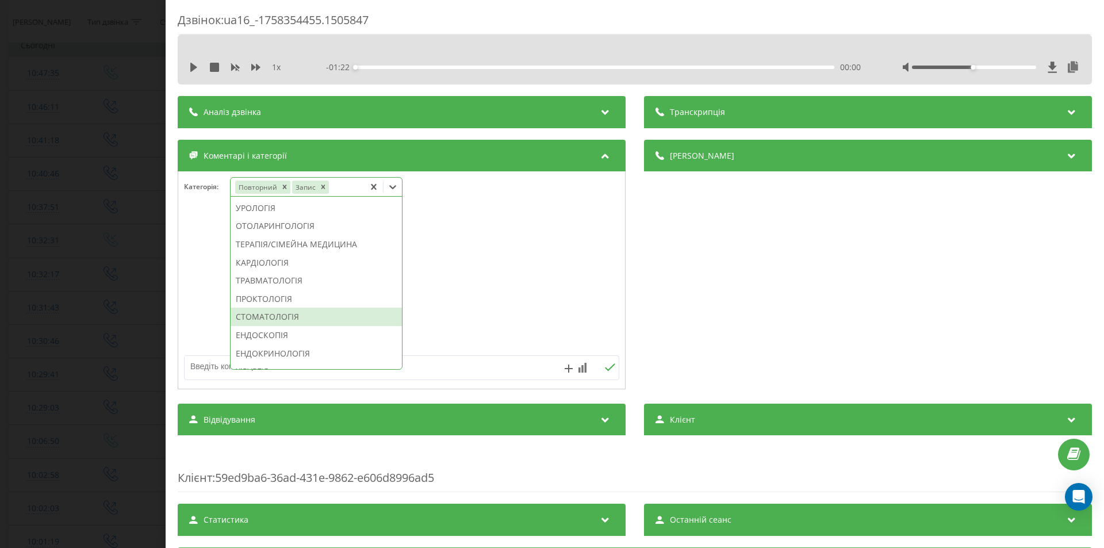
click at [301, 326] on div "СТОМАТОЛОГІЯ" at bounding box center [315, 316] width 171 height 18
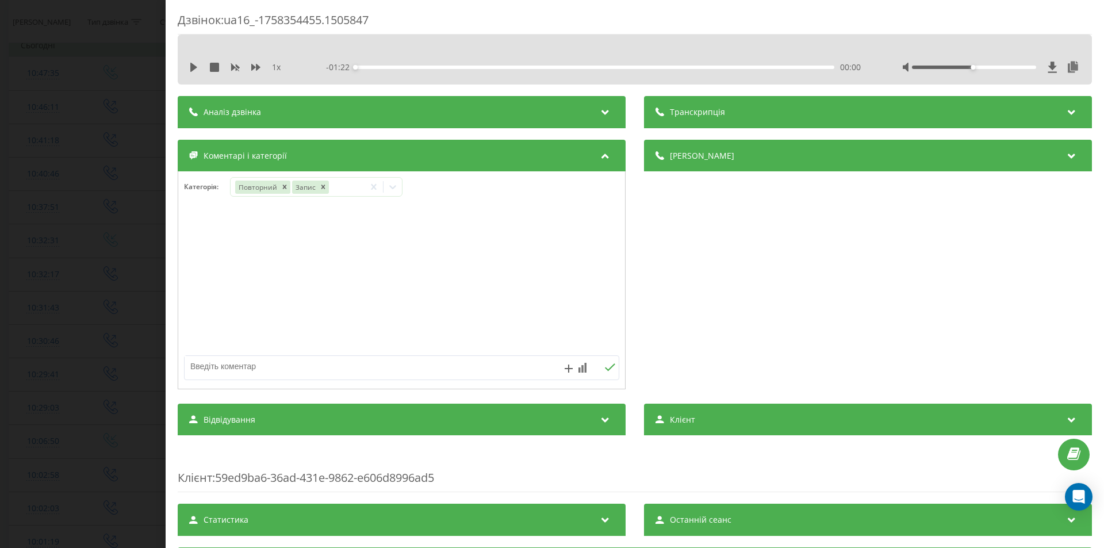
click at [848, 304] on div "Деталі дзвінка Загальне Дата дзвінка 2025-09-20 10:47:35 Тип дзвінка Вхідний Ст…" at bounding box center [868, 266] width 448 height 252
click at [96, 276] on div "Дзвінок : ua16_-1758354455.1505847 1 x - 01:22 00:00 00:00 Транскрипція Для AI-…" at bounding box center [552, 274] width 1104 height 548
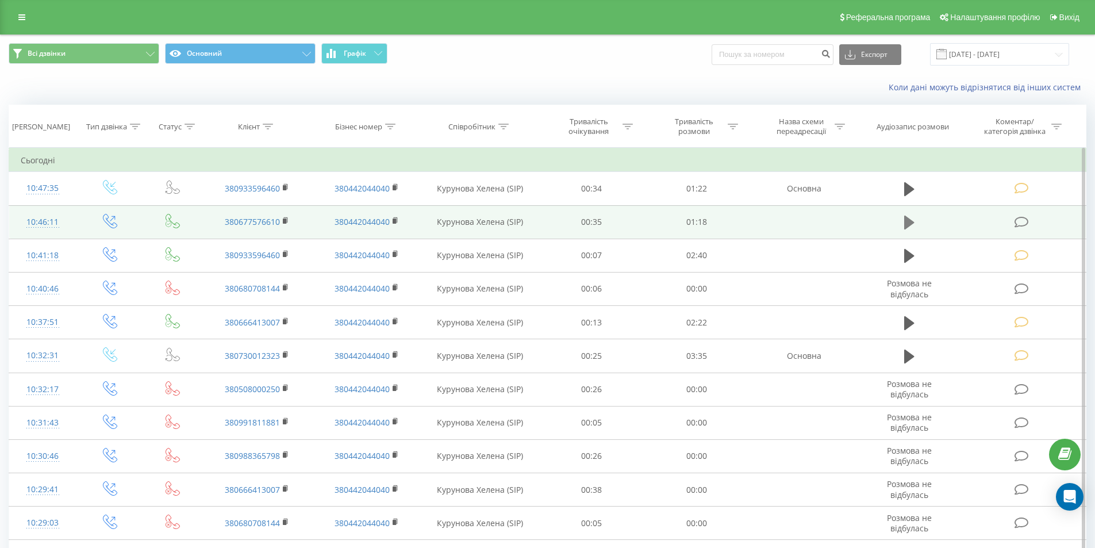
click at [907, 224] on icon at bounding box center [909, 223] width 10 height 14
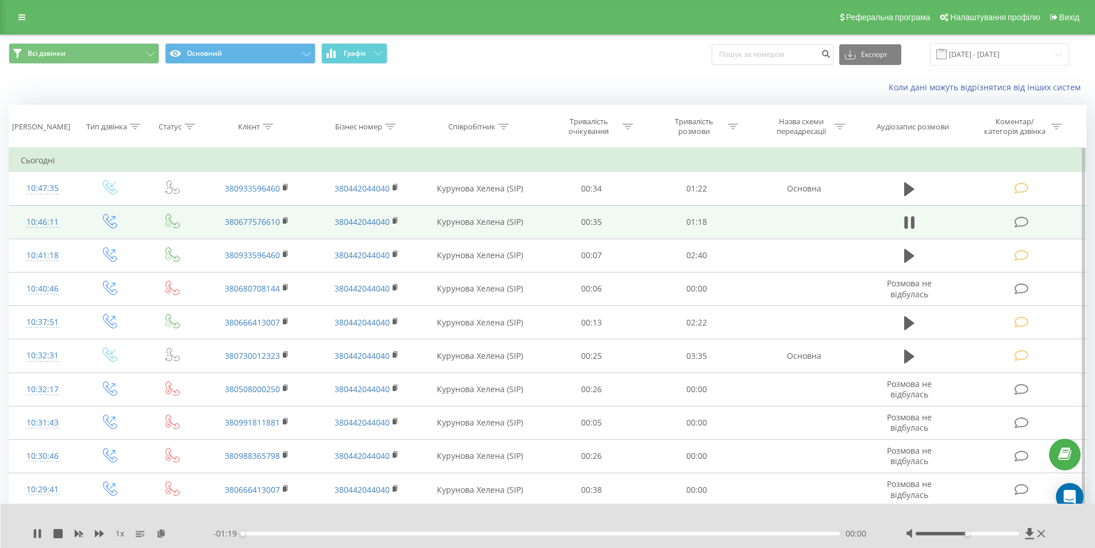
click at [766, 533] on div "00:00" at bounding box center [542, 533] width 598 height 3
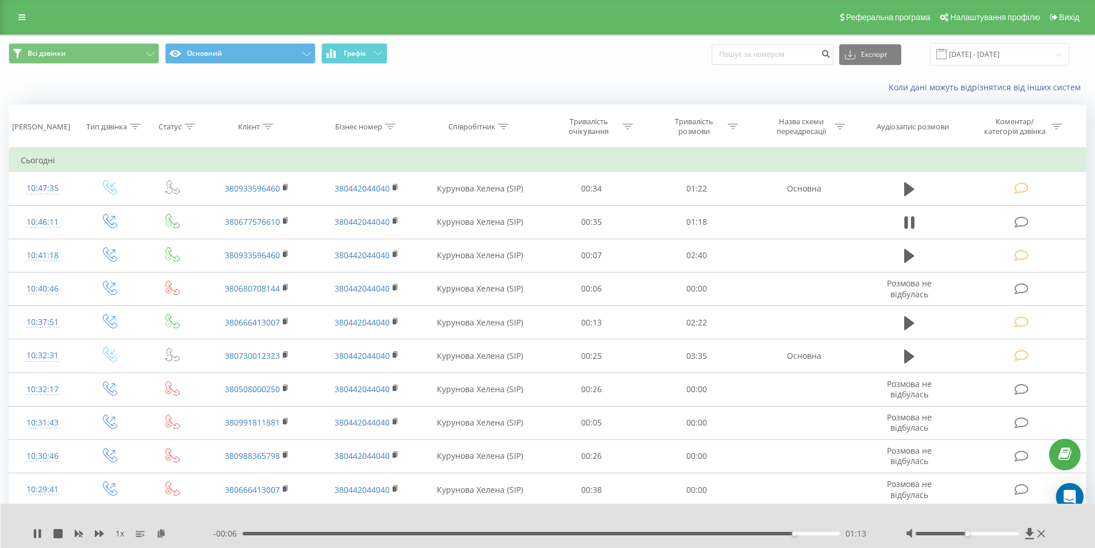
drag, startPoint x: 1020, startPoint y: 220, endPoint x: 929, endPoint y: 228, distance: 91.1
click at [1020, 220] on icon at bounding box center [1021, 222] width 14 height 12
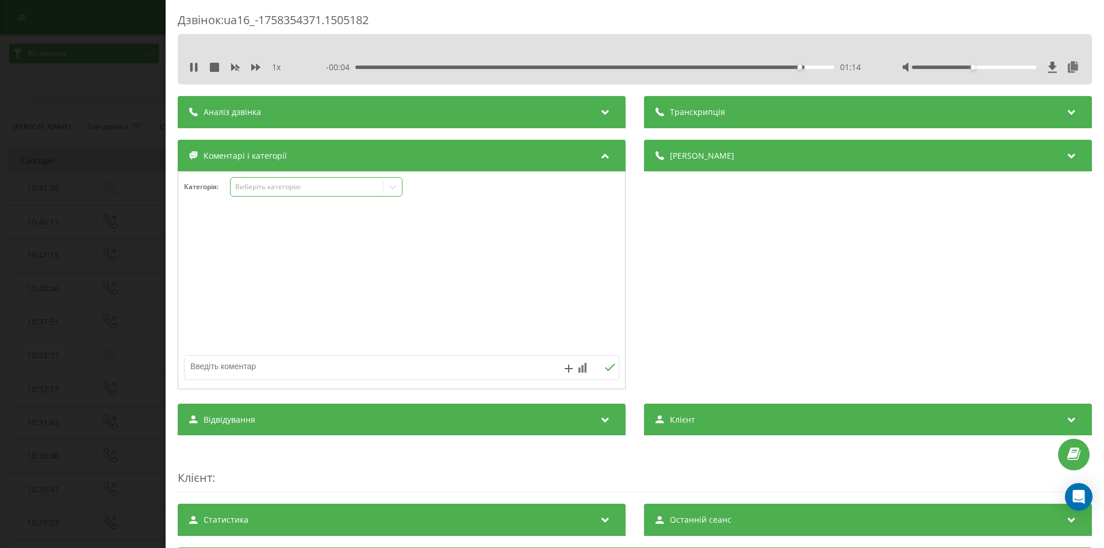
click at [296, 188] on div "Виберіть категорію" at bounding box center [307, 186] width 144 height 9
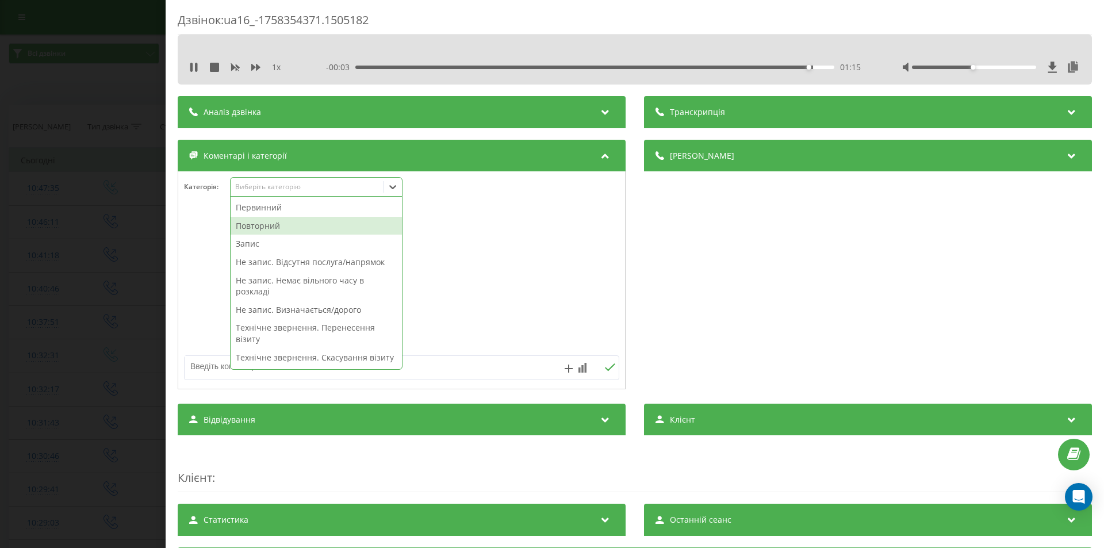
click at [285, 227] on div "Повторний" at bounding box center [315, 226] width 171 height 18
drag, startPoint x: 840, startPoint y: 342, endPoint x: 453, endPoint y: 237, distance: 400.9
click at [838, 342] on div "Деталі дзвінка Загальне Дата дзвінка 2025-09-20 10:46:11 Тип дзвінка Вихідний С…" at bounding box center [868, 266] width 448 height 252
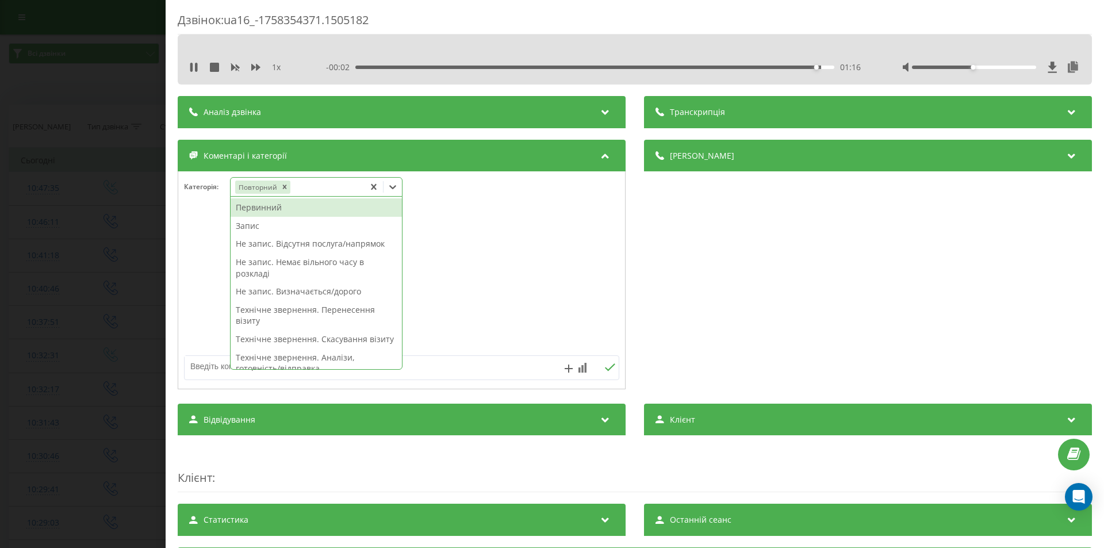
click at [391, 186] on icon at bounding box center [392, 187] width 7 height 4
click at [247, 227] on div "Запис" at bounding box center [315, 226] width 171 height 18
click at [848, 280] on div "Деталі дзвінка Загальне Дата дзвінка 2025-09-20 10:46:11 Тип дзвінка Вихідний С…" at bounding box center [868, 266] width 448 height 252
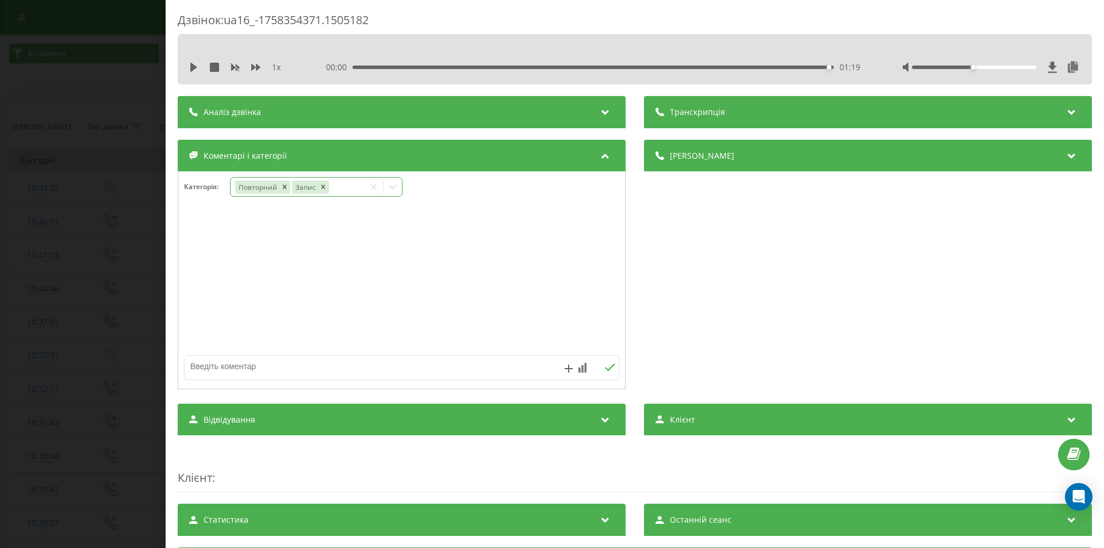
click at [395, 183] on icon at bounding box center [392, 186] width 11 height 11
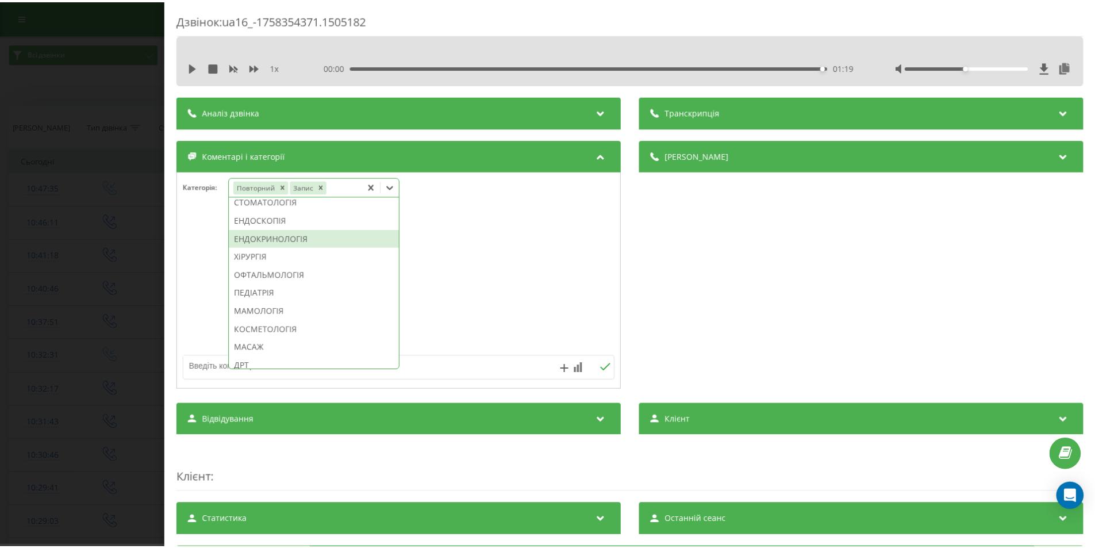
scroll to position [632, 0]
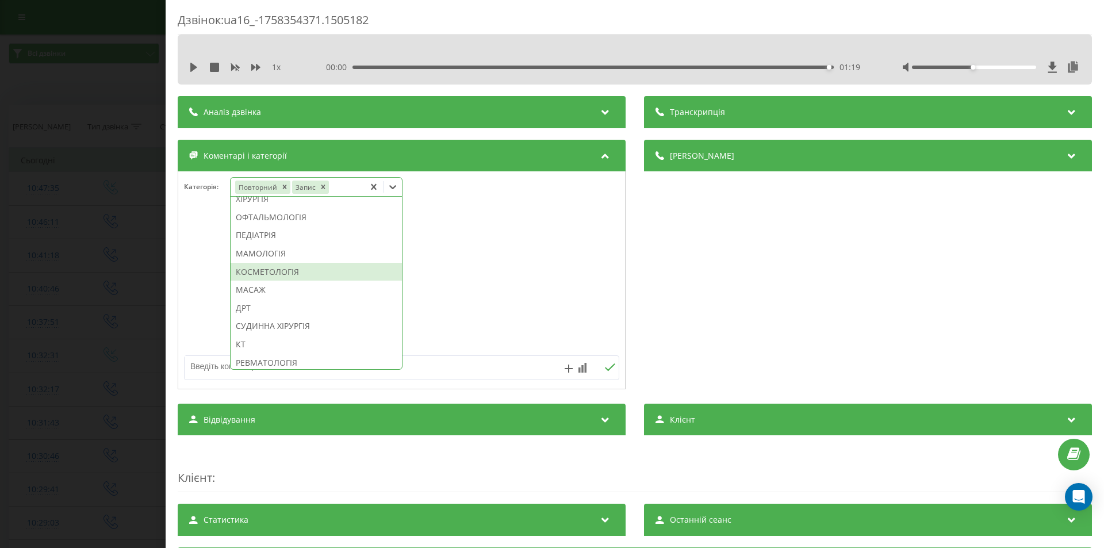
click at [291, 281] on div "КОСМЕТОЛОГІЯ" at bounding box center [315, 272] width 171 height 18
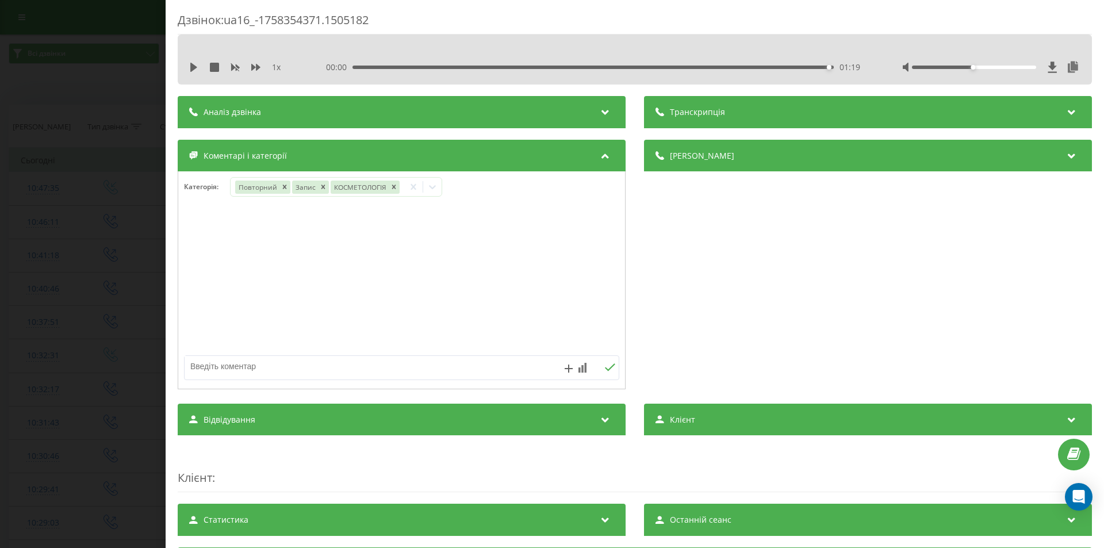
click at [786, 275] on div "Деталі дзвінка Загальне Дата дзвінка 2025-09-20 10:46:11 Тип дзвінка Вихідний С…" at bounding box center [868, 266] width 448 height 252
click at [122, 200] on div "Дзвінок : ua16_-1758354371.1505182 1 x 00:00 01:19 01:19 Транскрипція Для AI-ан…" at bounding box center [552, 274] width 1104 height 548
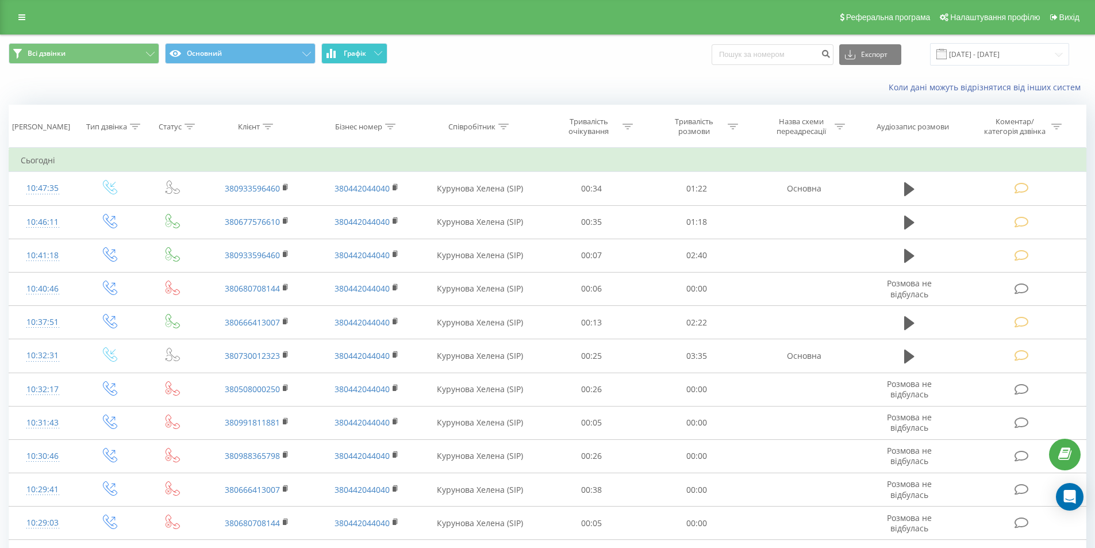
click at [374, 53] on icon at bounding box center [378, 53] width 8 height 4
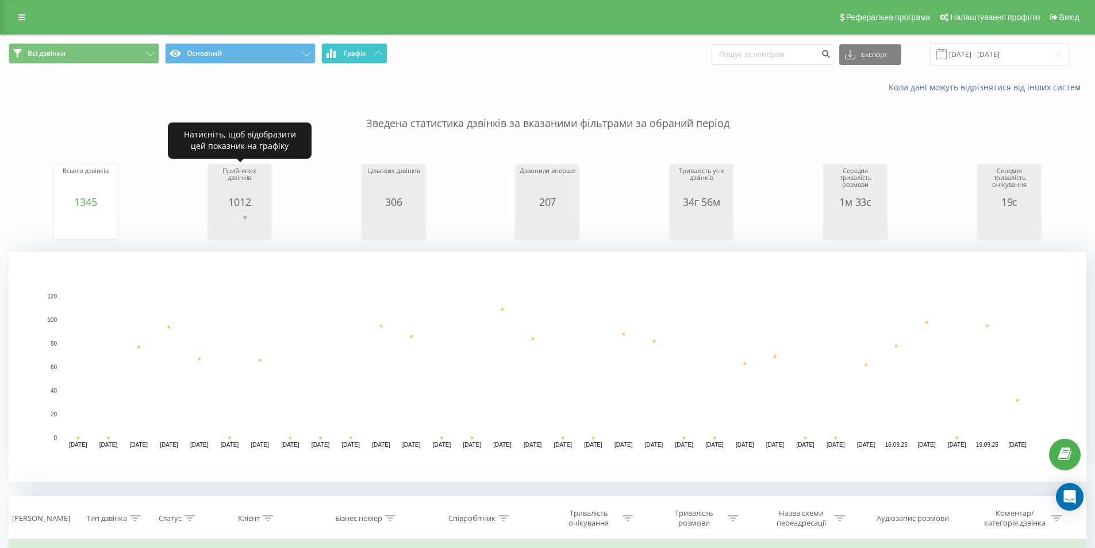
click at [245, 222] on rect "A chart." at bounding box center [239, 224] width 57 height 21
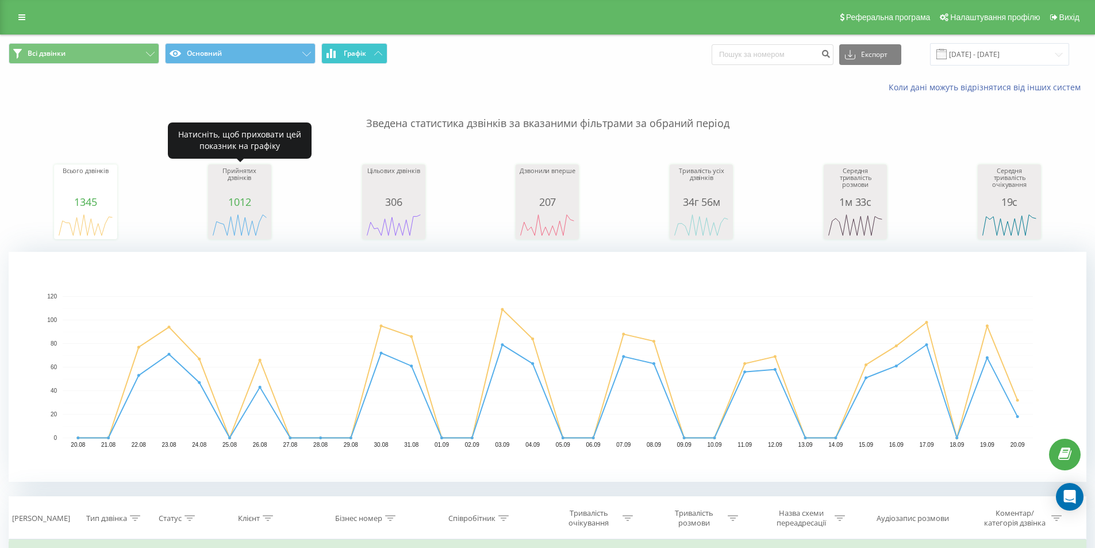
click at [380, 56] on button "Графік" at bounding box center [354, 53] width 66 height 21
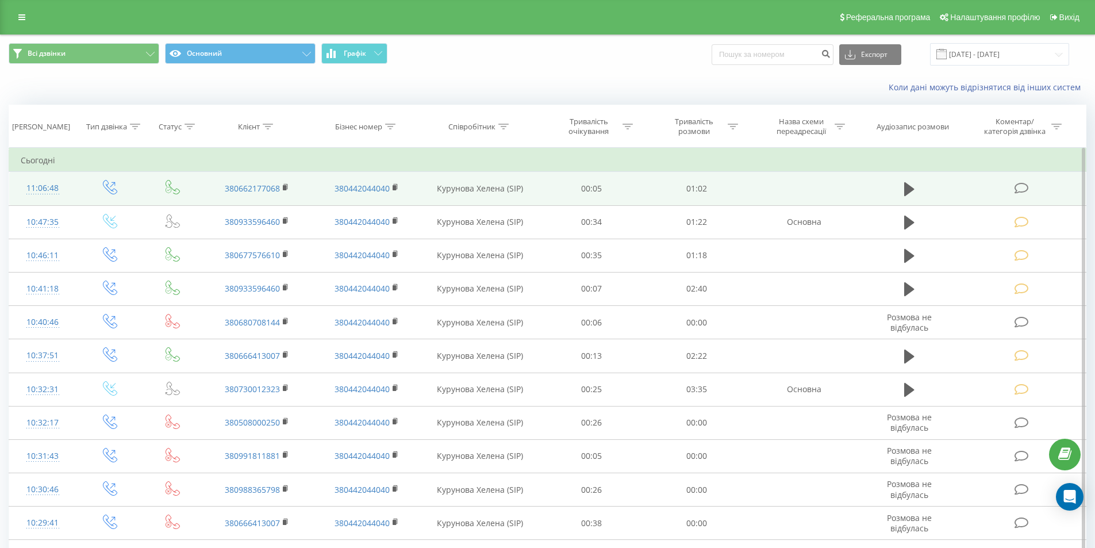
click at [1021, 189] on icon at bounding box center [1021, 188] width 14 height 12
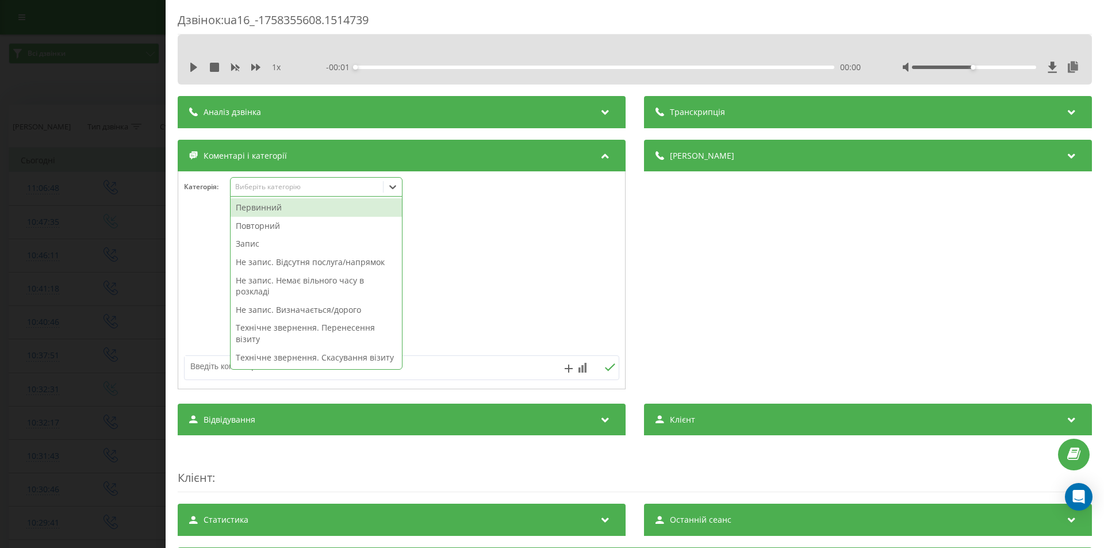
click at [252, 187] on div "Виберіть категорію" at bounding box center [307, 186] width 144 height 9
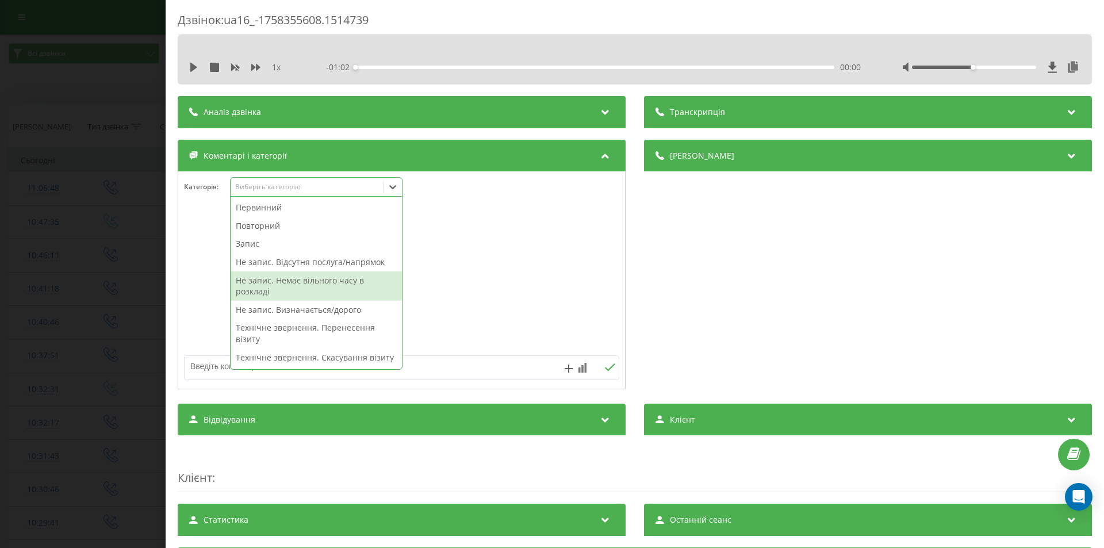
click at [306, 283] on div "Не запис. Немає вільного часу в розкладі" at bounding box center [315, 285] width 171 height 29
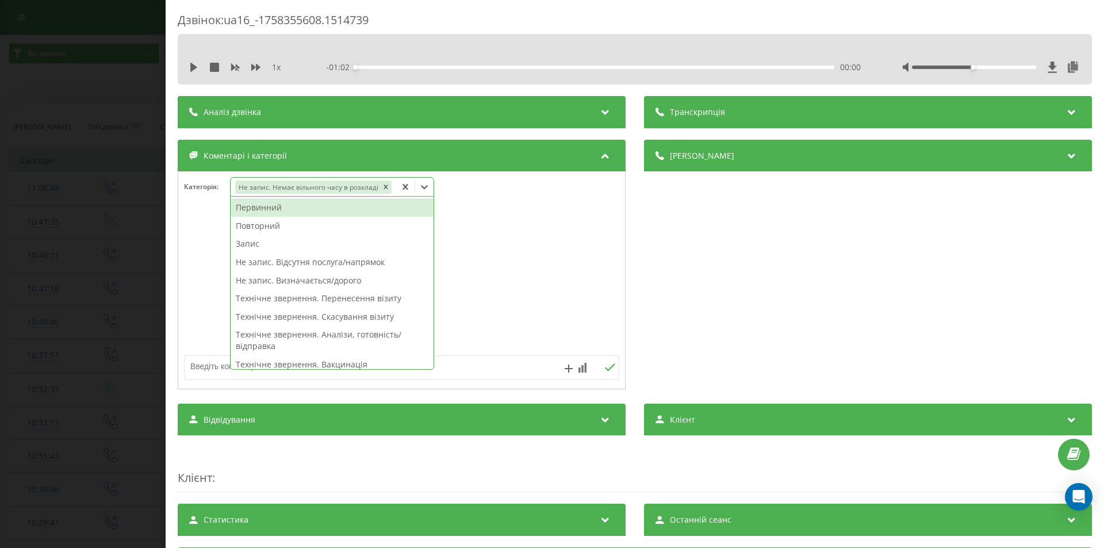
click at [138, 285] on div "Дзвінок : ua16_-1758355608.1514739 1 x - 01:02 00:00 00:00 Транскрипція Для AI-…" at bounding box center [552, 274] width 1104 height 548
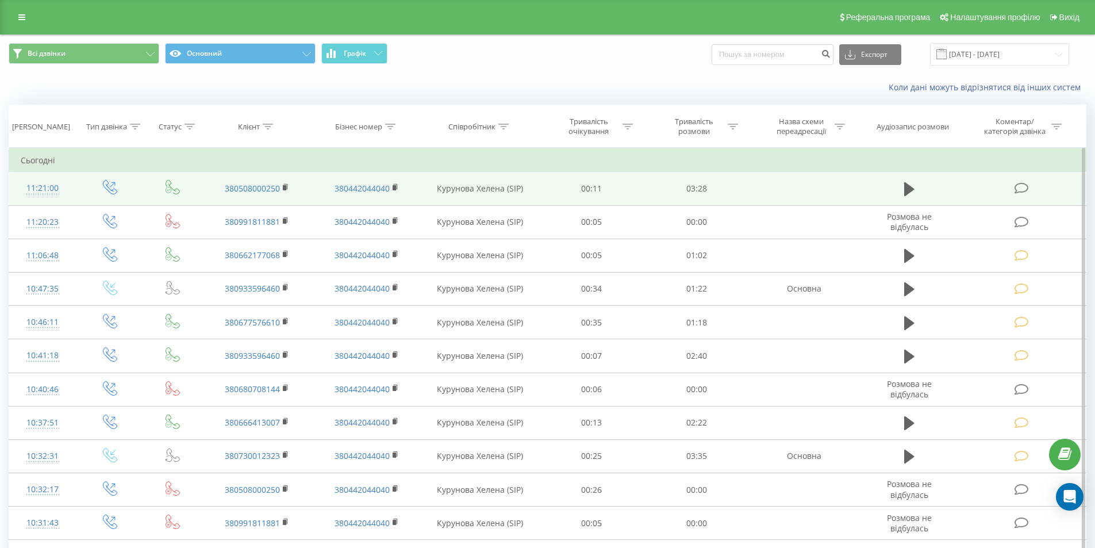
click at [1018, 190] on icon at bounding box center [1021, 188] width 14 height 12
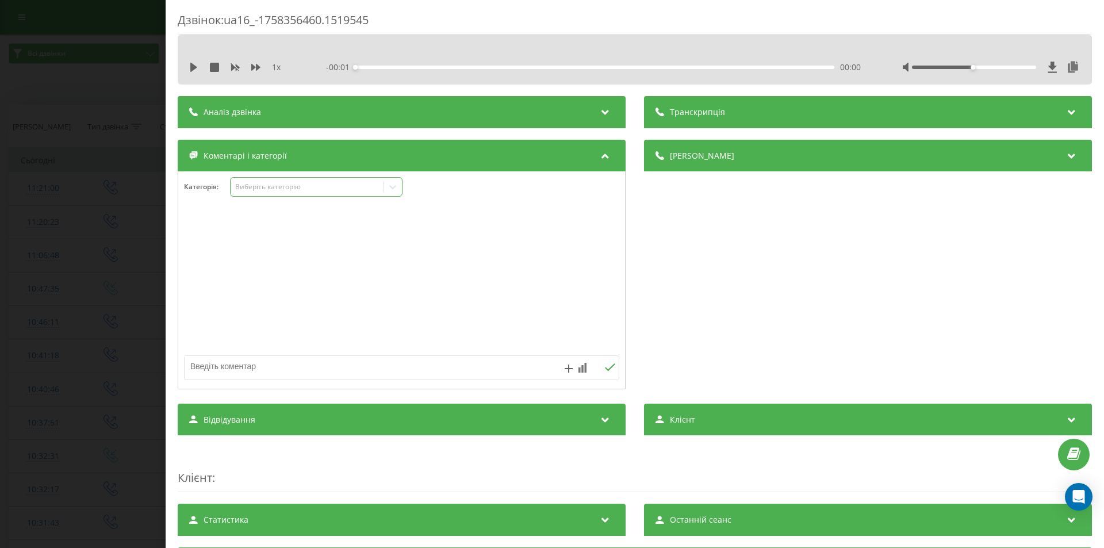
click at [294, 189] on div "Виберіть категорію" at bounding box center [307, 186] width 144 height 9
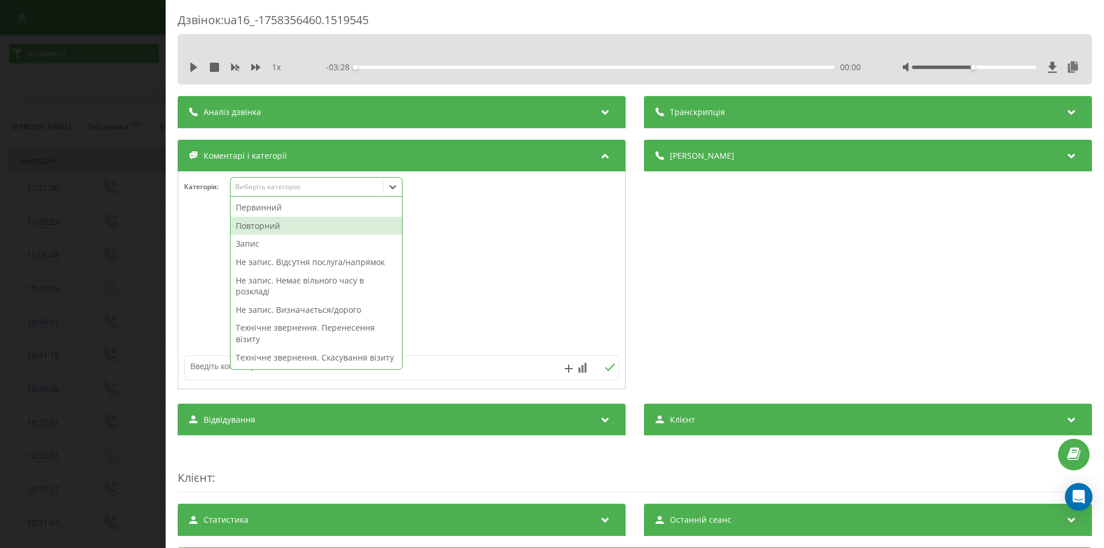
click at [278, 224] on div "Повторний" at bounding box center [315, 226] width 171 height 18
click at [654, 283] on div "Деталі дзвінка Загальне Дата дзвінка 2025-09-20 11:21:00 Тип дзвінка Вихідний С…" at bounding box center [868, 266] width 448 height 252
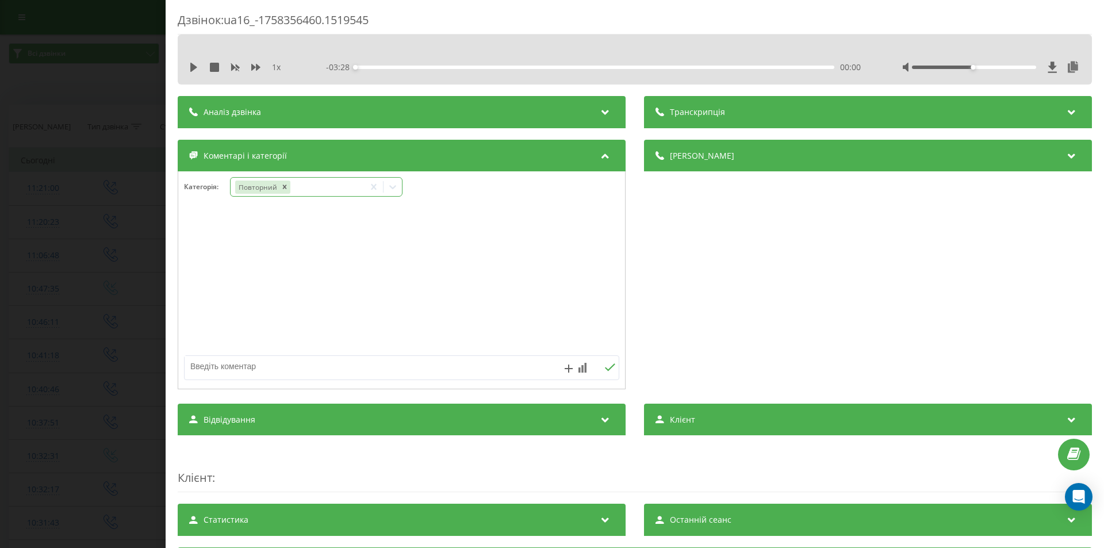
click at [337, 188] on div "Повторний" at bounding box center [297, 187] width 134 height 17
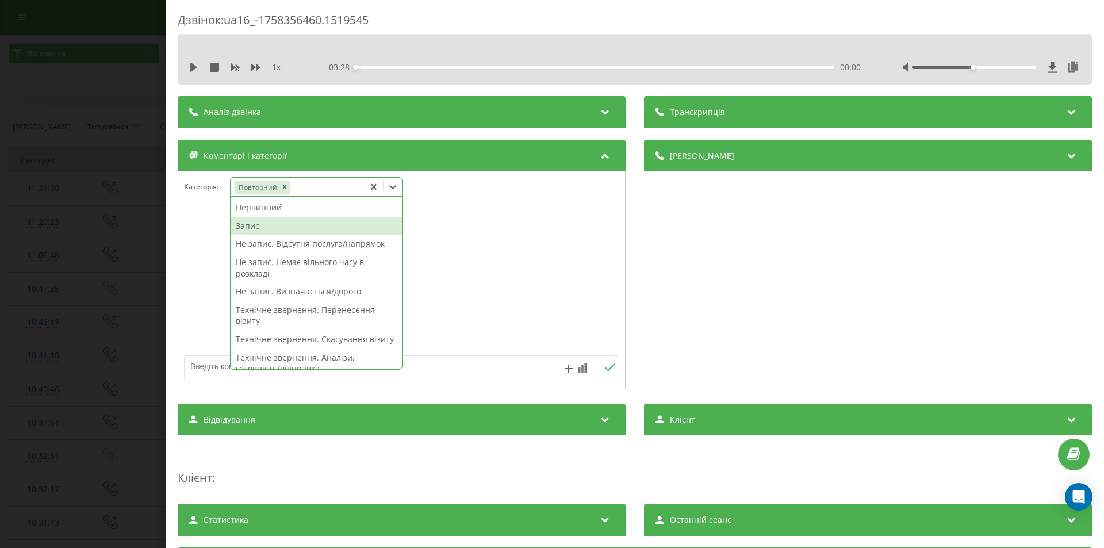
click at [284, 226] on div "Запис" at bounding box center [315, 226] width 171 height 18
drag, startPoint x: 770, startPoint y: 322, endPoint x: 748, endPoint y: 321, distance: 22.4
click at [763, 322] on div "Деталі дзвінка Загальне Дата дзвінка 2025-09-20 11:21:00 Тип дзвінка Вихідний С…" at bounding box center [868, 266] width 448 height 252
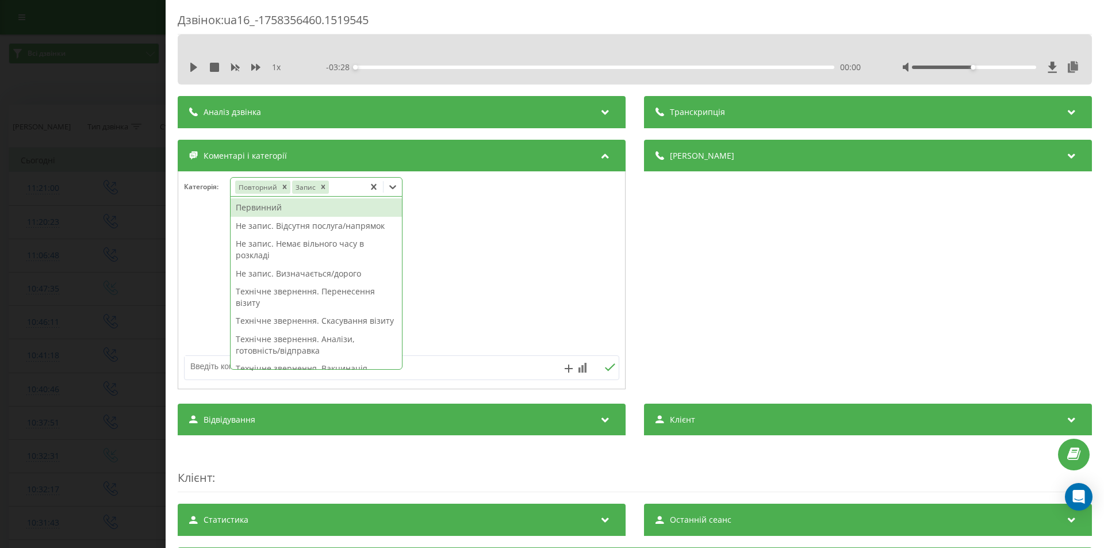
click at [396, 187] on icon at bounding box center [392, 187] width 7 height 4
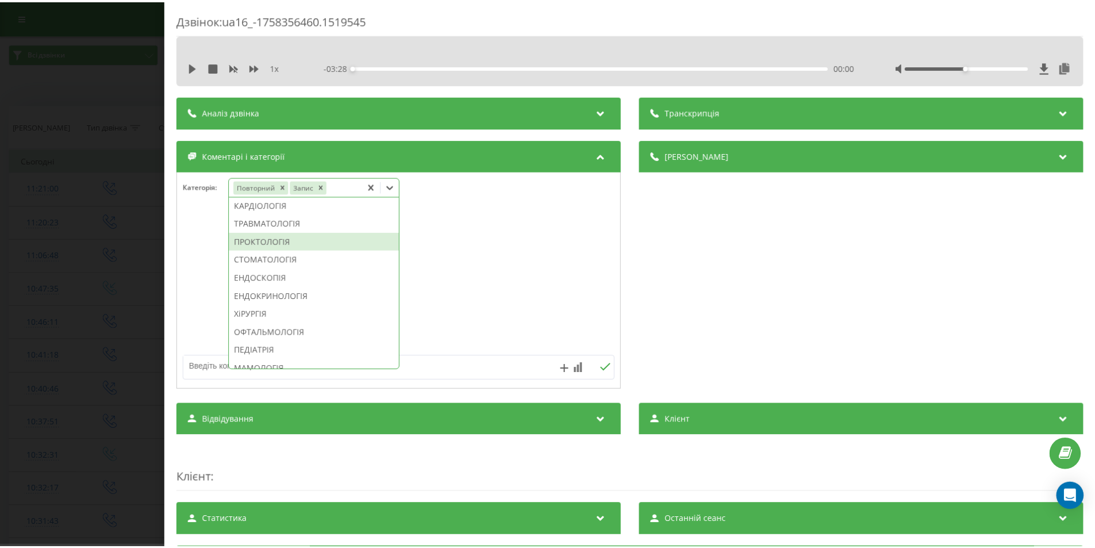
scroll to position [575, 0]
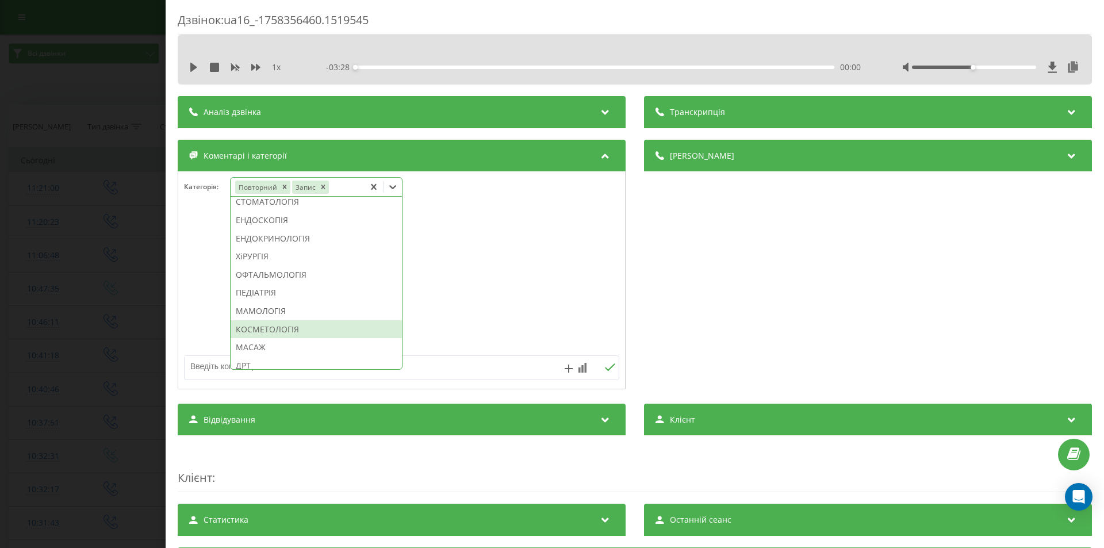
click at [286, 339] on div "КОСМЕТОЛОГІЯ" at bounding box center [315, 329] width 171 height 18
drag, startPoint x: 736, startPoint y: 309, endPoint x: 699, endPoint y: 312, distance: 36.9
click at [735, 308] on div "Деталі дзвінка Загальне Дата дзвінка 2025-09-20 11:21:00 Тип дзвінка Вихідний С…" at bounding box center [868, 266] width 448 height 252
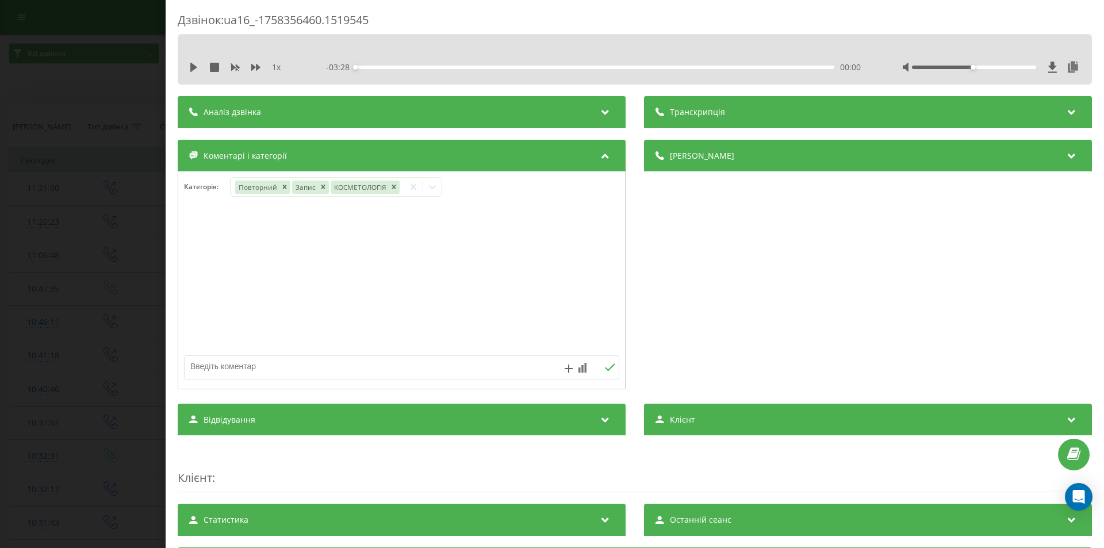
click at [104, 310] on div "Дзвінок : ua16_-1758356460.1519545 1 x - 03:28 00:00 00:00 Транскрипція Для AI-…" at bounding box center [552, 274] width 1104 height 548
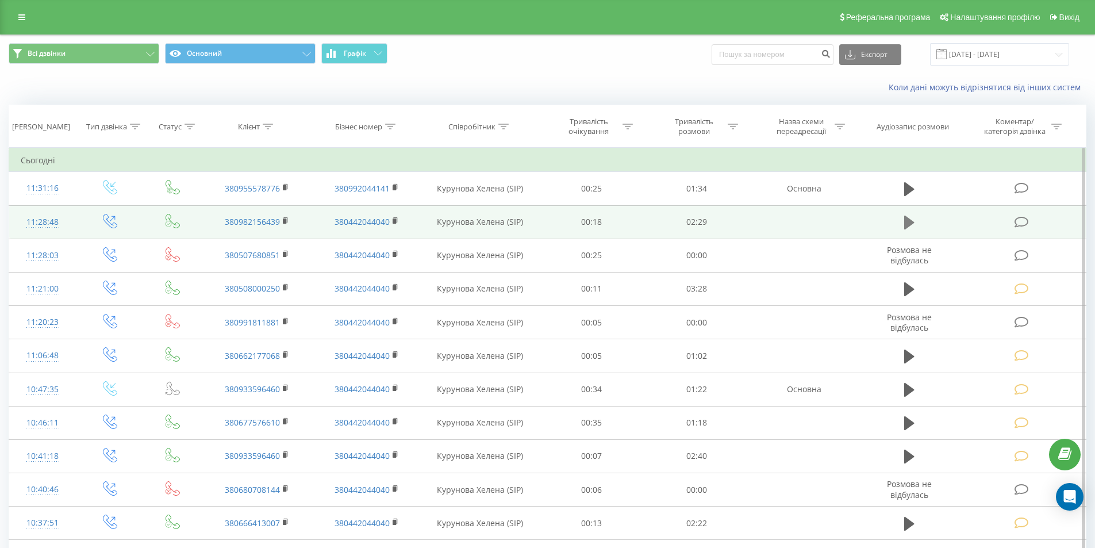
click at [907, 220] on icon at bounding box center [909, 223] width 10 height 14
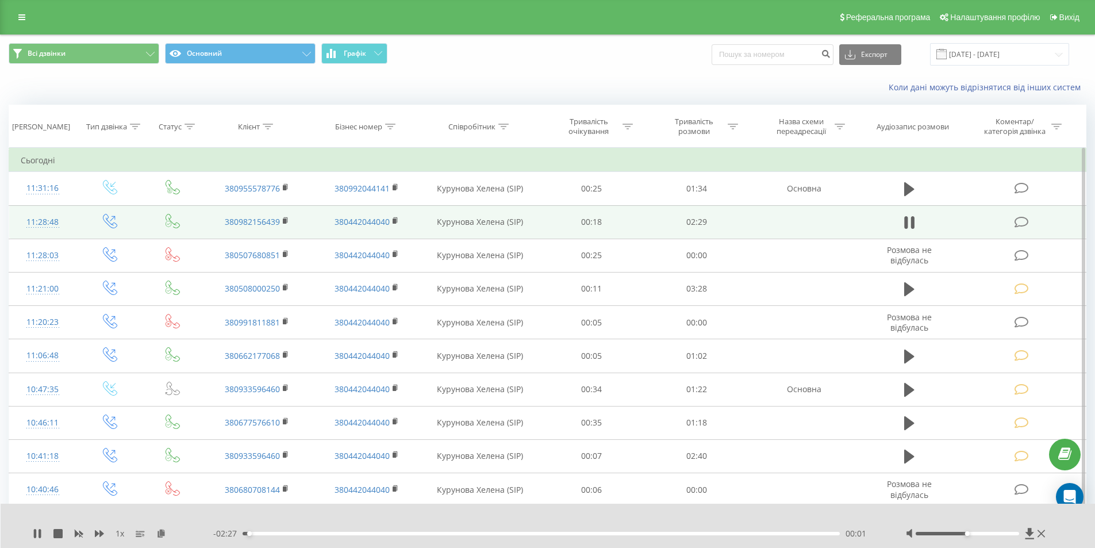
click at [1021, 224] on icon at bounding box center [1021, 222] width 14 height 12
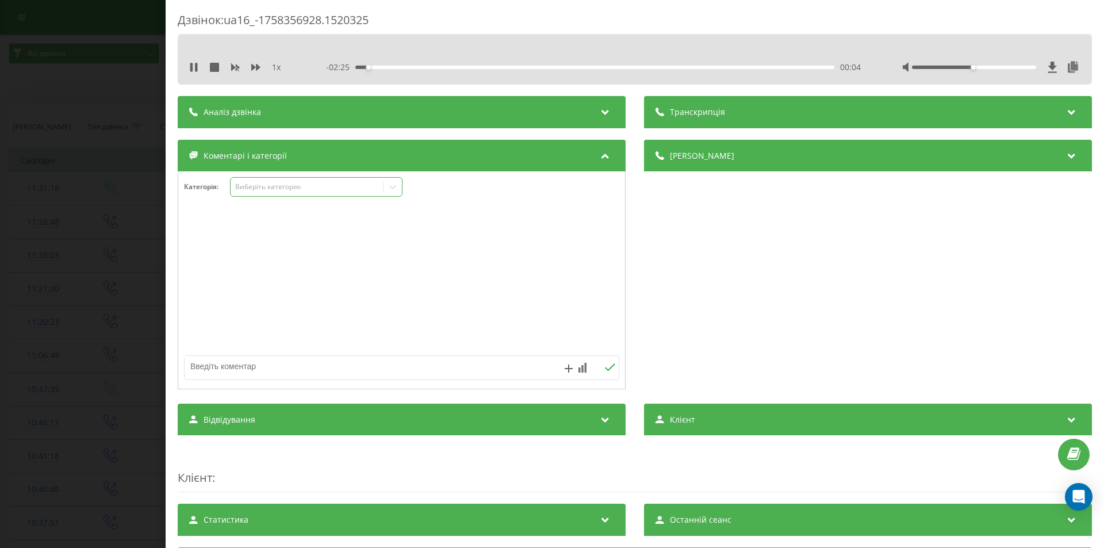
click at [307, 184] on div "Виберіть категорію" at bounding box center [307, 186] width 144 height 9
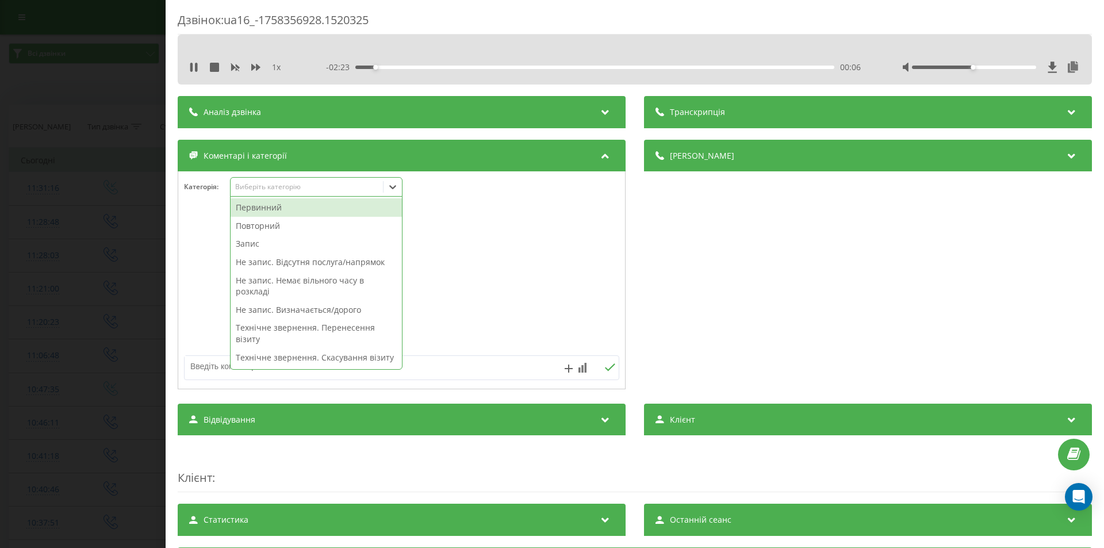
click at [335, 311] on div "Не запис. Визначається/дорого" at bounding box center [315, 310] width 171 height 18
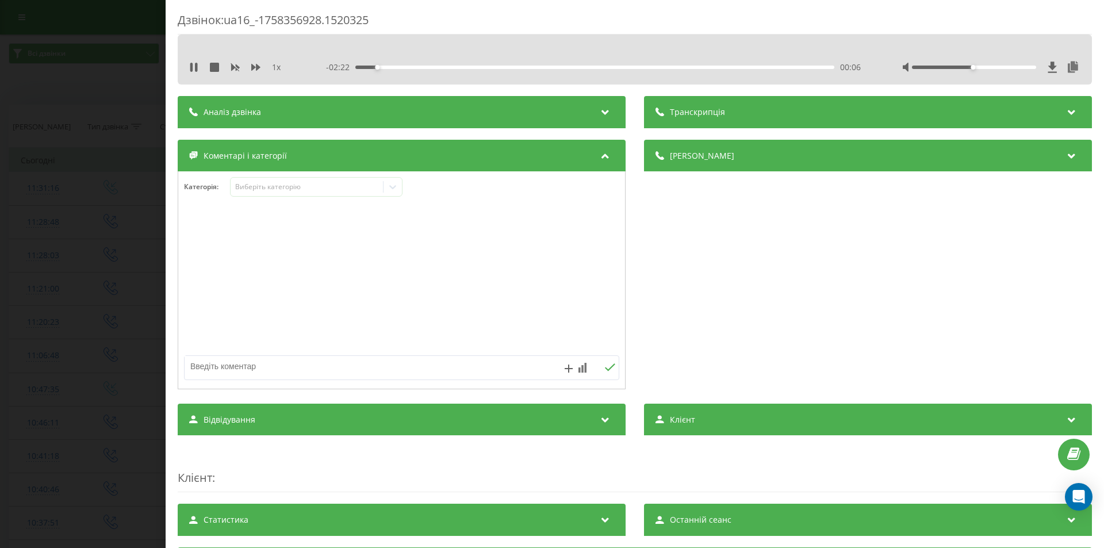
drag, startPoint x: 740, startPoint y: 292, endPoint x: 122, endPoint y: 294, distance: 617.9
click at [728, 296] on div "Деталі дзвінка Загальне Дата дзвінка [DATE] 11:28:48 Тип дзвінка Вихідний Стату…" at bounding box center [868, 266] width 448 height 252
click at [64, 262] on div "Дзвінок : ua16_-1758356928.1520325 1 x - 02:22 00:07 00:07 Транскрипція Для AI-…" at bounding box center [552, 274] width 1104 height 548
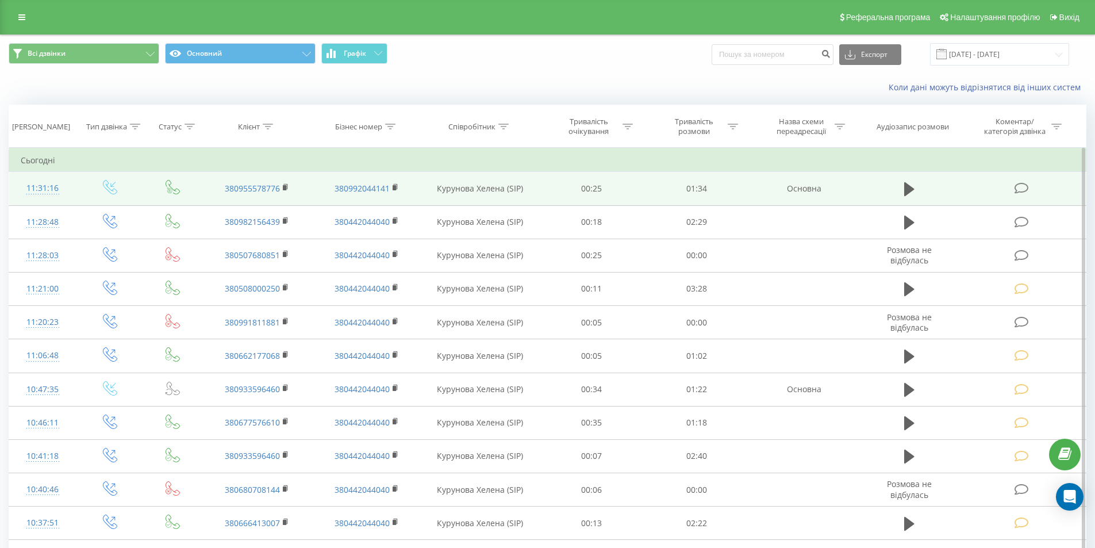
drag, startPoint x: 1023, startPoint y: 189, endPoint x: 1015, endPoint y: 189, distance: 7.5
click at [1022, 189] on icon at bounding box center [1021, 188] width 14 height 12
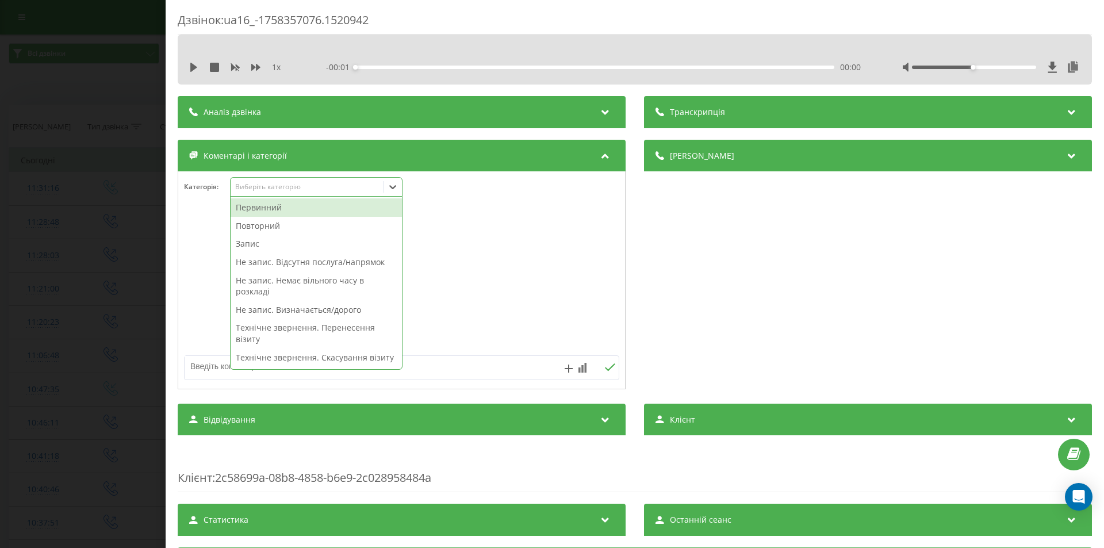
click at [334, 179] on div "Виберіть категорію" at bounding box center [316, 187] width 172 height 20
click at [359, 358] on div "Технічне звернення. Скасування візиту" at bounding box center [315, 357] width 171 height 18
drag, startPoint x: 762, startPoint y: 260, endPoint x: 712, endPoint y: 271, distance: 51.1
click at [760, 260] on div "Деталі дзвінка Загальне Дата дзвінка 2025-09-20 11:31:16 Тип дзвінка Вхідний Ст…" at bounding box center [868, 266] width 448 height 252
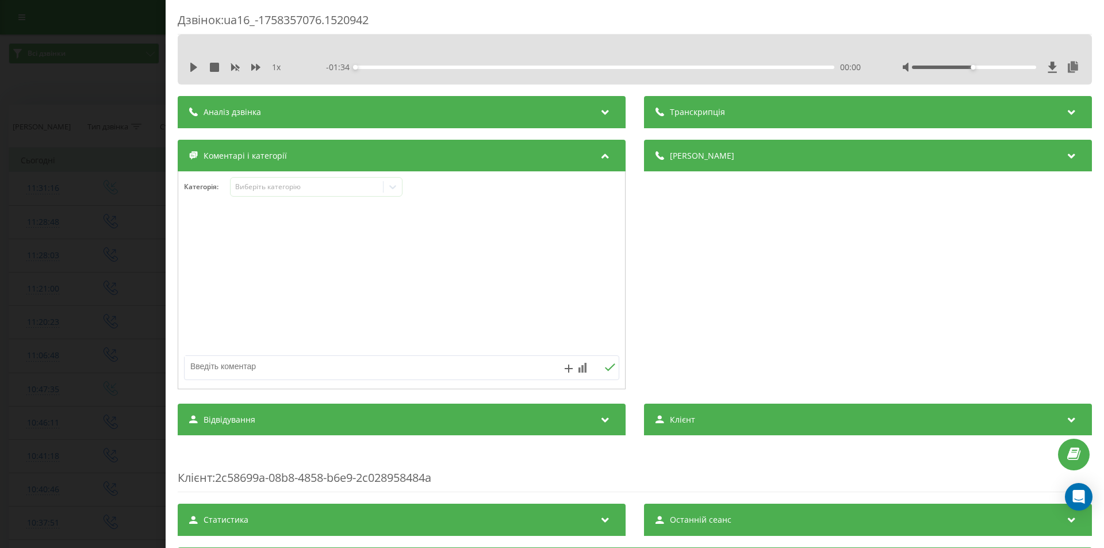
click at [113, 220] on div "Дзвінок : ua16_-1758357076.1520942 1 x - 01:34 00:00 00:00 Транскрипція Для AI-…" at bounding box center [552, 274] width 1104 height 548
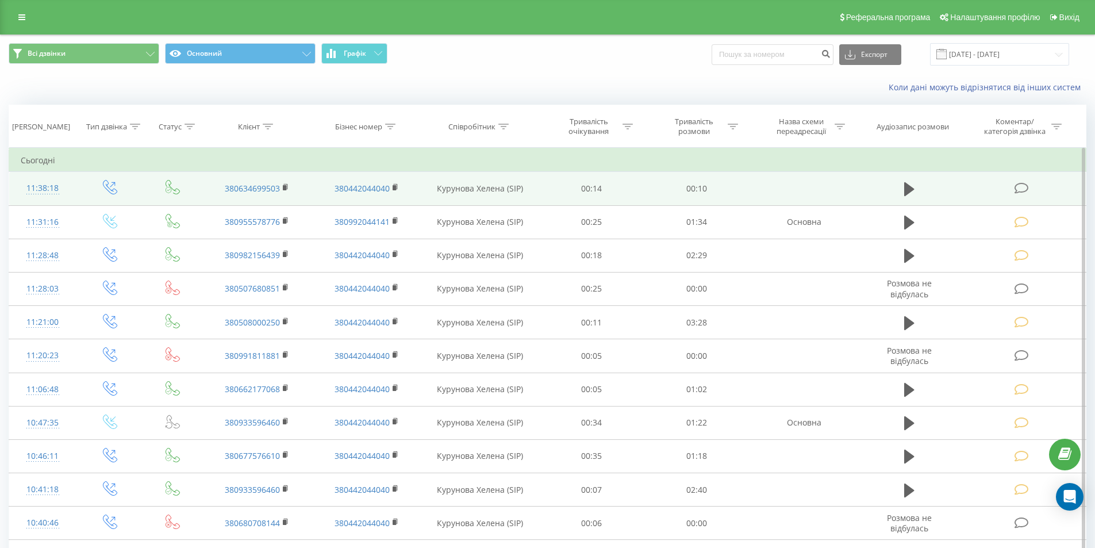
click at [1018, 190] on icon at bounding box center [1021, 188] width 14 height 12
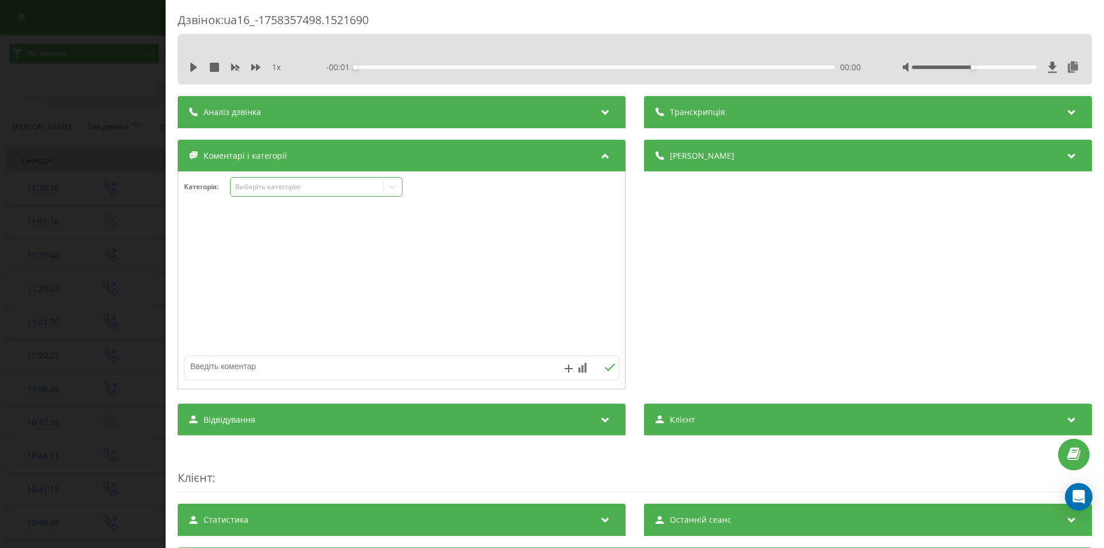
click at [262, 187] on div "Виберіть категорію" at bounding box center [307, 186] width 144 height 9
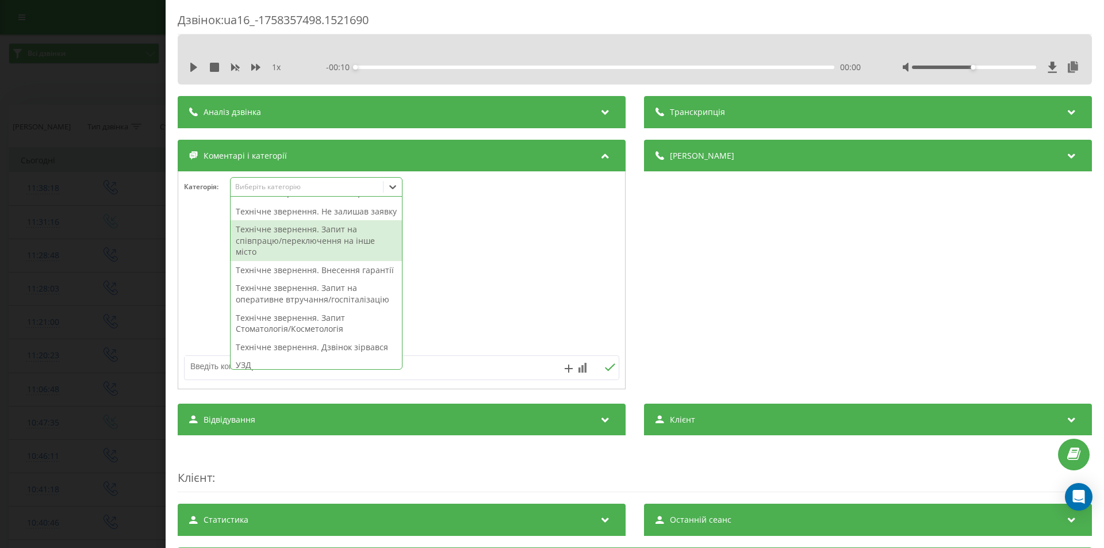
scroll to position [287, 0]
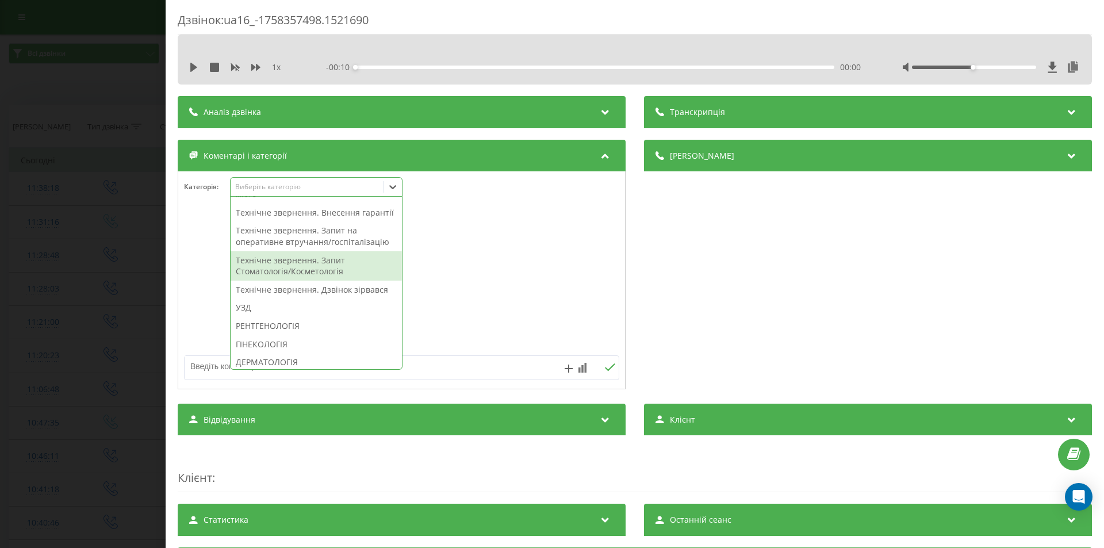
click at [313, 280] on div "Технічне звернення. Запит Стоматологія/Косметологія" at bounding box center [315, 265] width 171 height 29
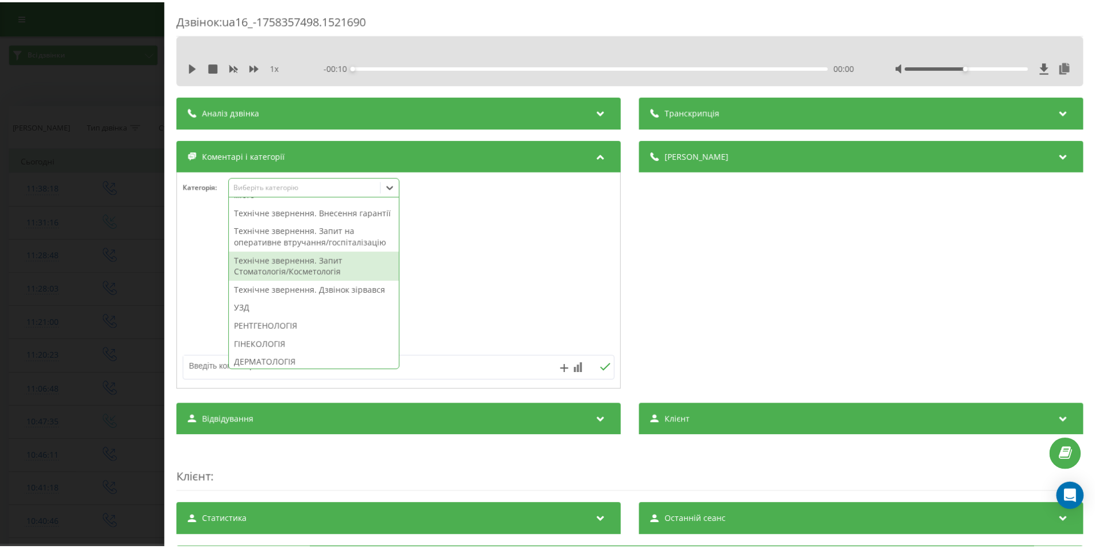
scroll to position [231, 0]
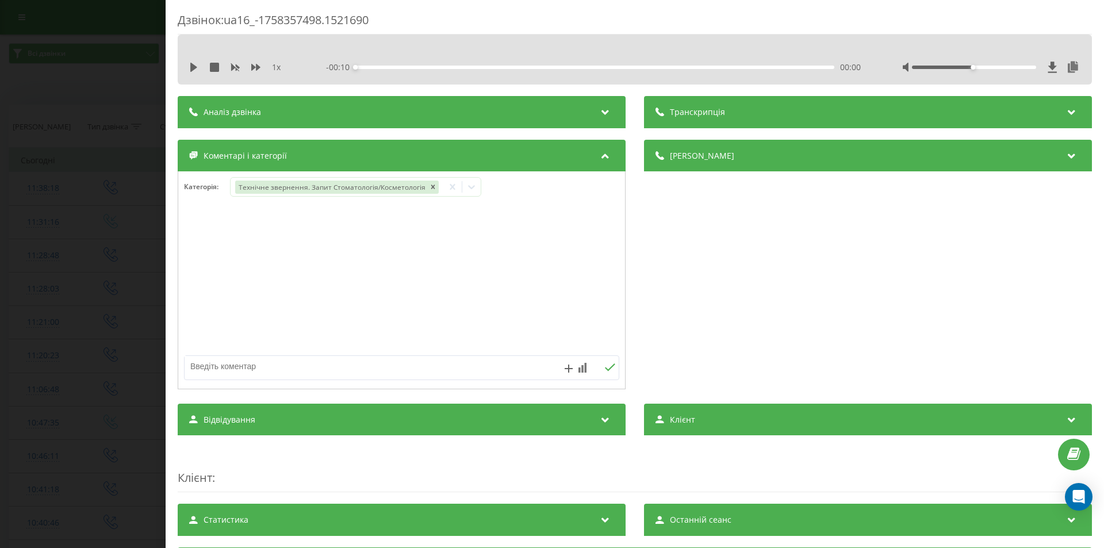
click at [91, 257] on div "Дзвінок : ua16_-1758357498.1521690 1 x - 00:10 00:00 00:00 Транскрипція Для AI-…" at bounding box center [552, 274] width 1104 height 548
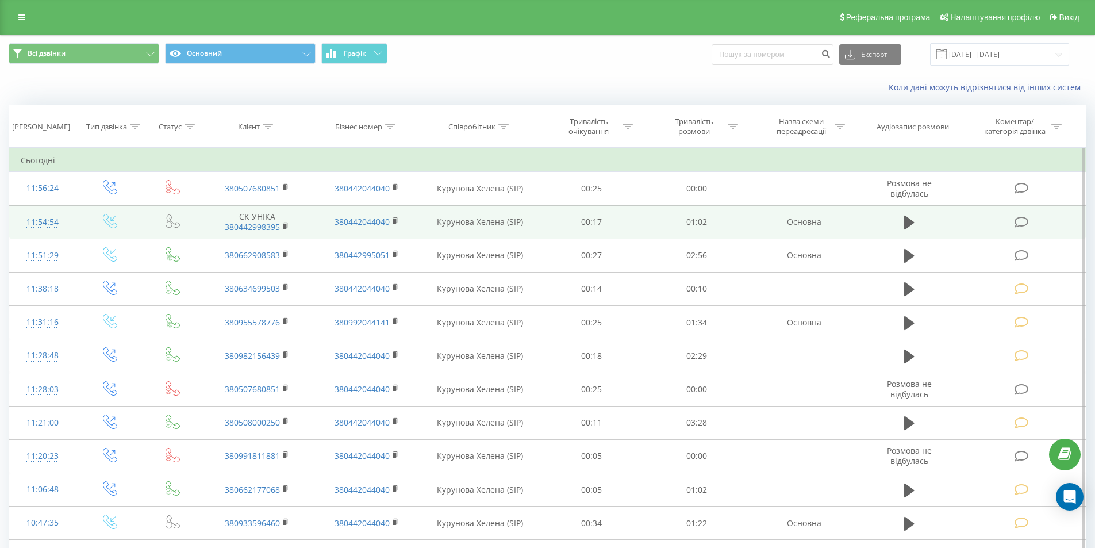
click at [1022, 218] on icon at bounding box center [1021, 222] width 14 height 12
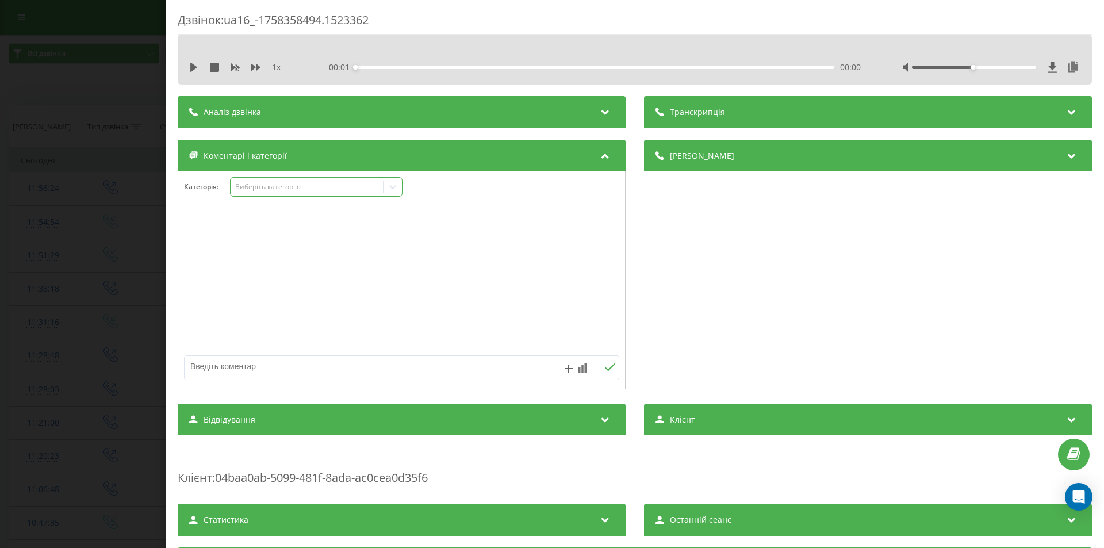
click at [318, 186] on div "Виберіть категорію" at bounding box center [307, 186] width 144 height 9
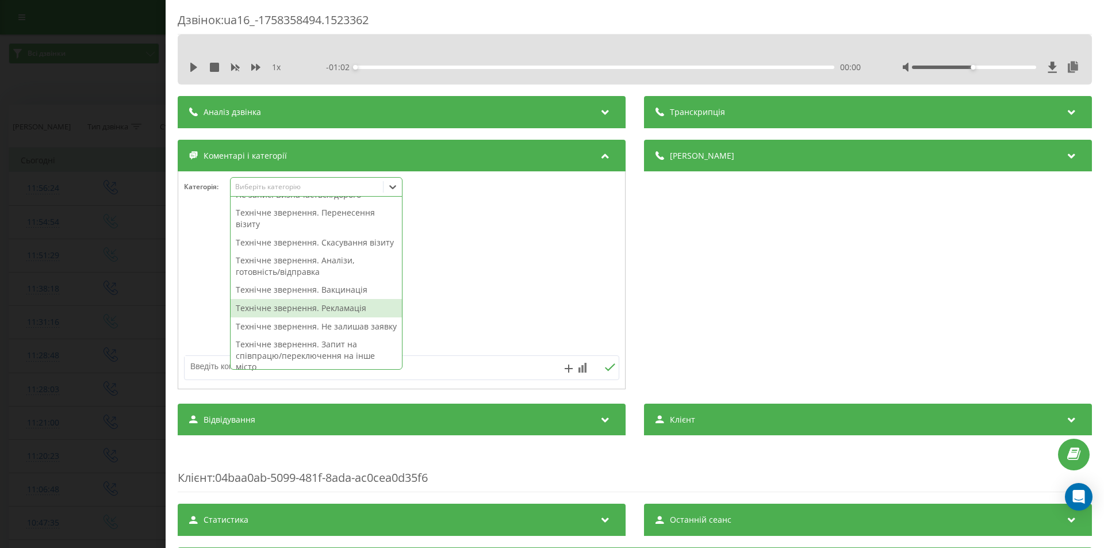
scroll to position [172, 0]
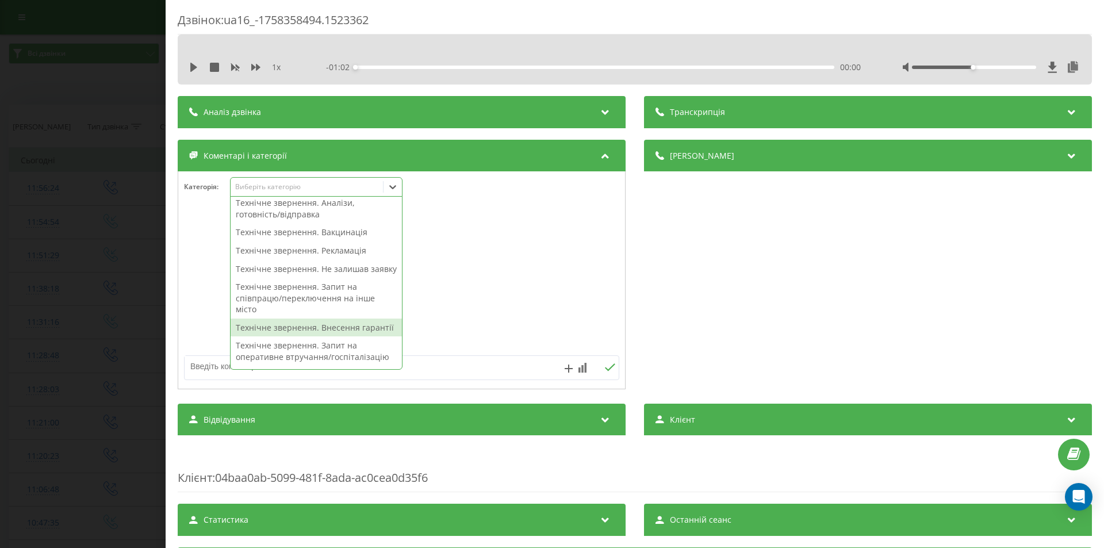
click at [331, 337] on div "Технічне звернення. Внесення гарантії" at bounding box center [315, 327] width 171 height 18
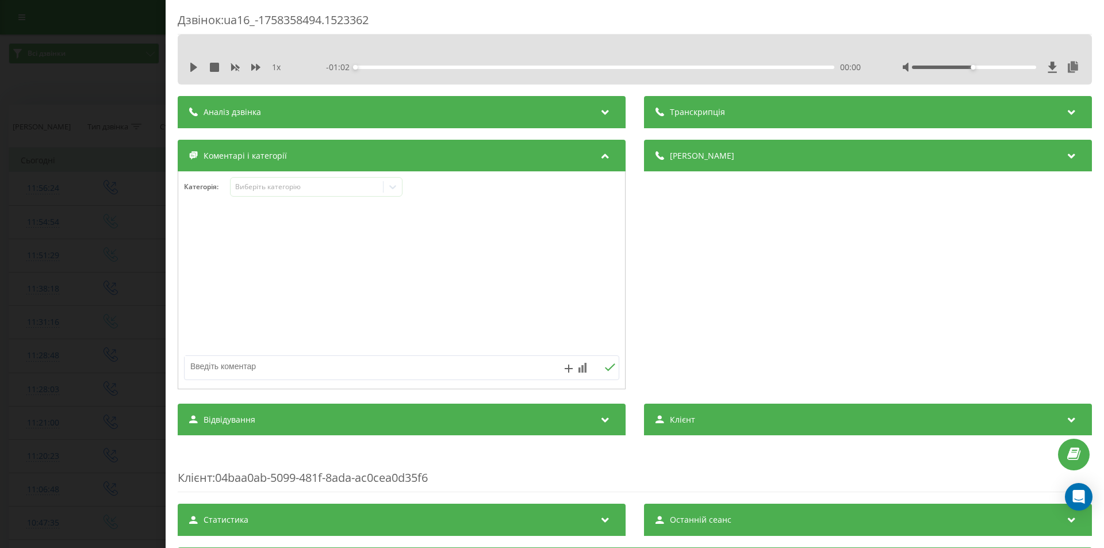
drag, startPoint x: 762, startPoint y: 317, endPoint x: 213, endPoint y: 225, distance: 556.0
click at [762, 316] on div "Деталі дзвінка Загальне Дата дзвінка [DATE] 11:54:54 Тип дзвінка Вхідний Статус…" at bounding box center [868, 266] width 448 height 252
click at [11, 207] on div "Дзвінок : ua16_-1758358494.1523362 1 x - 01:02 00:00 00:00 Транскрипція Для AI-…" at bounding box center [552, 274] width 1104 height 548
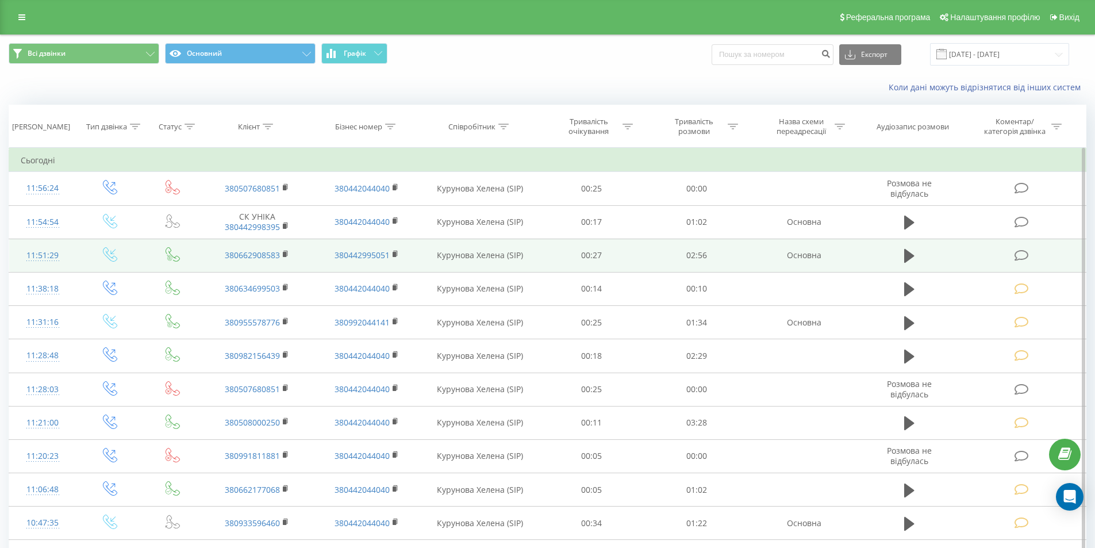
click at [1018, 256] on icon at bounding box center [1021, 255] width 14 height 12
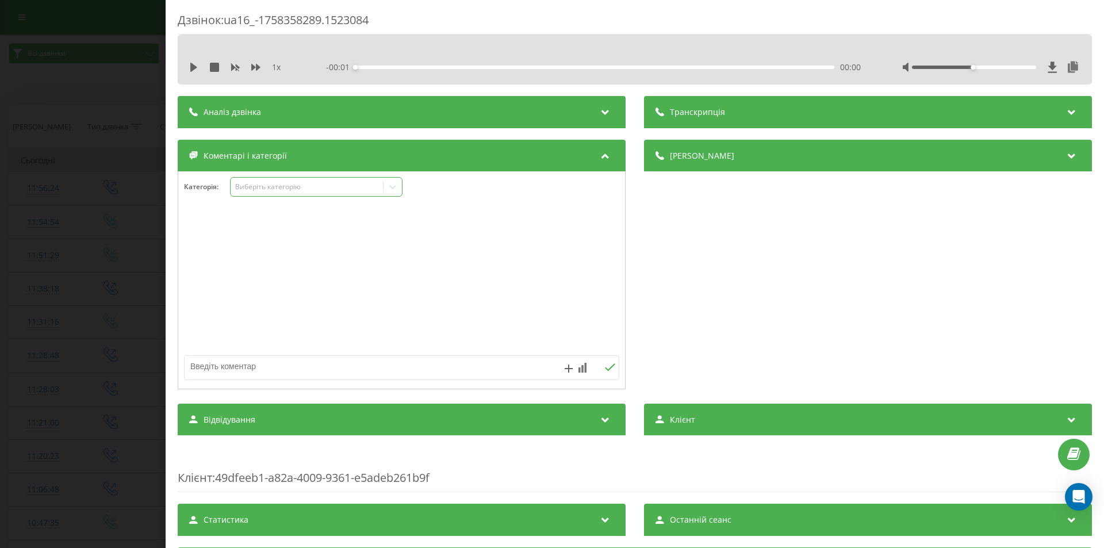
click at [307, 184] on div "Виберіть категорію" at bounding box center [307, 186] width 144 height 9
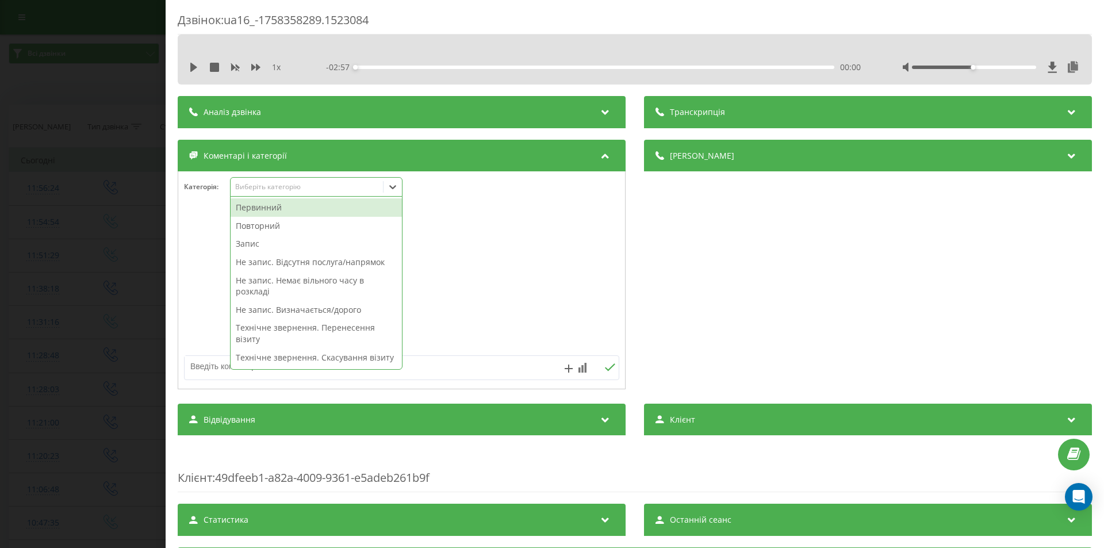
drag, startPoint x: 288, startPoint y: 202, endPoint x: 378, endPoint y: 224, distance: 92.2
click at [288, 203] on div "Первинний" at bounding box center [315, 207] width 171 height 18
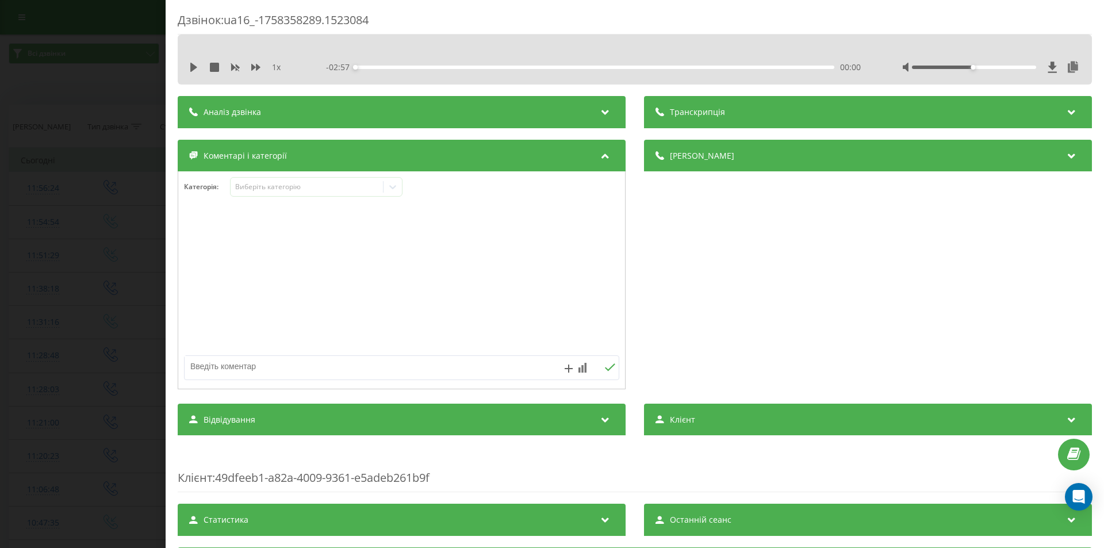
click at [729, 282] on div "Деталі дзвінка Загальне Дата дзвінка 2025-09-20 11:51:29 Тип дзвінка Вхідний Ст…" at bounding box center [868, 266] width 448 height 252
click at [393, 185] on icon at bounding box center [392, 186] width 11 height 11
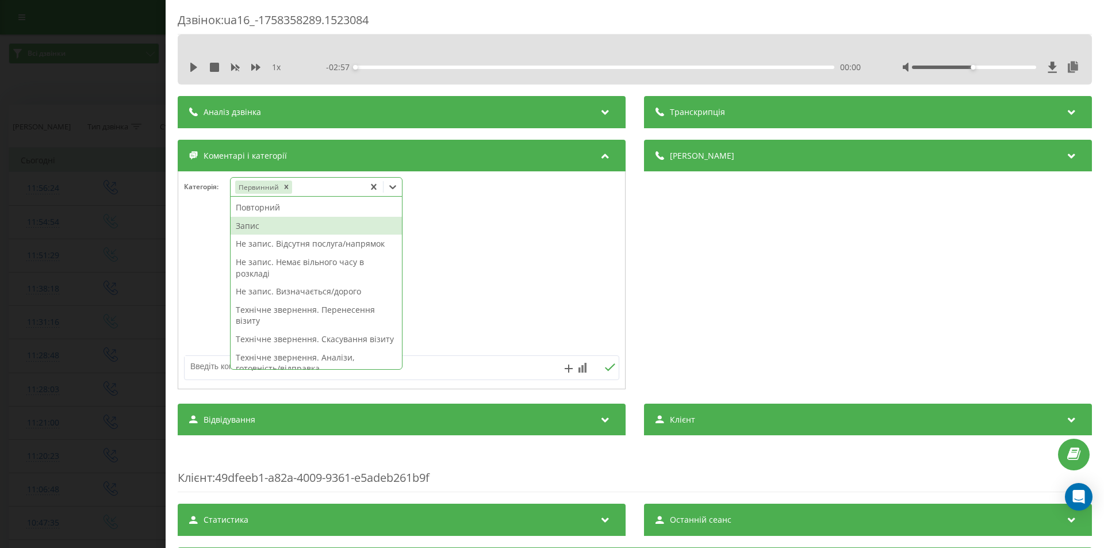
click at [302, 225] on div "Запис" at bounding box center [315, 226] width 171 height 18
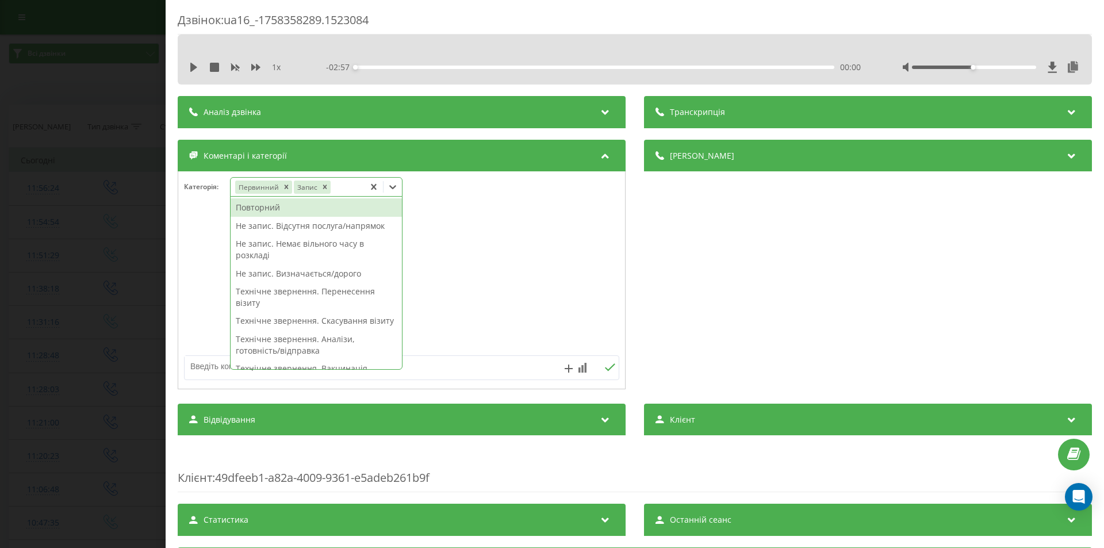
click at [813, 318] on div "Деталі дзвінка Загальне Дата дзвінка 2025-09-20 11:51:29 Тип дзвінка Вхідний Ст…" at bounding box center [868, 266] width 448 height 252
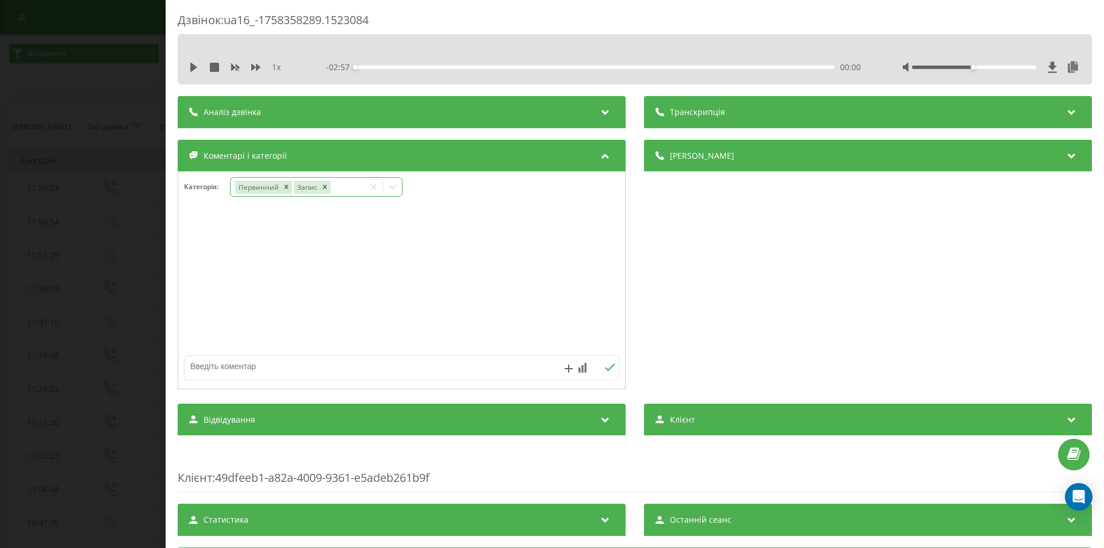
click at [392, 186] on icon at bounding box center [392, 186] width 11 height 11
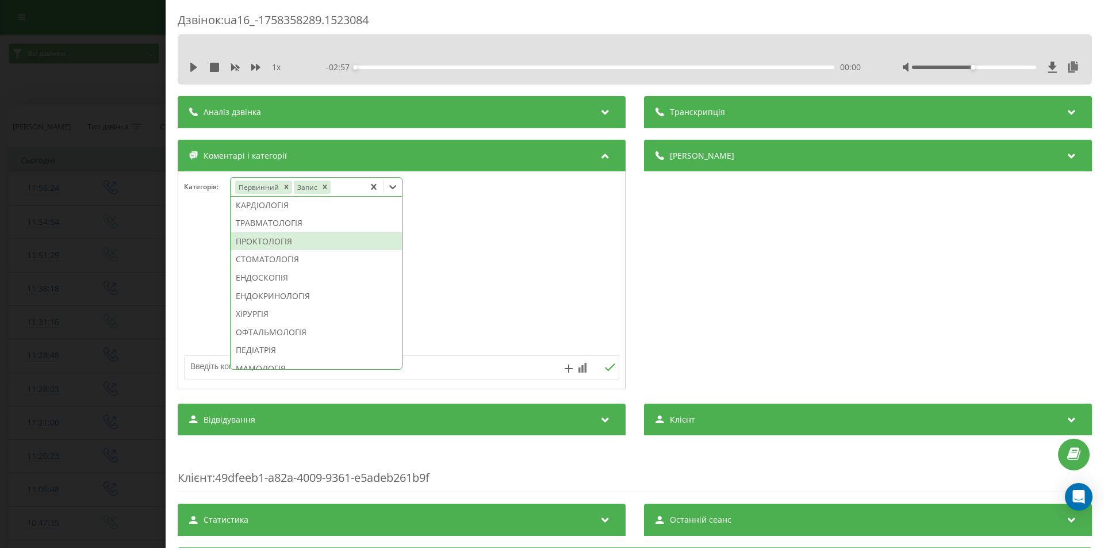
scroll to position [460, 0]
click at [276, 199] on div "НЕВРОЛОГІЯ" at bounding box center [315, 189] width 171 height 18
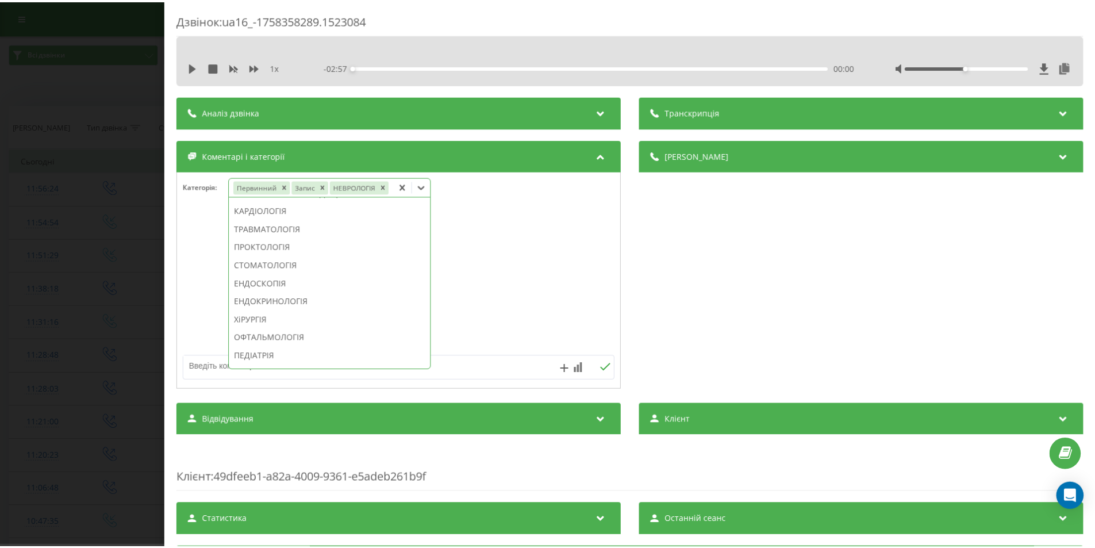
scroll to position [393, 0]
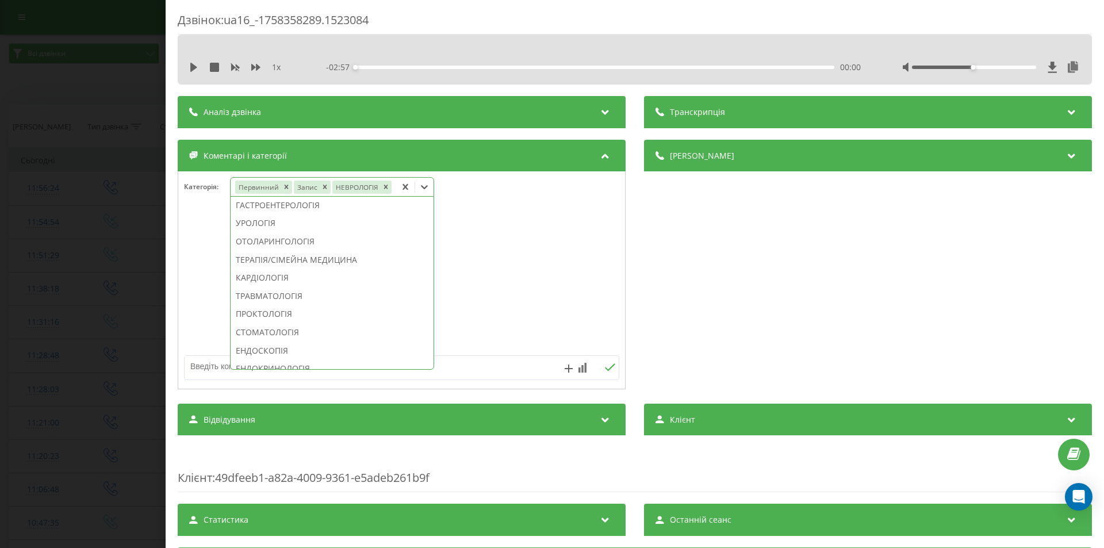
click at [781, 293] on div "Деталі дзвінка Загальне Дата дзвінка 2025-09-20 11:51:29 Тип дзвінка Вхідний Ст…" at bounding box center [868, 266] width 448 height 252
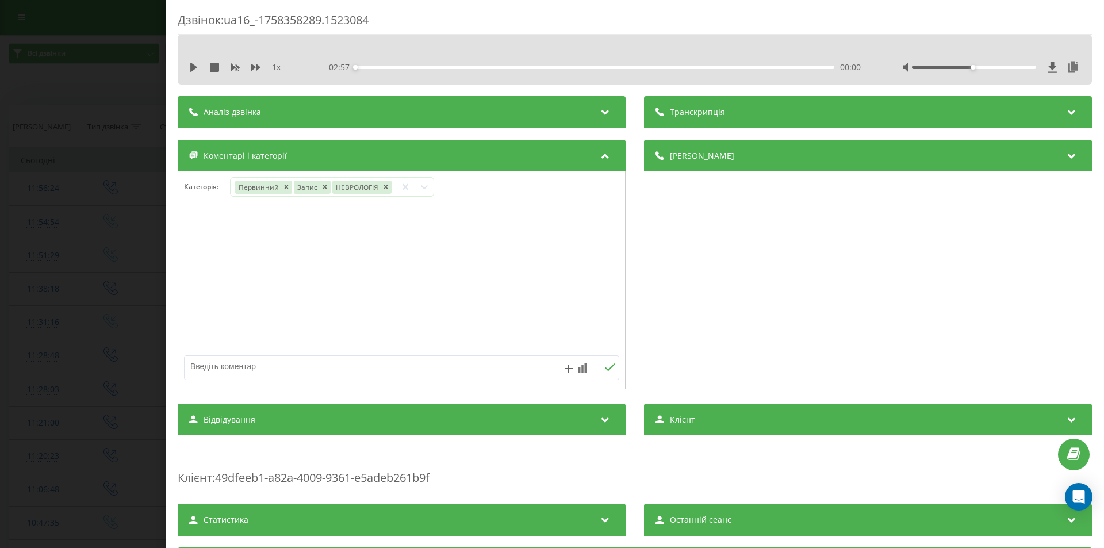
click at [139, 205] on div "Дзвінок : ua16_-1758358289.1523084 1 x - 02:57 00:00 00:00 Транскрипція Для AI-…" at bounding box center [552, 274] width 1104 height 548
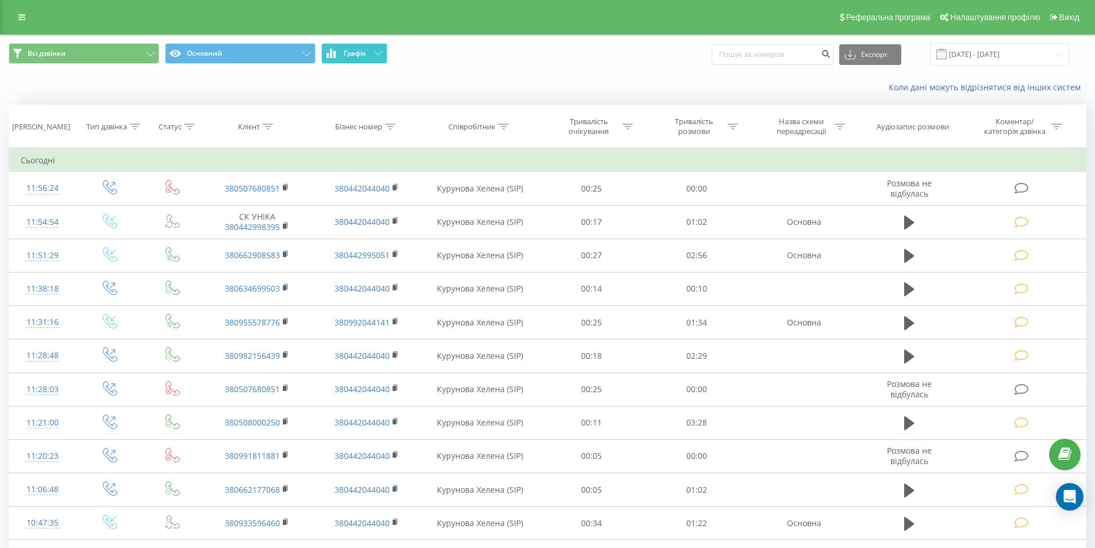
click at [374, 52] on icon at bounding box center [378, 53] width 8 height 4
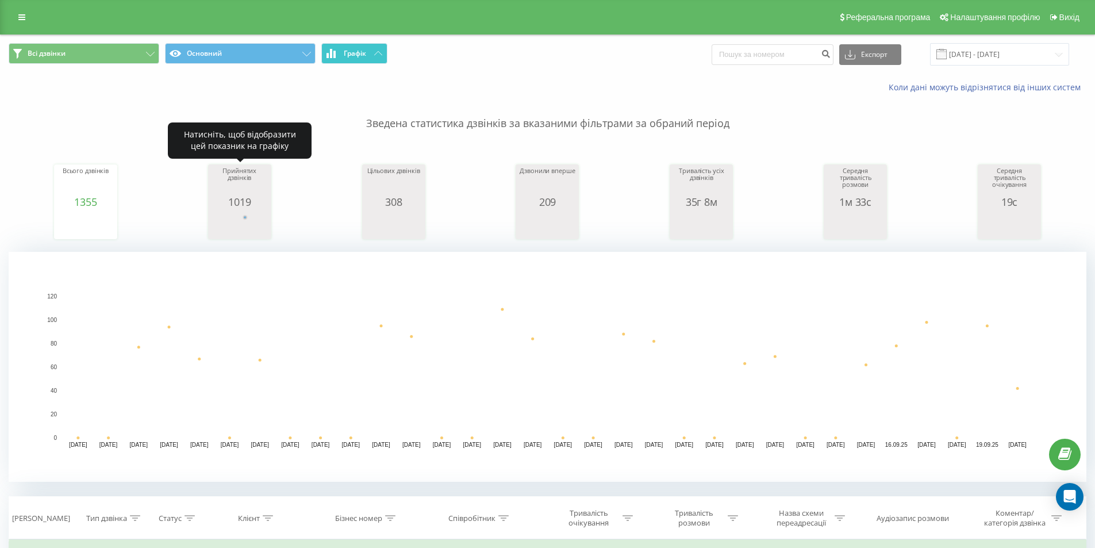
click at [244, 223] on icon "A chart." at bounding box center [239, 225] width 53 height 21
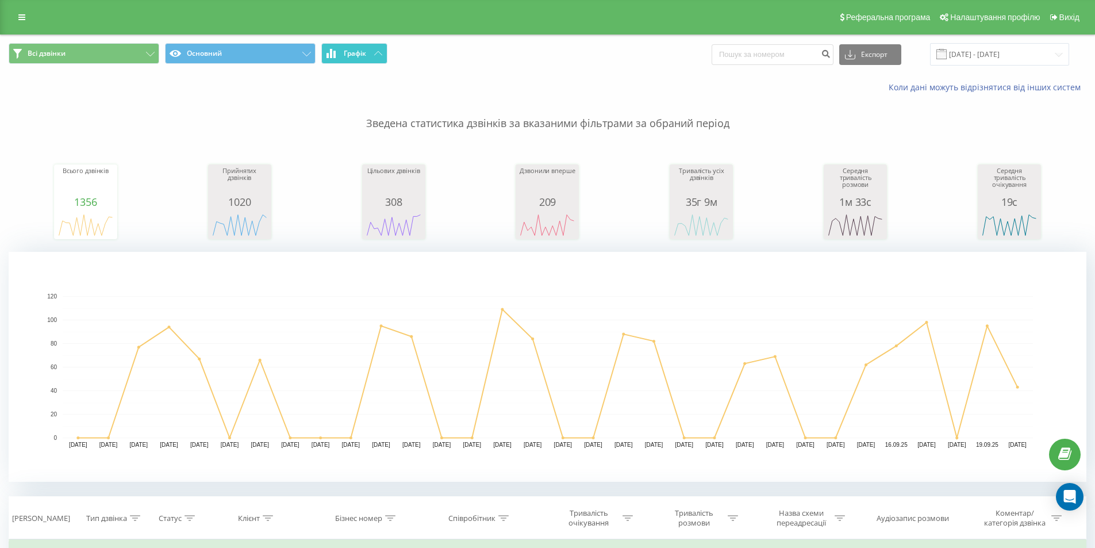
click at [372, 48] on button "Графік" at bounding box center [354, 53] width 66 height 21
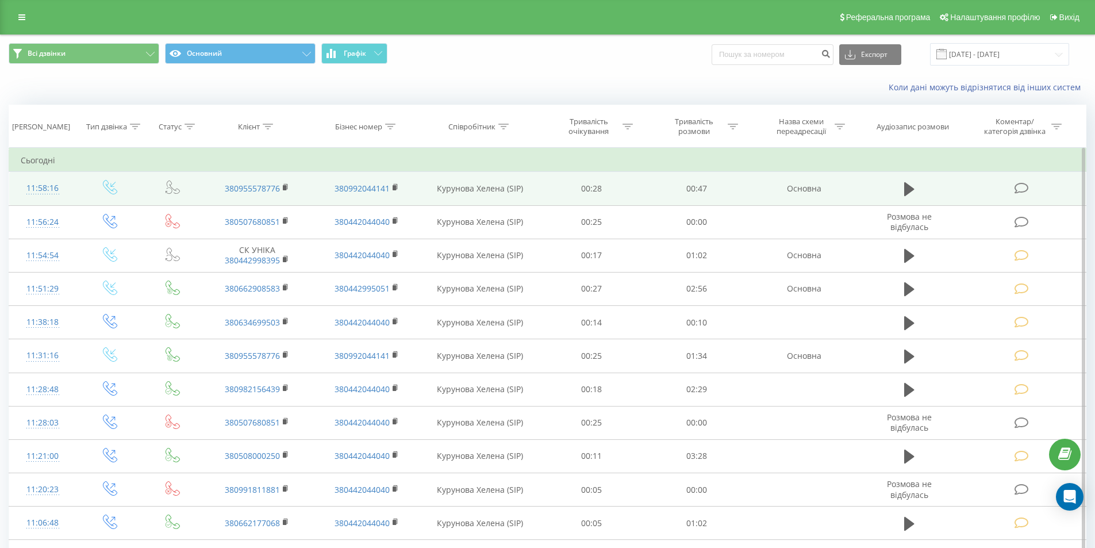
click at [1018, 187] on icon at bounding box center [1021, 188] width 14 height 12
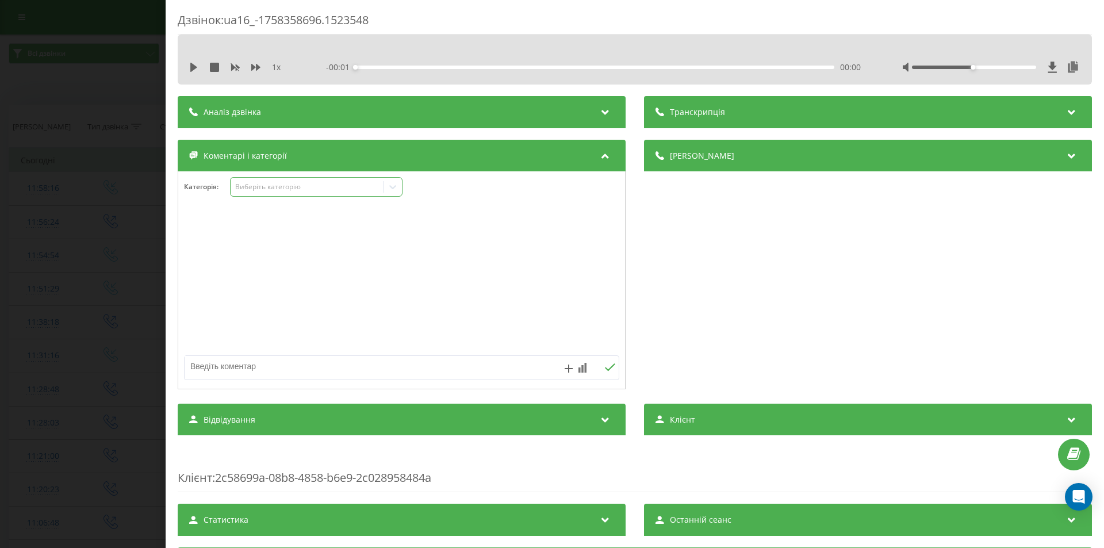
click at [269, 187] on div "Виберіть категорію" at bounding box center [307, 186] width 144 height 9
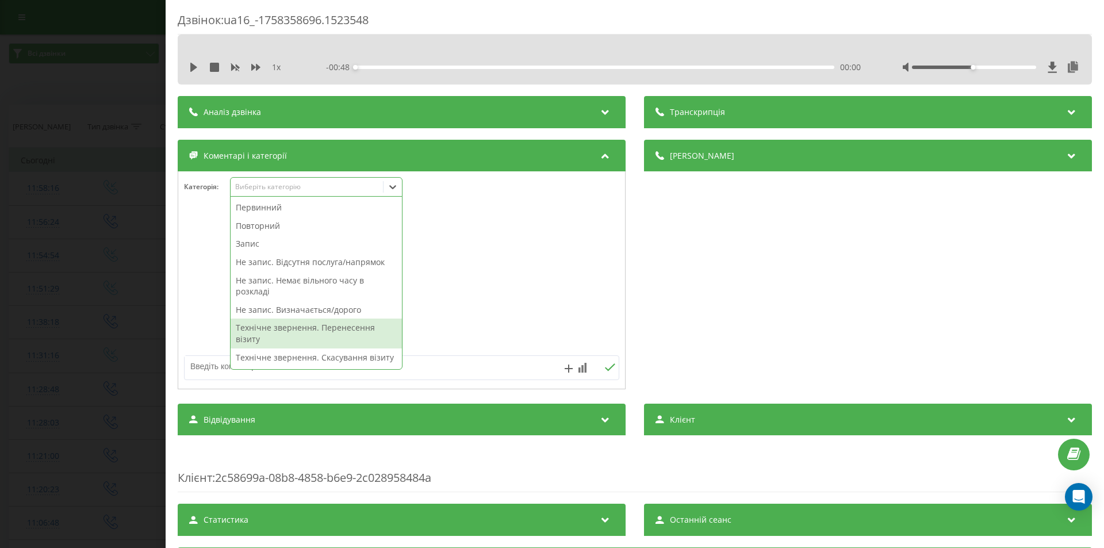
click at [358, 331] on div "Технічне звернення. Перенесення візиту" at bounding box center [315, 332] width 171 height 29
click at [758, 290] on div "Деталі дзвінка Загальне Дата дзвінка 2025-09-20 11:58:16 Тип дзвінка Вхідний Ст…" at bounding box center [868, 266] width 448 height 252
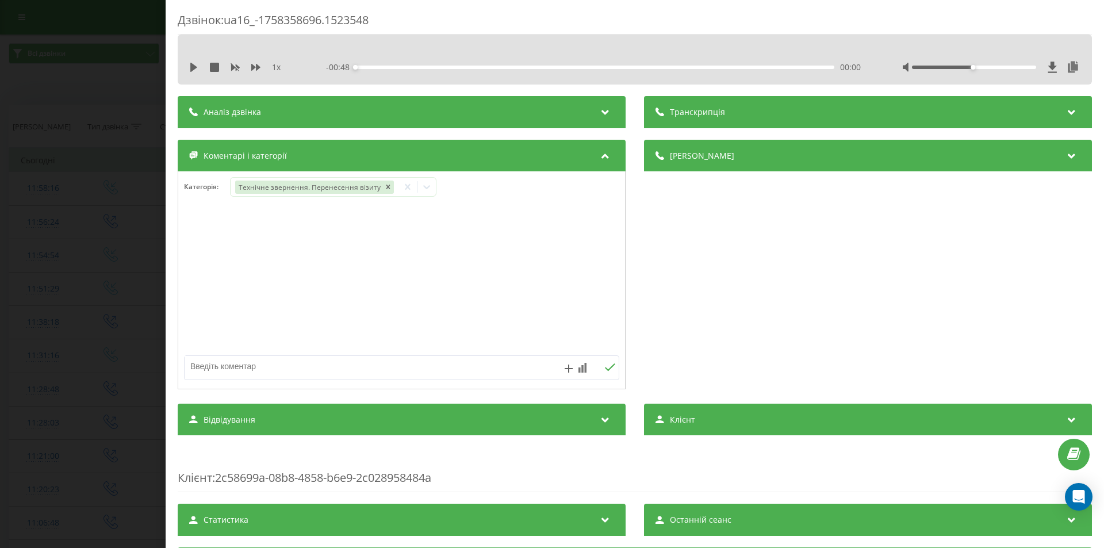
click at [102, 234] on div "Дзвінок : ua16_-1758358696.1523548 1 x - 00:48 00:00 00:00 Транскрипція Для AI-…" at bounding box center [552, 274] width 1104 height 548
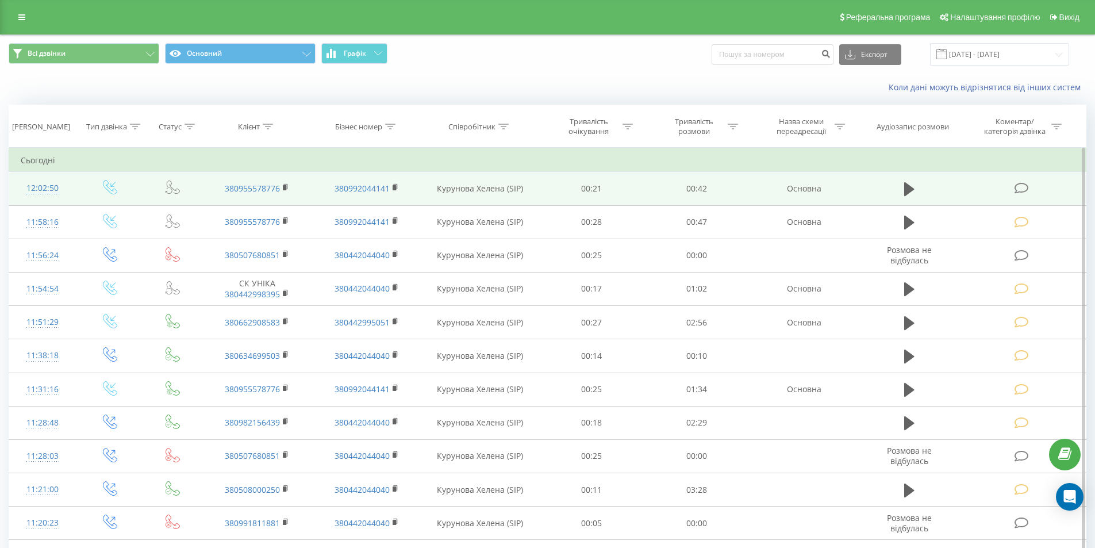
click at [1020, 187] on icon at bounding box center [1021, 188] width 14 height 12
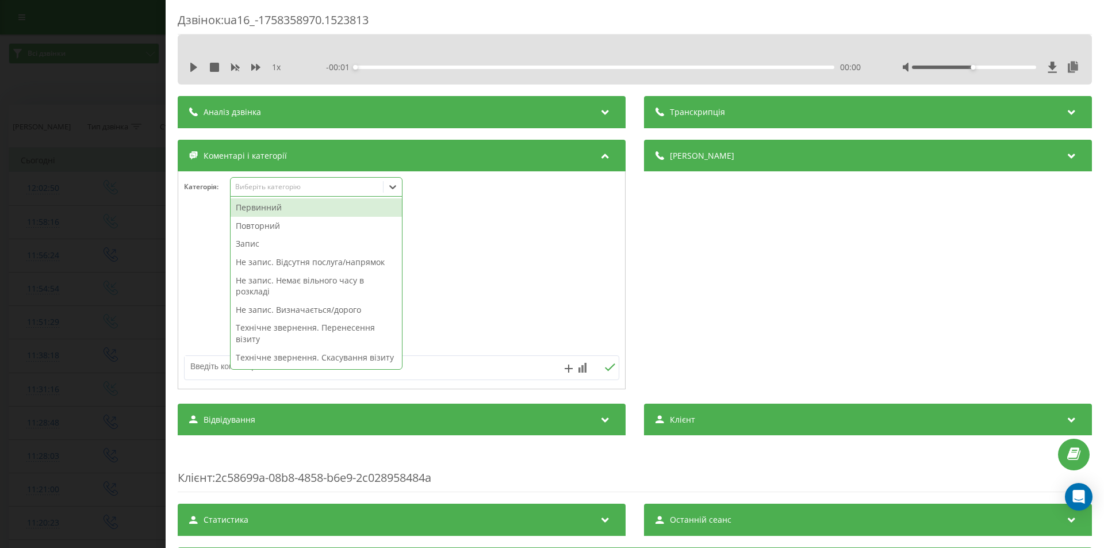
click at [290, 183] on div "Виберіть категорію" at bounding box center [307, 186] width 144 height 9
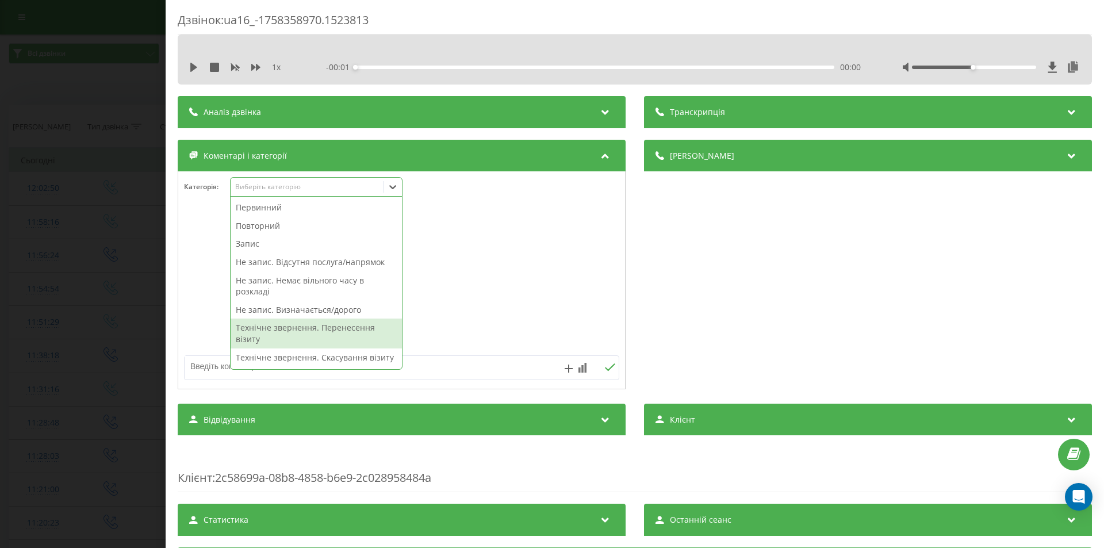
click at [335, 329] on div "Технічне звернення. Перенесення візиту" at bounding box center [315, 332] width 171 height 29
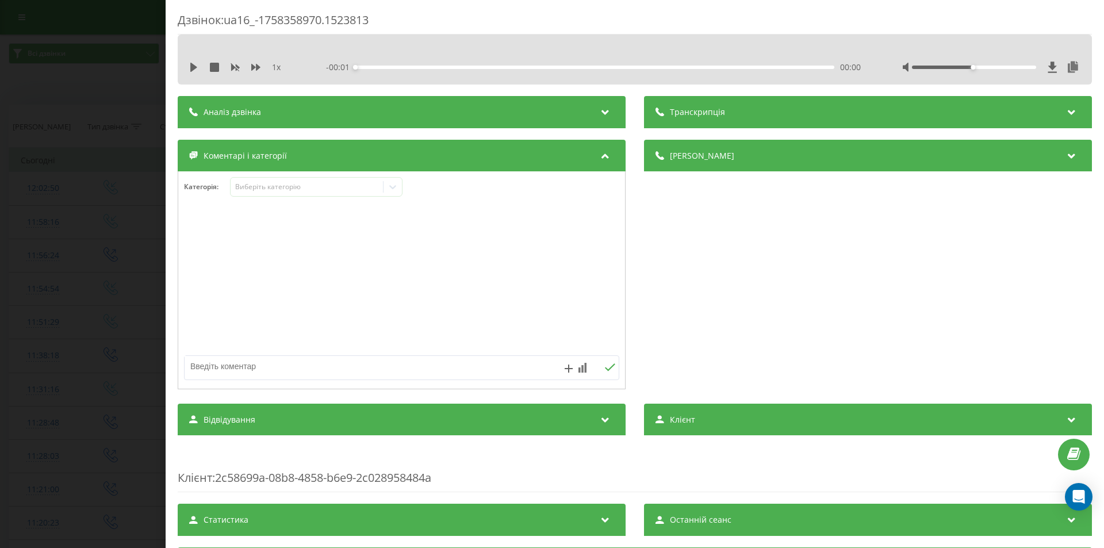
drag, startPoint x: 739, startPoint y: 314, endPoint x: 357, endPoint y: 332, distance: 382.6
click at [738, 314] on div "Деталі дзвінка Загальне Дата дзвінка 2025-09-20 12:02:50 Тип дзвінка Вхідний Ст…" at bounding box center [868, 266] width 448 height 252
click at [64, 274] on div "Дзвінок : ua16_-1758358970.1523813 1 x - 00:01 00:00 00:00 Транскрипція Для AI-…" at bounding box center [552, 274] width 1104 height 548
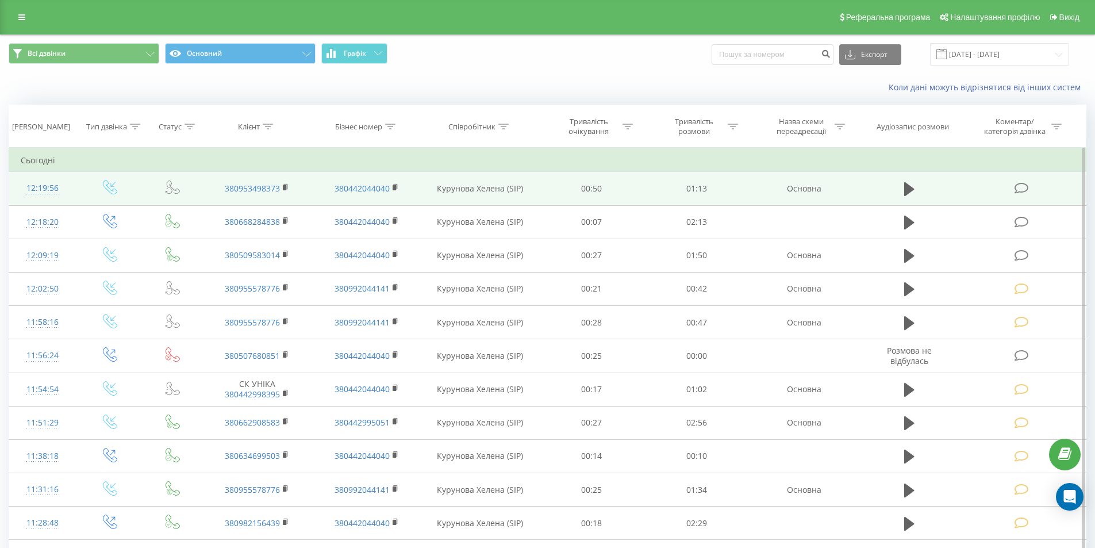
drag, startPoint x: 1019, startPoint y: 191, endPoint x: 963, endPoint y: 203, distance: 57.7
click at [1019, 191] on icon at bounding box center [1021, 188] width 14 height 12
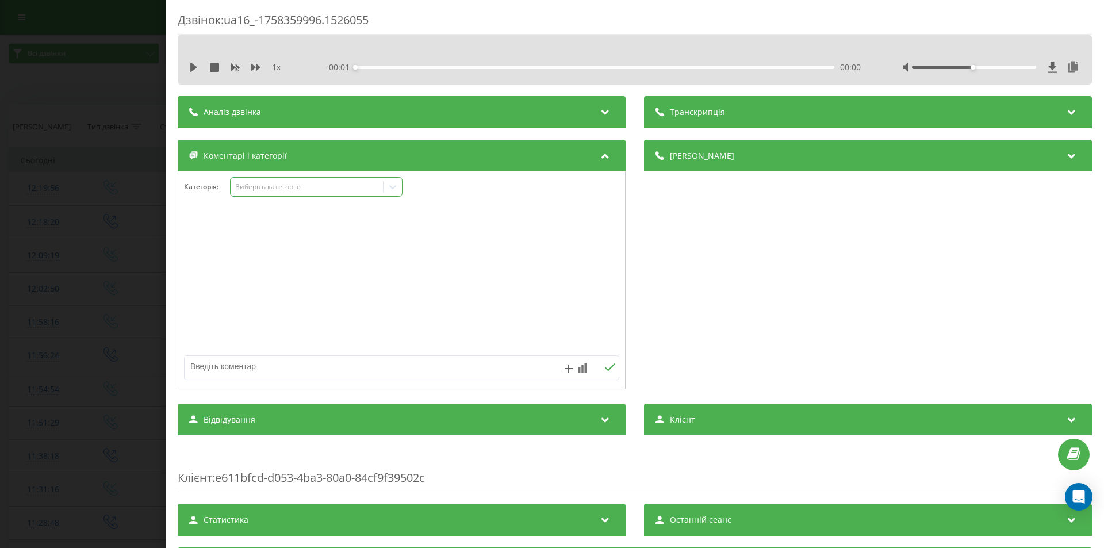
click at [254, 186] on div "Виберіть категорію" at bounding box center [307, 186] width 144 height 9
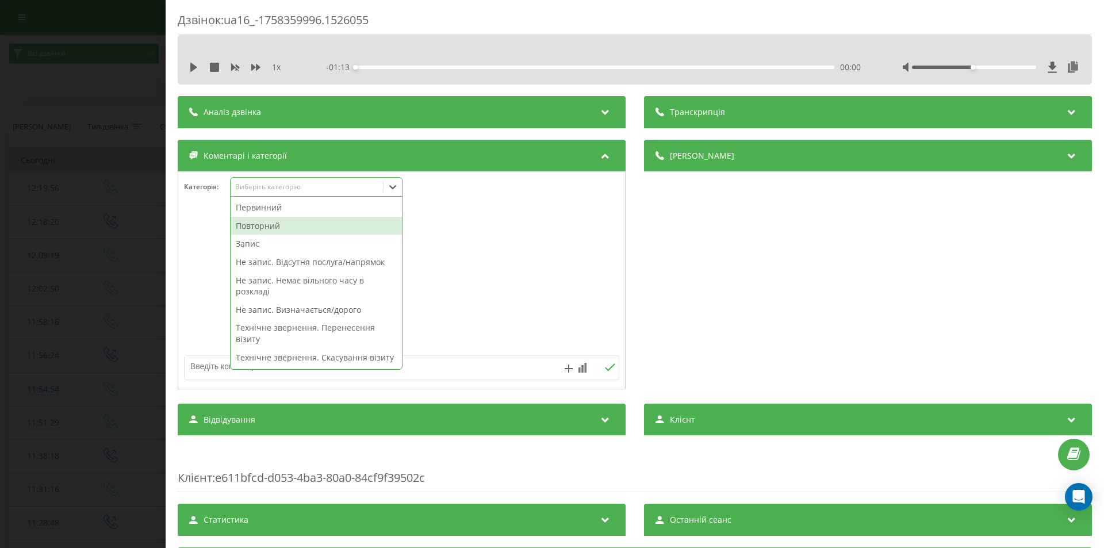
click at [273, 224] on div "Повторний" at bounding box center [315, 226] width 171 height 18
drag, startPoint x: 722, startPoint y: 310, endPoint x: 668, endPoint y: 320, distance: 54.9
click at [720, 312] on div "Деталі дзвінка Загальне Дата дзвінка 2025-09-20 12:19:56 Тип дзвінка Вхідний Ст…" at bounding box center [868, 266] width 448 height 252
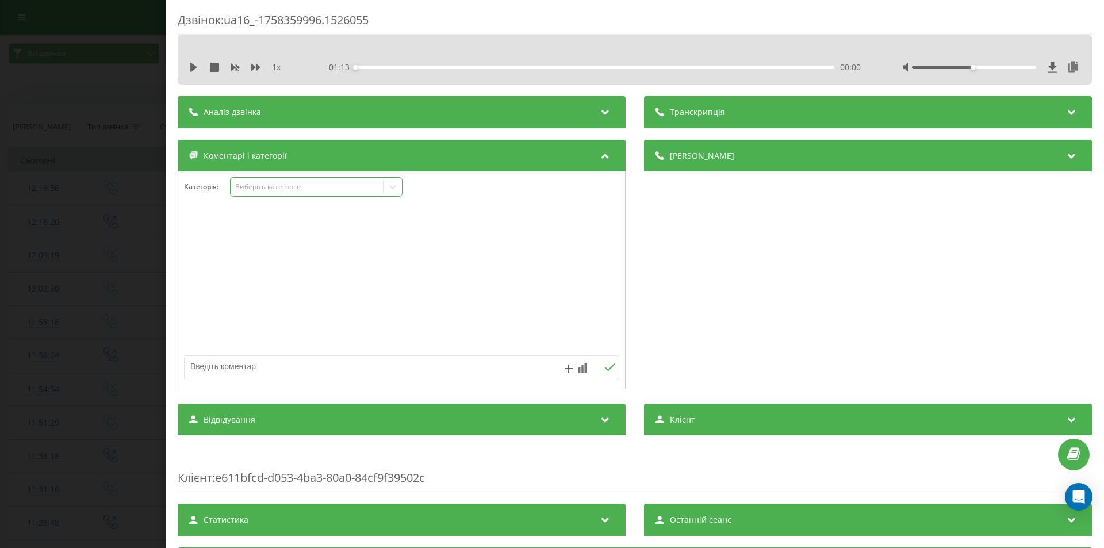
click at [393, 187] on icon at bounding box center [392, 186] width 11 height 11
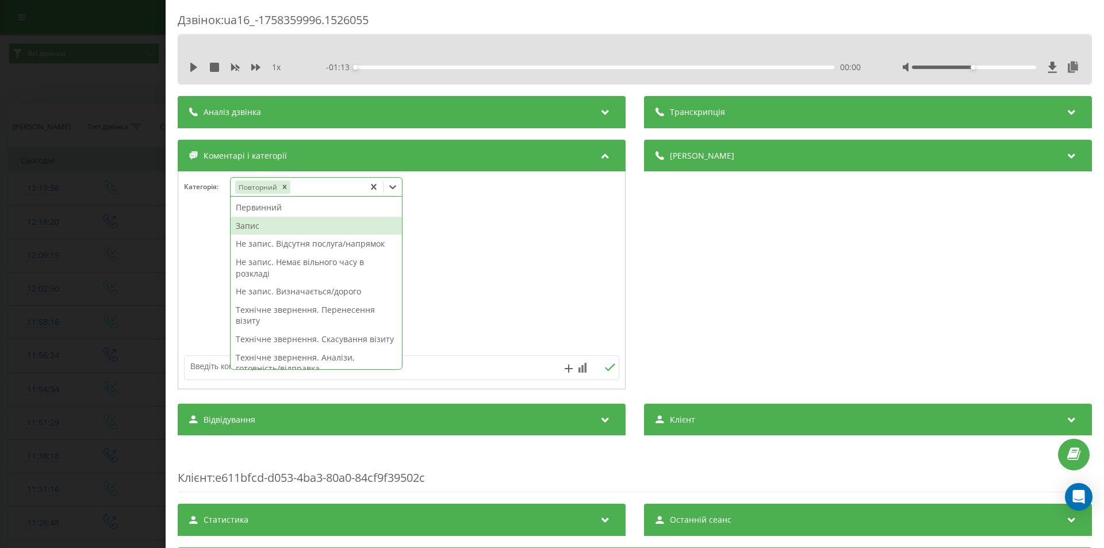
drag, startPoint x: 276, startPoint y: 224, endPoint x: 421, endPoint y: 227, distance: 144.9
click at [279, 224] on div "Запис" at bounding box center [315, 226] width 171 height 18
drag, startPoint x: 811, startPoint y: 298, endPoint x: 715, endPoint y: 301, distance: 96.0
click at [807, 298] on div "Деталі дзвінка Загальне Дата дзвінка 2025-09-20 12:19:56 Тип дзвінка Вхідний Ст…" at bounding box center [868, 266] width 448 height 252
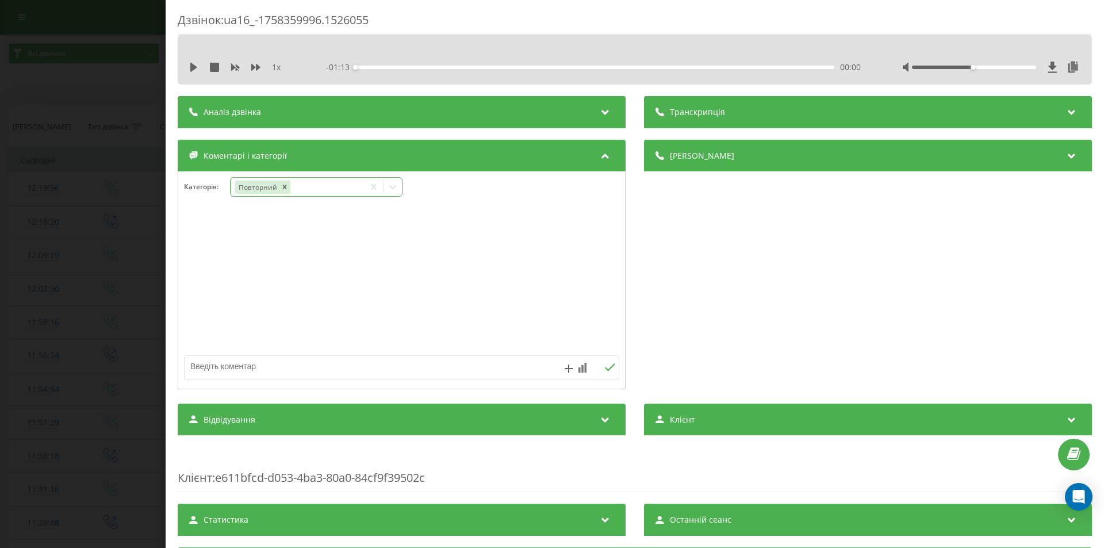
click at [393, 188] on icon at bounding box center [392, 187] width 7 height 4
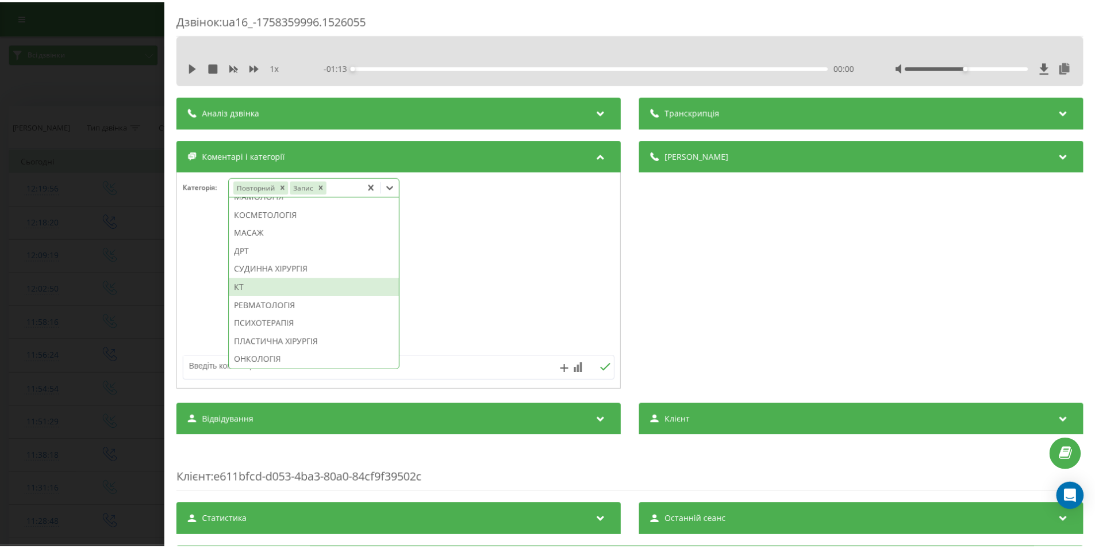
scroll to position [575, 0]
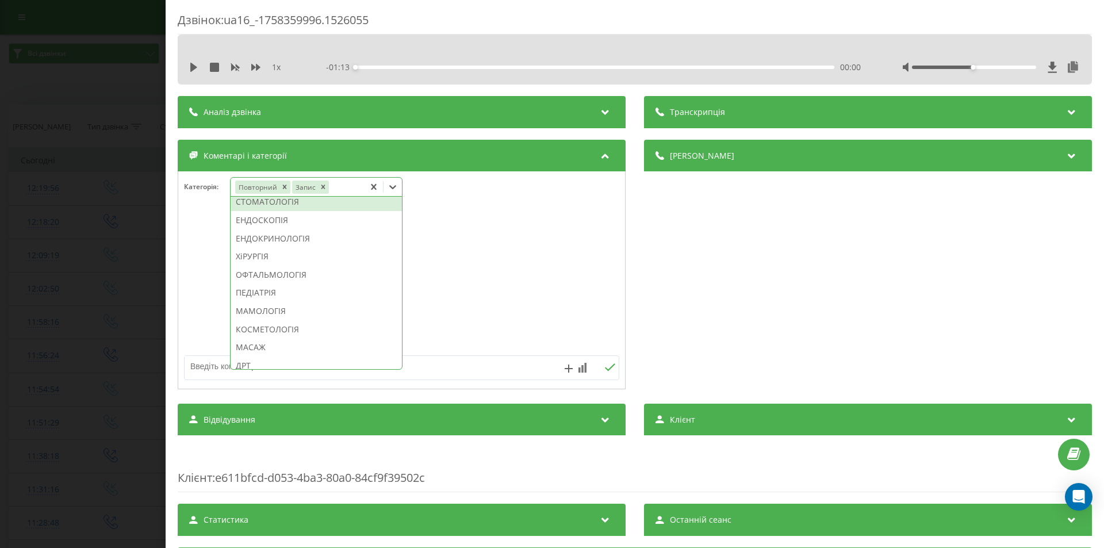
click at [288, 211] on div "СТОМАТОЛОГІЯ" at bounding box center [315, 202] width 171 height 18
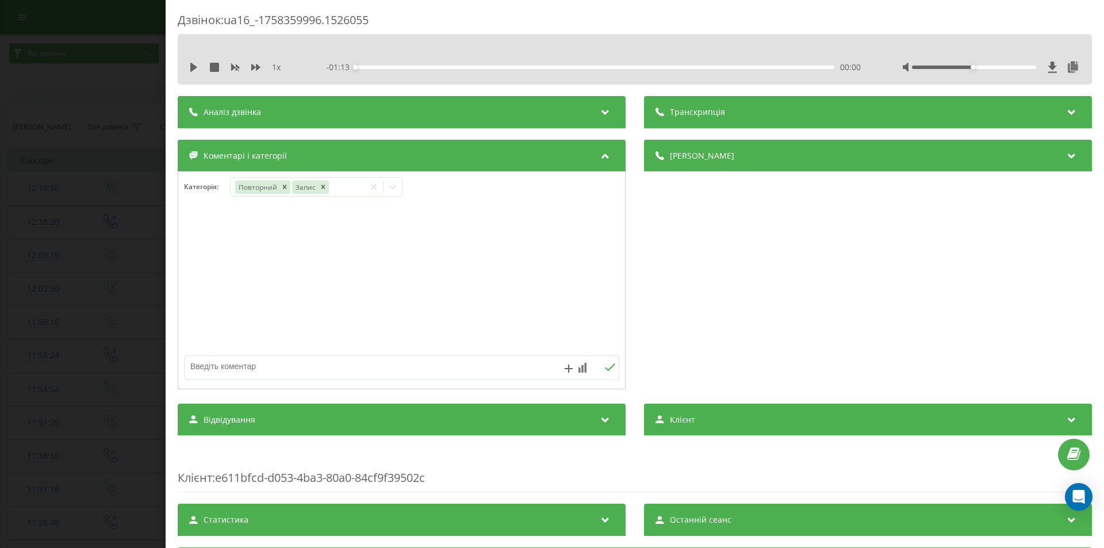
drag, startPoint x: 743, startPoint y: 265, endPoint x: 580, endPoint y: 275, distance: 163.6
click at [741, 266] on div "Деталі дзвінка Загальне Дата дзвінка 2025-09-20 12:19:56 Тип дзвінка Вхідний Ст…" at bounding box center [868, 266] width 448 height 252
click at [60, 263] on div "Дзвінок : ua16_-1758359996.1526055 1 x - 01:13 00:00 00:00 Транскрипція Для AI-…" at bounding box center [552, 274] width 1104 height 548
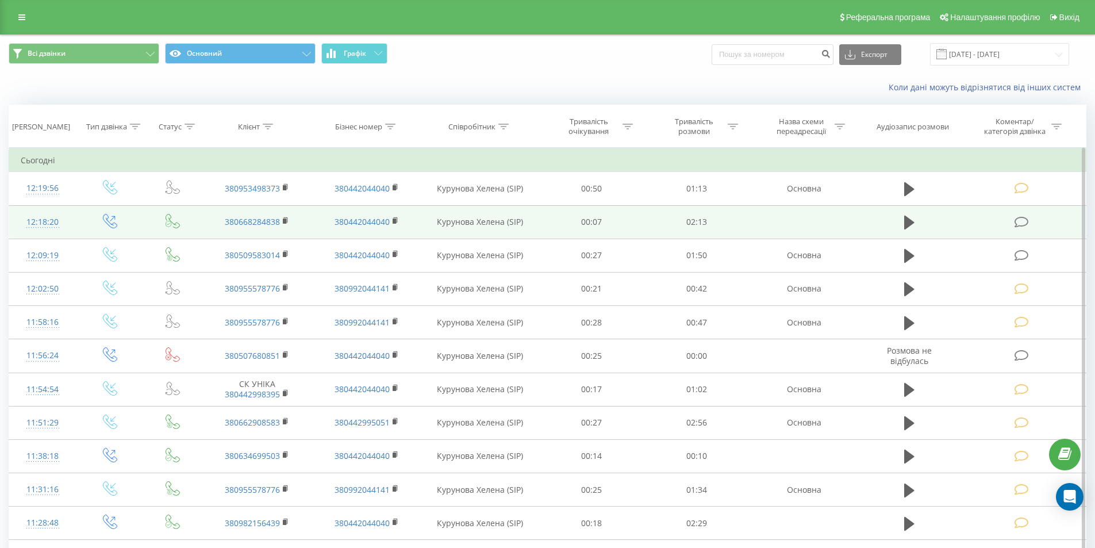
click at [1023, 222] on icon at bounding box center [1021, 222] width 14 height 12
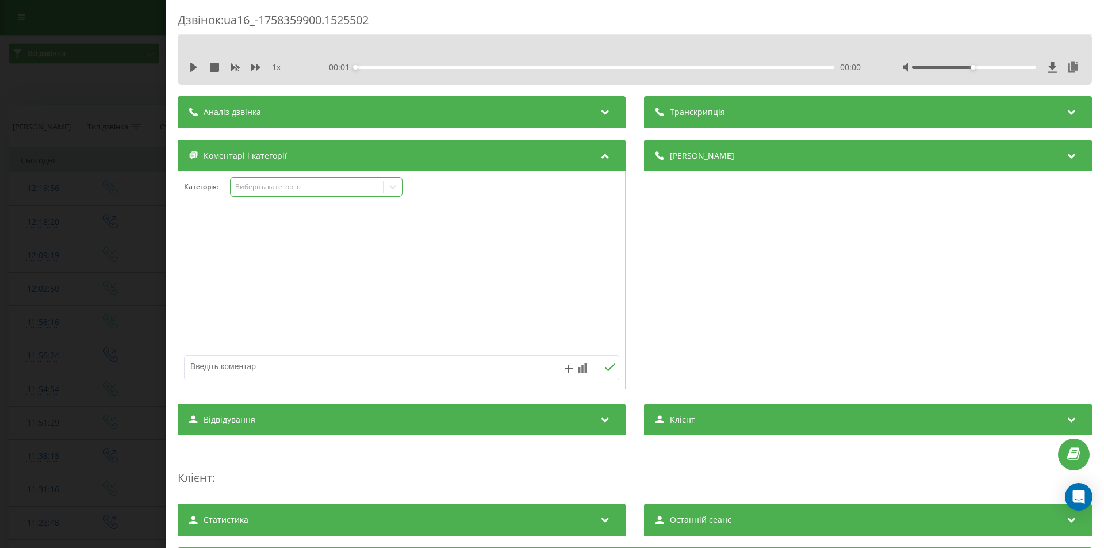
click at [274, 191] on div "Виберіть категорію" at bounding box center [307, 186] width 144 height 9
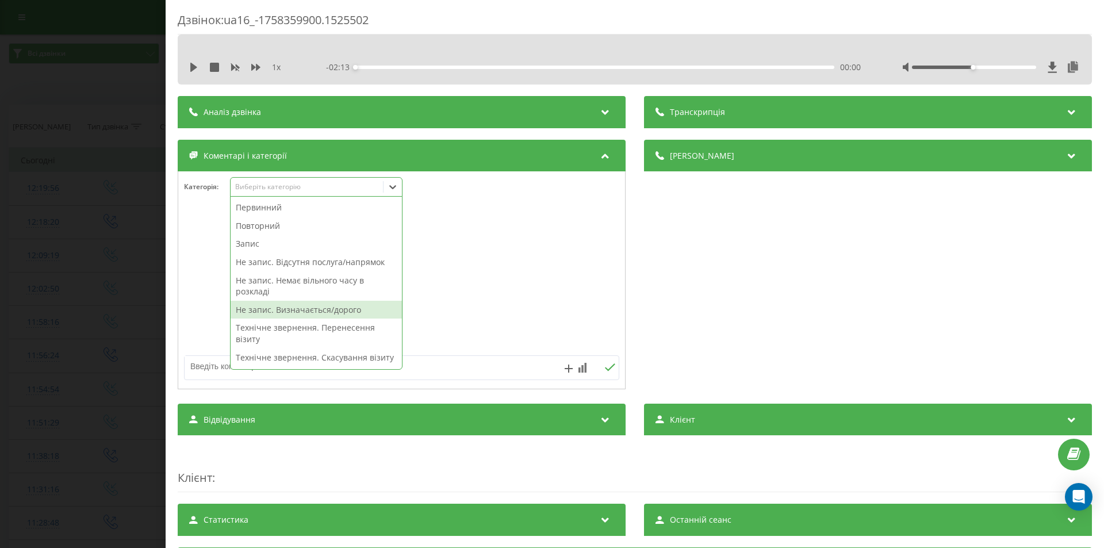
click at [307, 309] on div "Не запис. Визначається/дорого" at bounding box center [315, 310] width 171 height 18
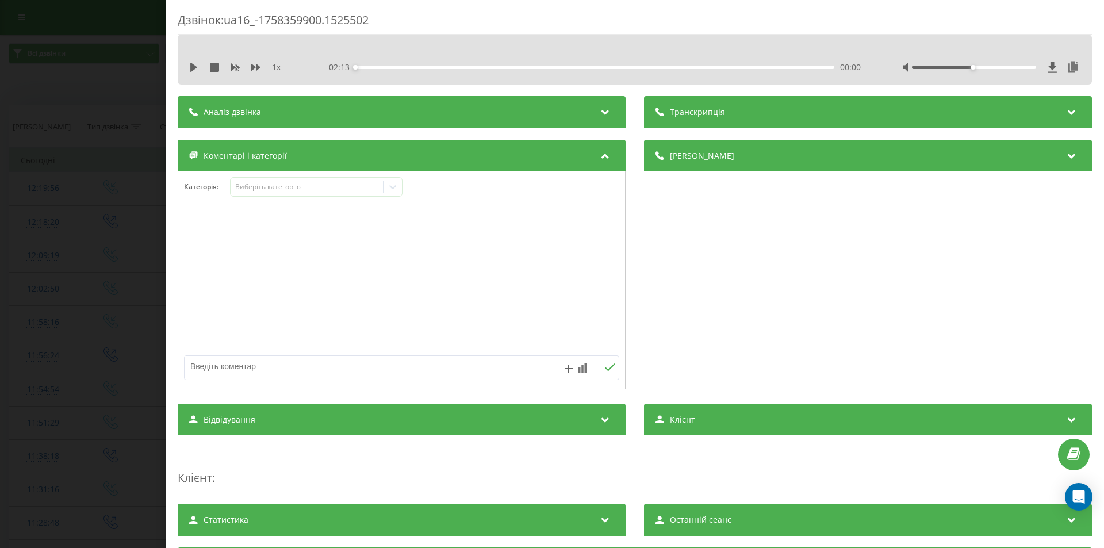
click at [85, 293] on div "Дзвінок : ua16_-1758359900.1525502 1 x - 02:13 00:00 00:00 Транскрипція Для AI-…" at bounding box center [552, 274] width 1104 height 548
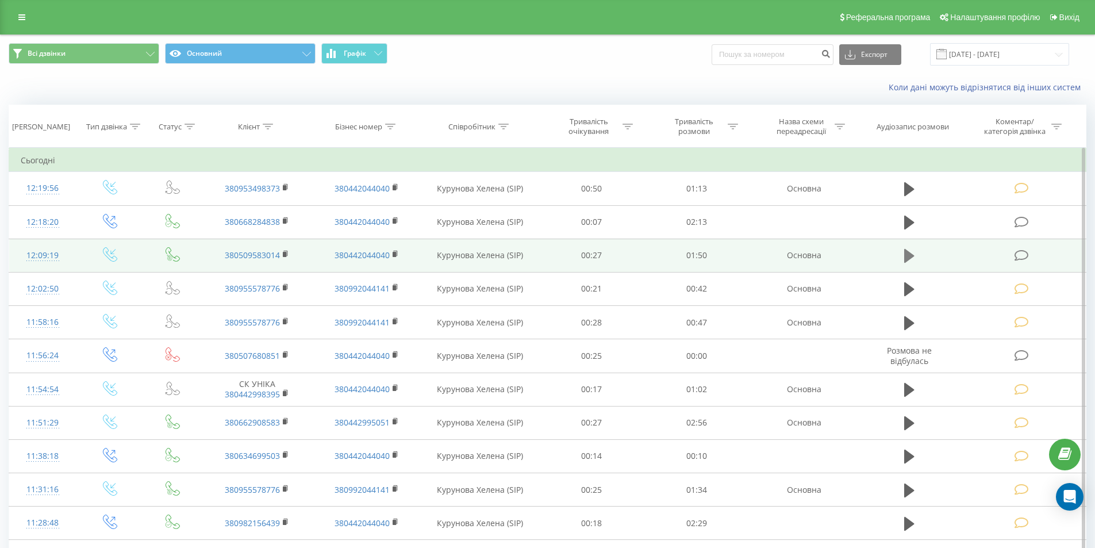
click at [907, 254] on icon at bounding box center [909, 256] width 10 height 14
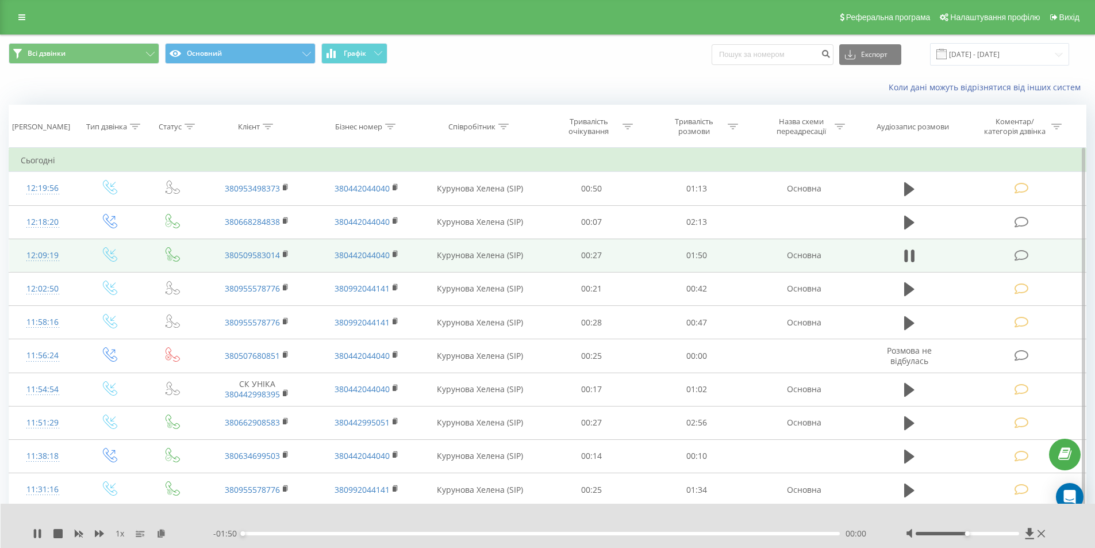
click at [790, 531] on div "- 01:50 00:00 00:00" at bounding box center [545, 533] width 664 height 11
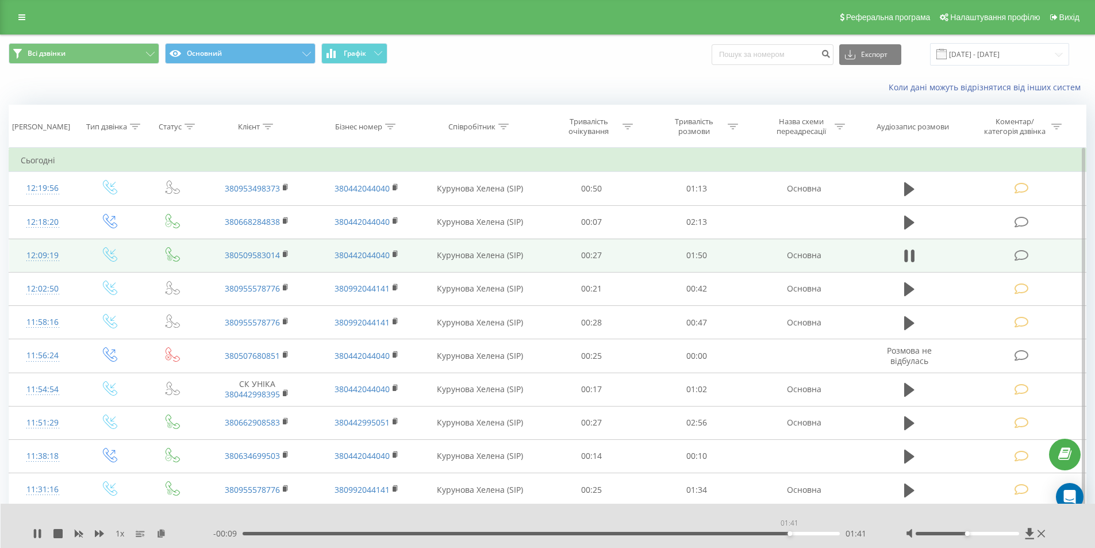
click at [789, 533] on div "01:41" at bounding box center [542, 533] width 598 height 3
click at [1022, 252] on icon at bounding box center [1021, 255] width 14 height 12
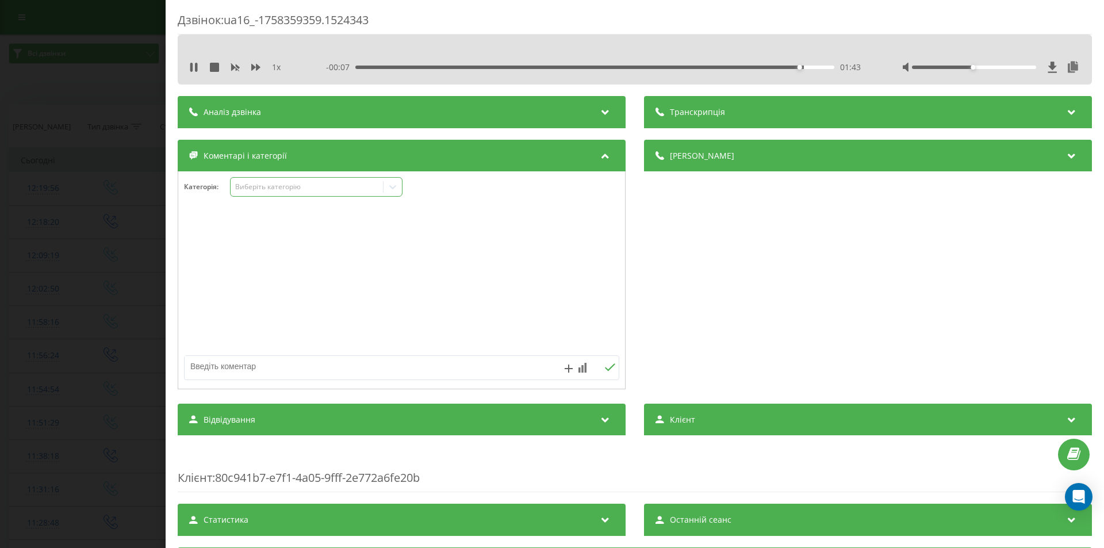
click at [280, 182] on div "Виберіть категорію" at bounding box center [307, 186] width 144 height 9
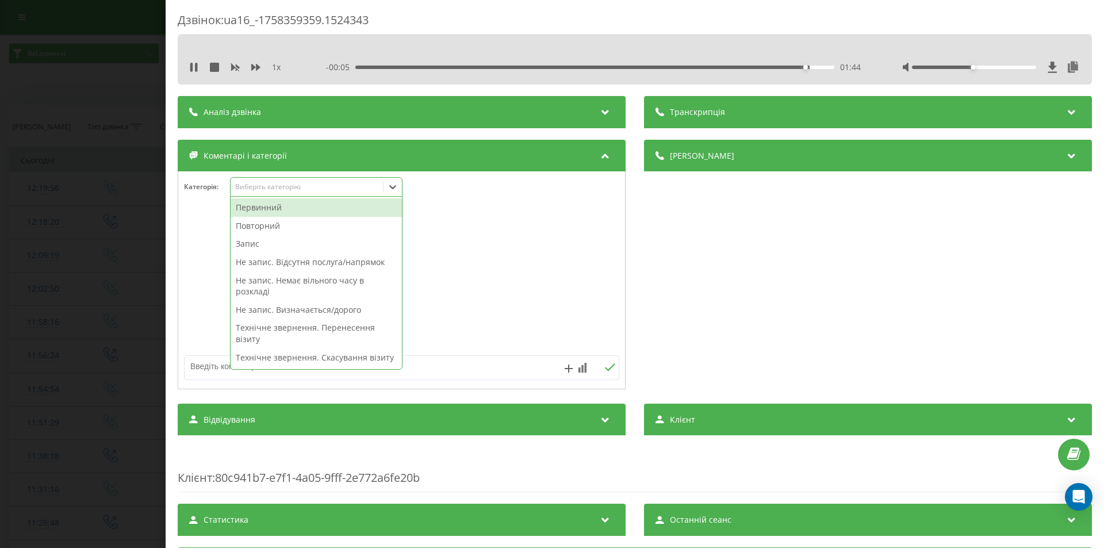
click at [301, 307] on div "Не запис. Визначається/дорого" at bounding box center [315, 310] width 171 height 18
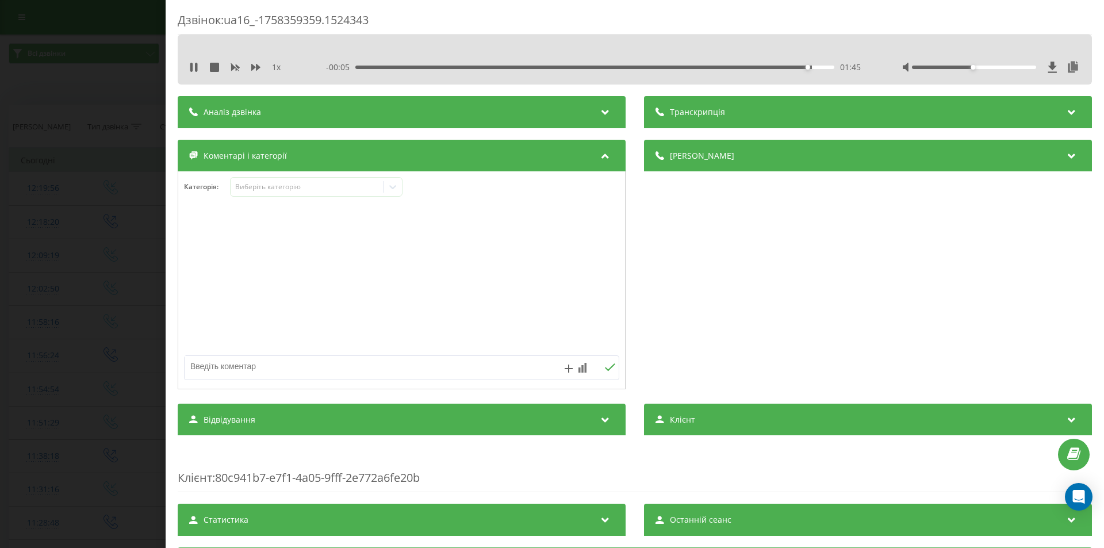
drag, startPoint x: 754, startPoint y: 275, endPoint x: 451, endPoint y: 329, distance: 307.6
click at [745, 277] on div "Деталі дзвінка Загальне Дата дзвінка [DATE] 12:09:19 Тип дзвінка Вхідний Статус…" at bounding box center [868, 266] width 448 height 252
click at [76, 226] on div "Дзвінок : ua16_-1758359359.1524343 1 x - 00:03 01:47 01:47 Транскрипція Для AI-…" at bounding box center [552, 274] width 1104 height 548
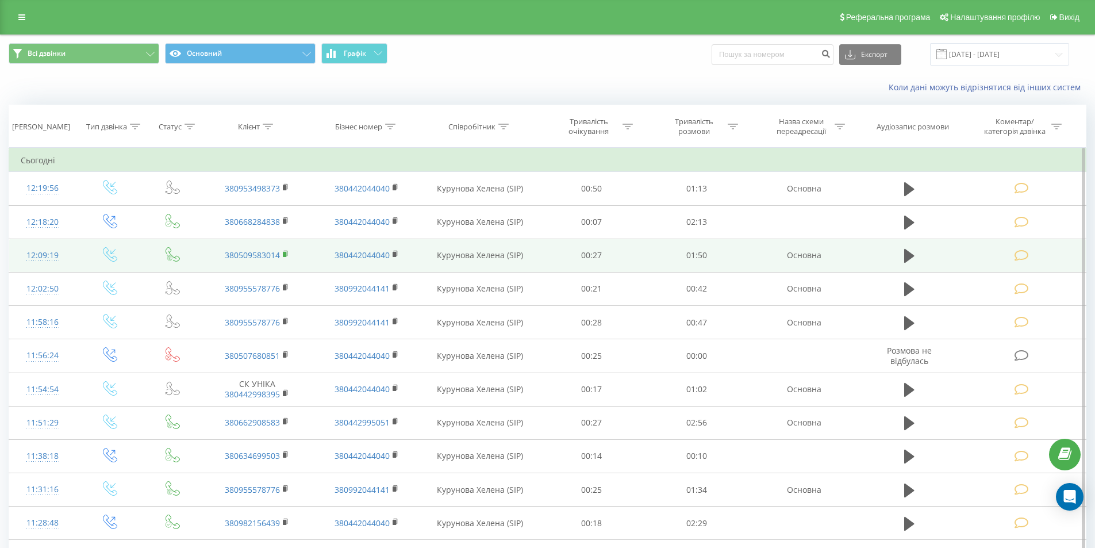
click at [284, 253] on rect at bounding box center [284, 254] width 3 height 5
drag, startPoint x: 283, startPoint y: 252, endPoint x: 311, endPoint y: 257, distance: 28.6
click at [286, 253] on icon at bounding box center [286, 254] width 6 height 8
click at [1022, 256] on icon at bounding box center [1021, 255] width 14 height 12
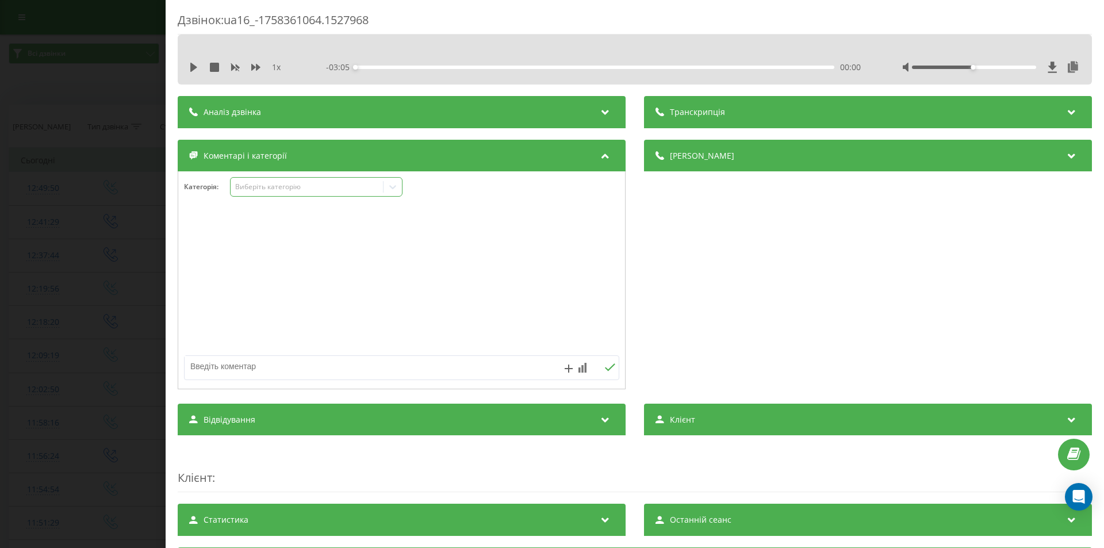
click at [281, 179] on div "Виберіть категорію" at bounding box center [316, 187] width 172 height 20
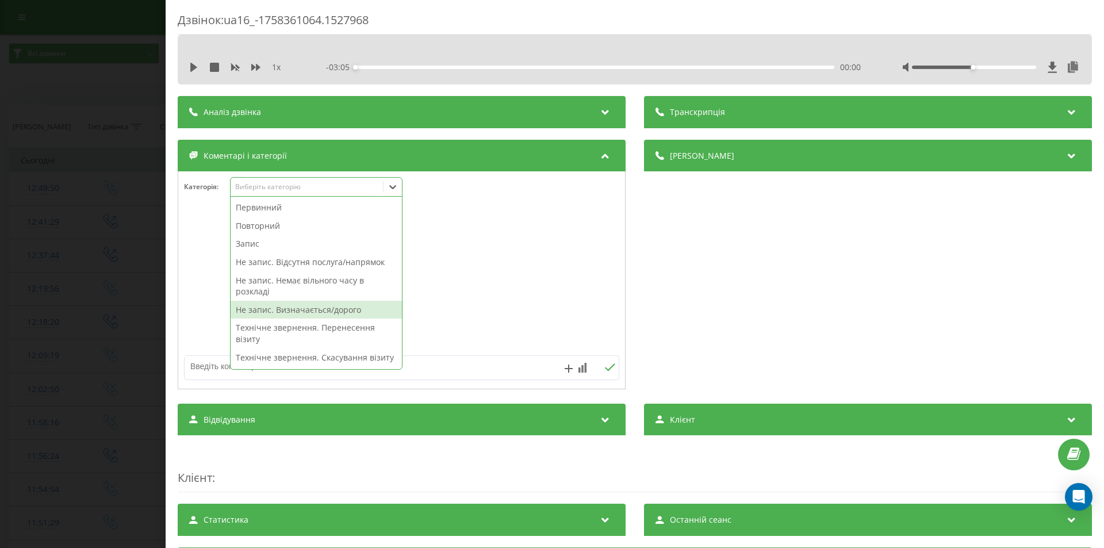
click at [303, 308] on div "Не запис. Визначається/дорого" at bounding box center [315, 310] width 171 height 18
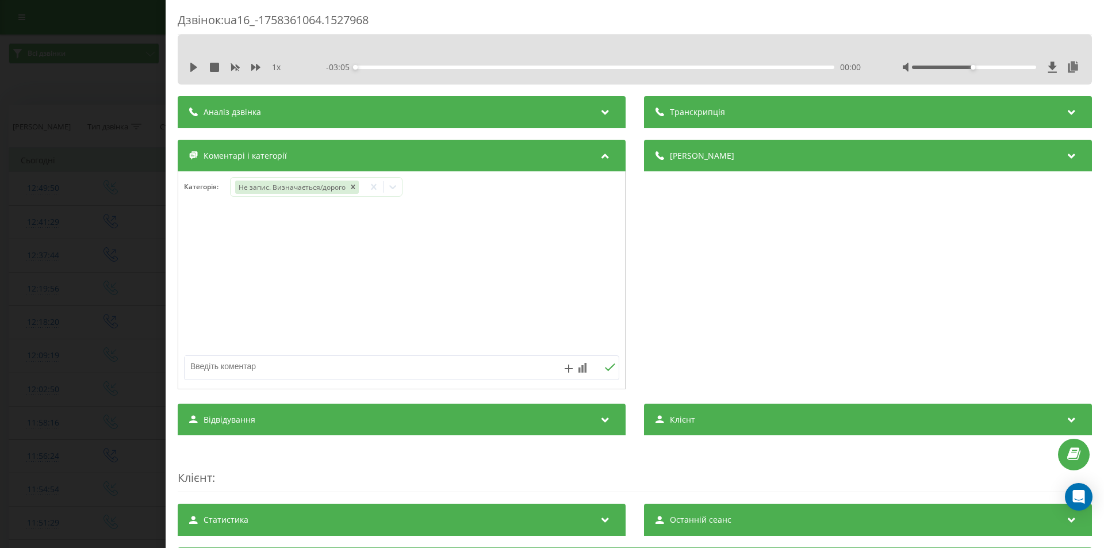
click at [56, 220] on div "Дзвінок : ua16_-1758361064.1527968 1 x - 03:05 00:00 00:00 Транскрипція Для AI-…" at bounding box center [552, 274] width 1104 height 548
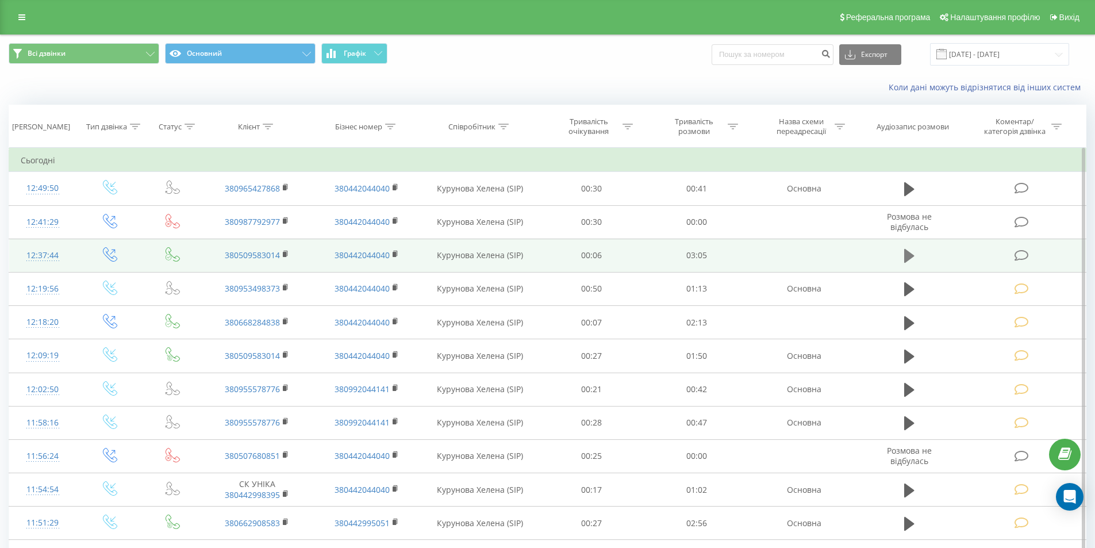
click at [905, 256] on icon at bounding box center [909, 256] width 10 height 14
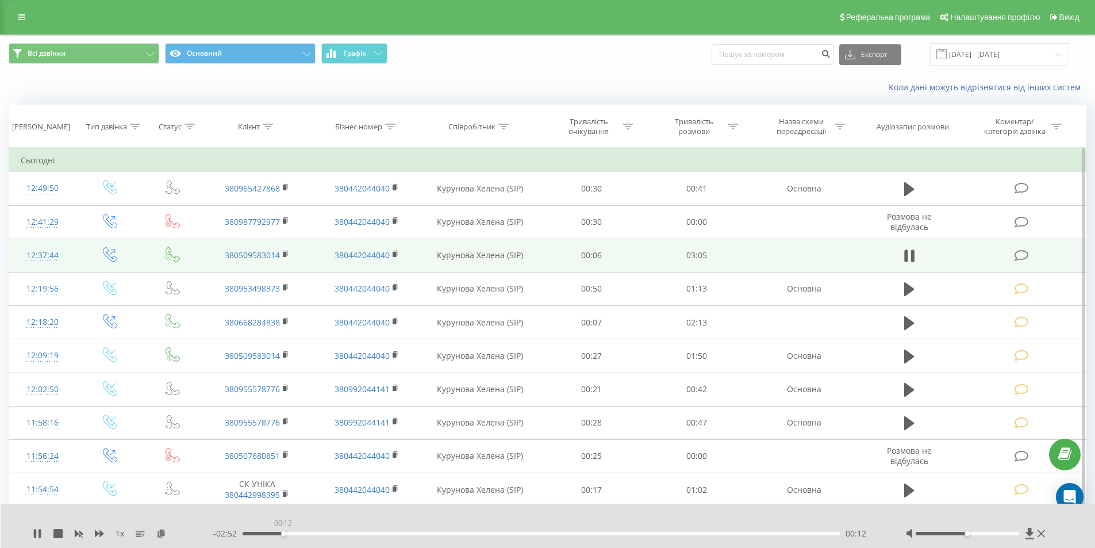
click at [283, 535] on div "00:12" at bounding box center [542, 533] width 598 height 3
click at [351, 535] on div "00:33" at bounding box center [542, 533] width 598 height 3
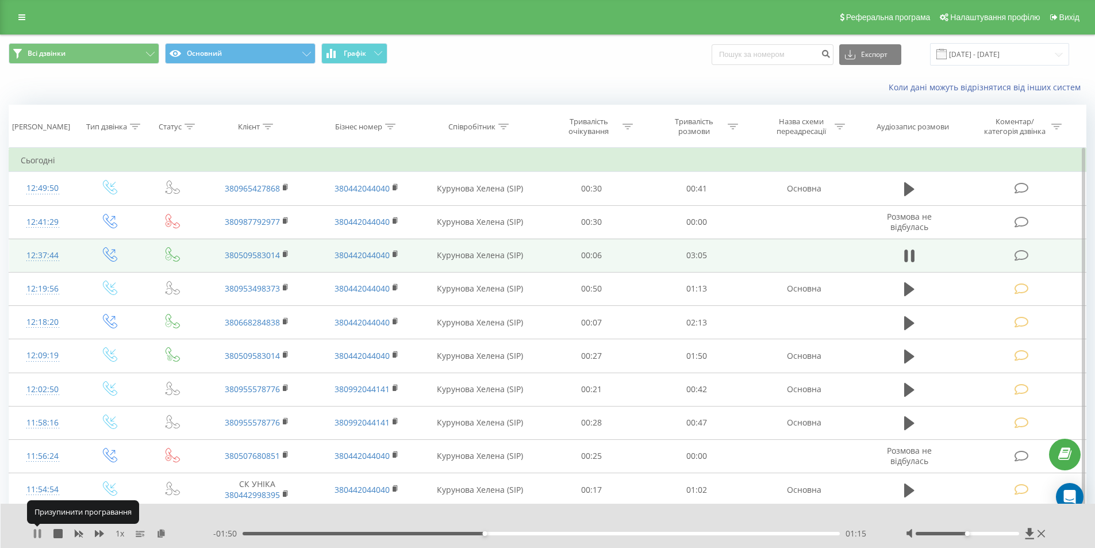
click at [34, 532] on icon at bounding box center [35, 533] width 2 height 9
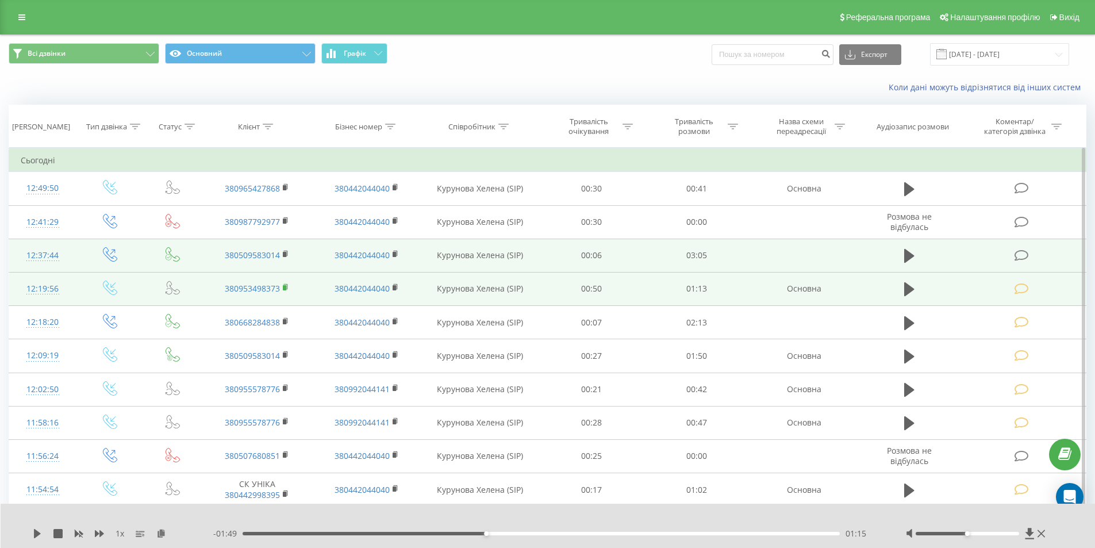
click at [283, 286] on rect at bounding box center [284, 287] width 3 height 5
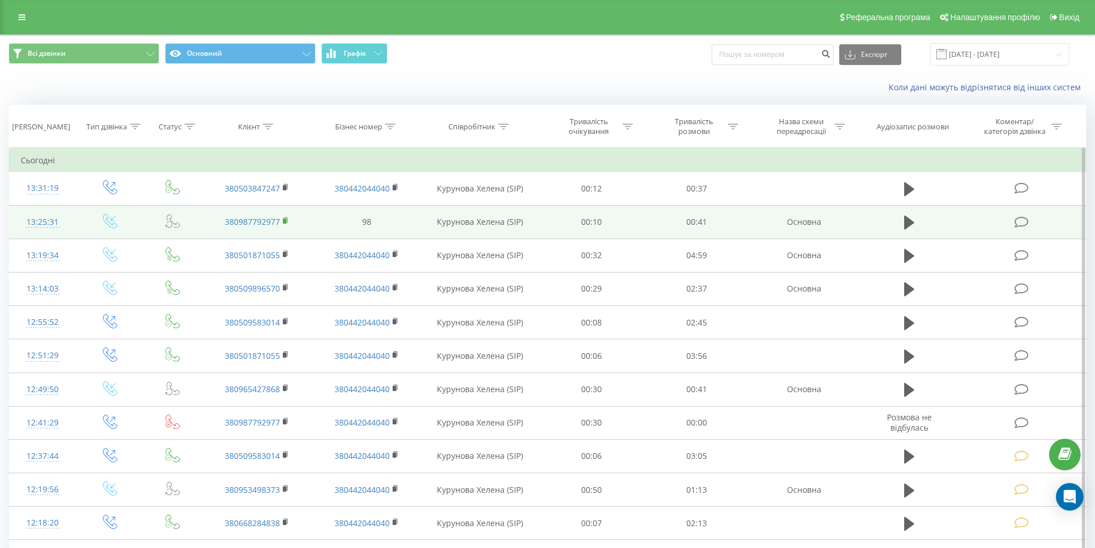
click at [286, 218] on icon at bounding box center [286, 221] width 6 height 8
